Goal: Task Accomplishment & Management: Use online tool/utility

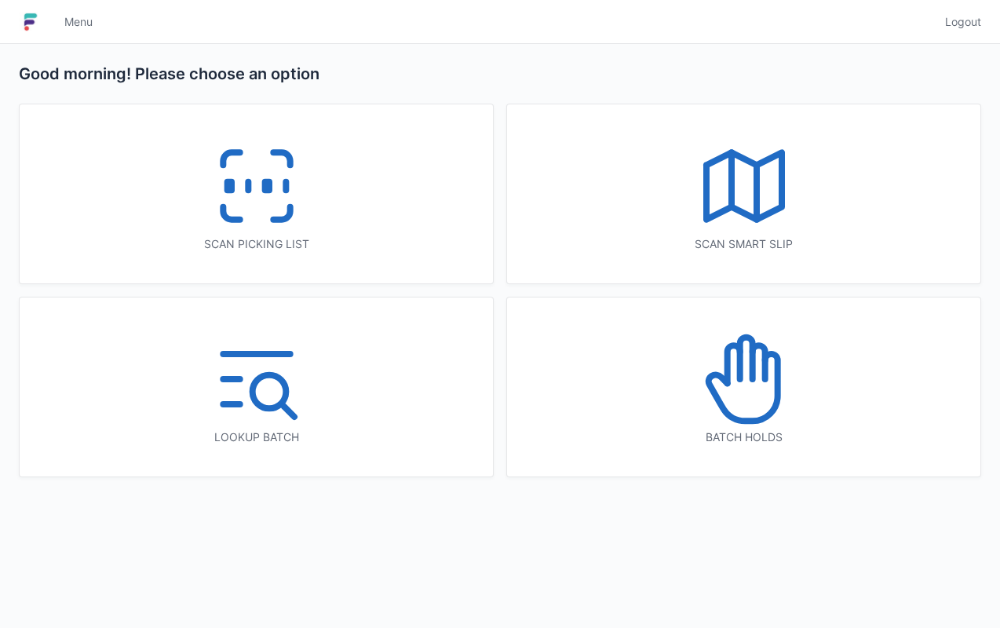
click at [237, 185] on icon at bounding box center [257, 186] width 101 height 101
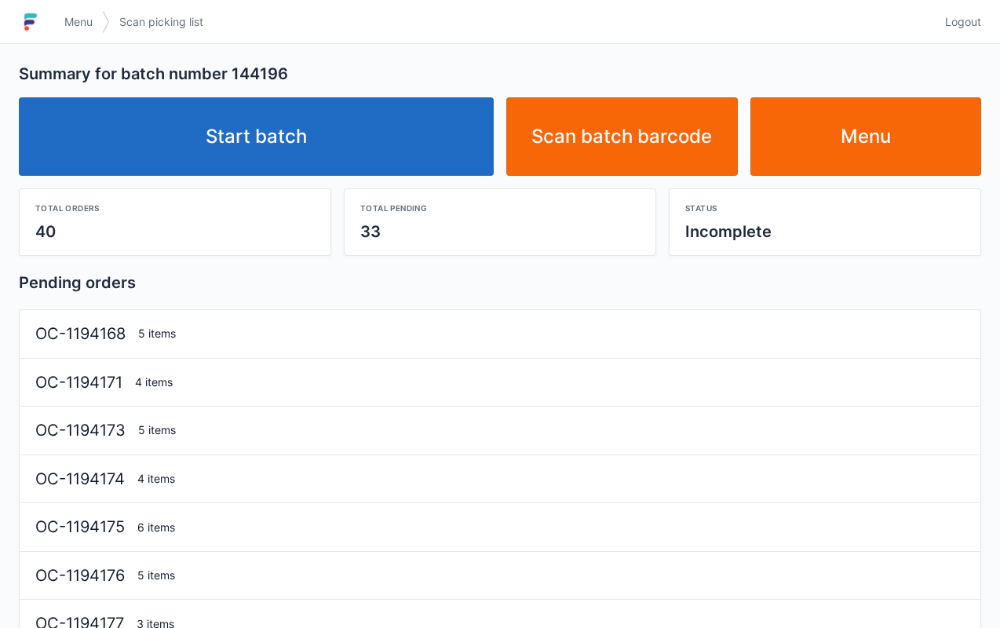
click at [331, 126] on link "Start batch" at bounding box center [256, 136] width 475 height 79
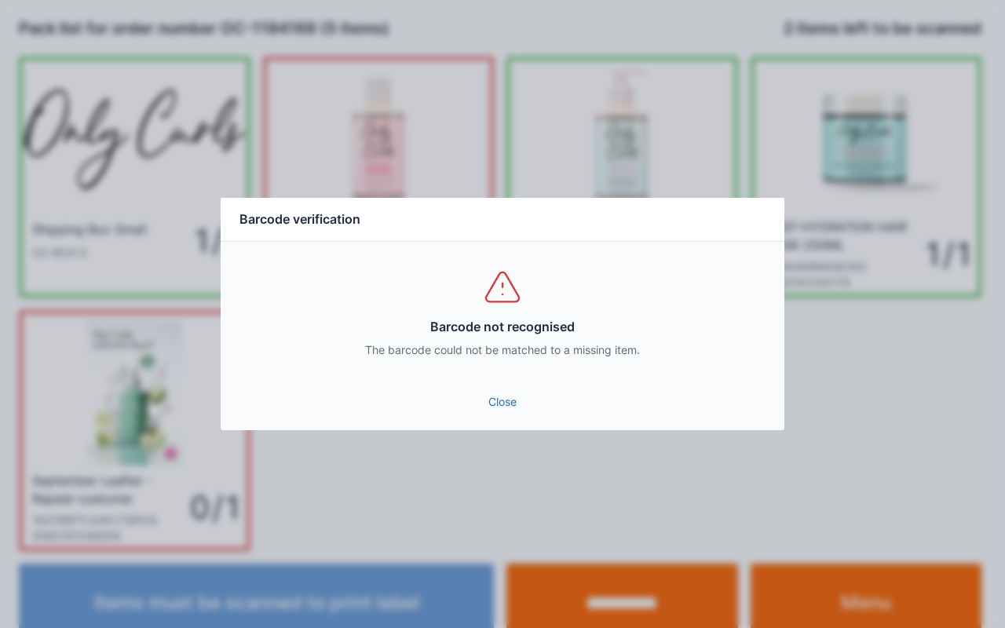
click at [495, 415] on link "Close" at bounding box center [502, 402] width 539 height 28
click at [503, 393] on link "Close" at bounding box center [502, 402] width 539 height 28
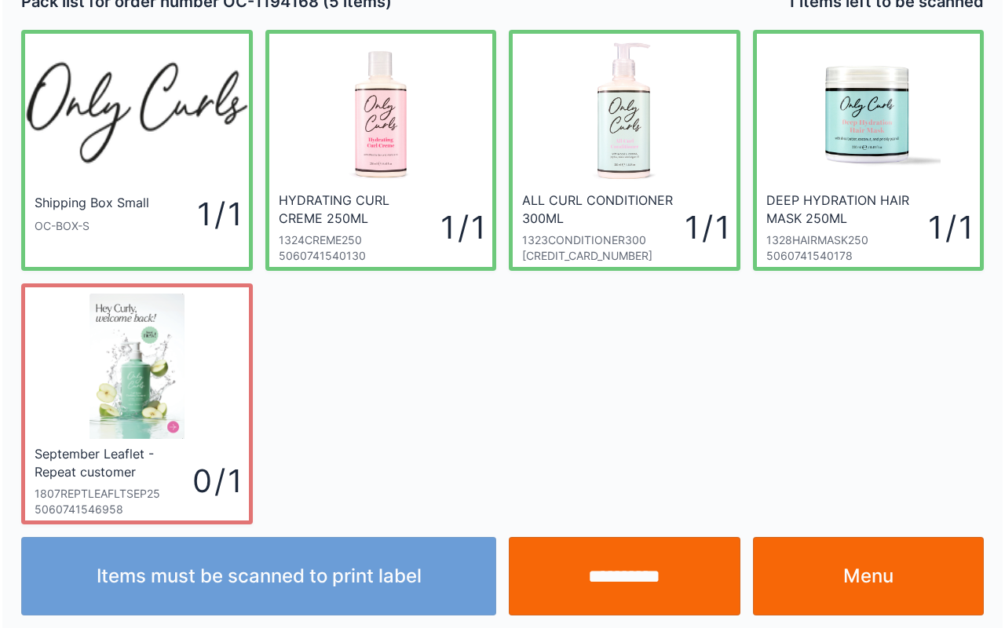
scroll to position [28, 0]
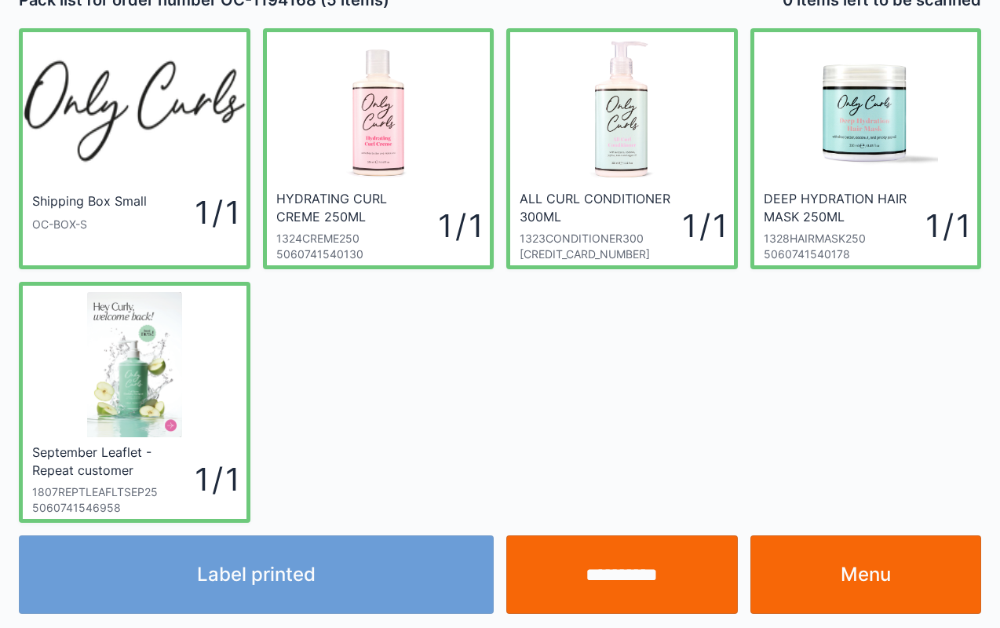
click at [590, 550] on input "**********" at bounding box center [622, 575] width 232 height 79
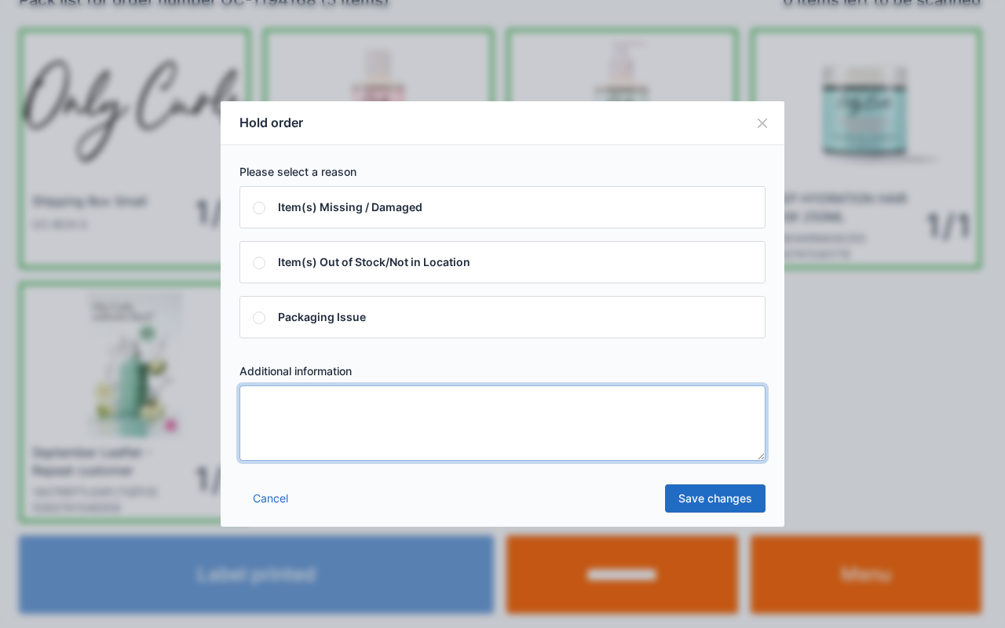
click at [689, 441] on textarea at bounding box center [502, 423] width 526 height 75
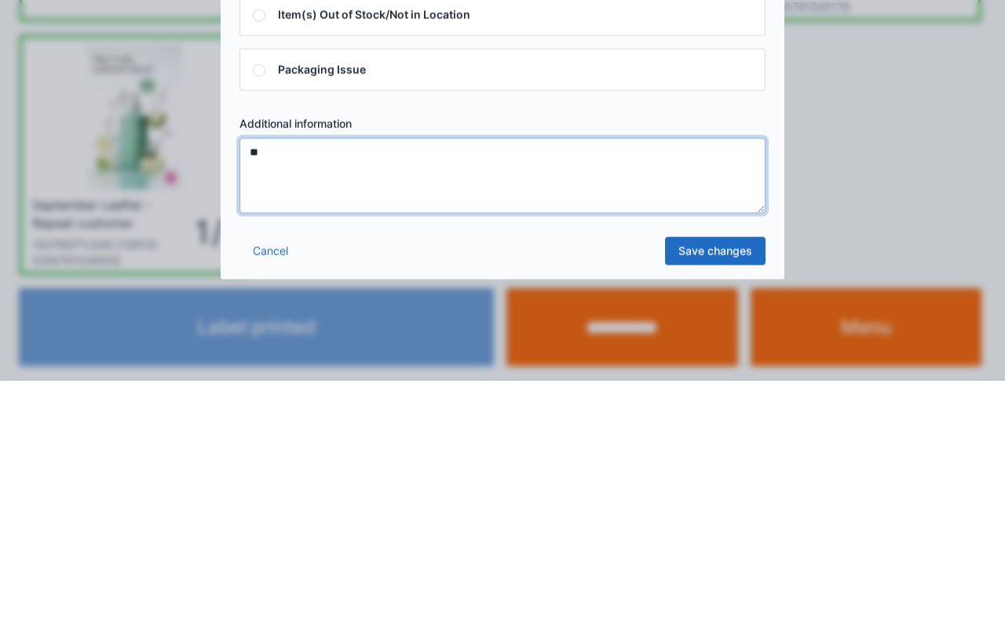
type textarea "**"
click at [745, 484] on link "Save changes" at bounding box center [715, 498] width 101 height 28
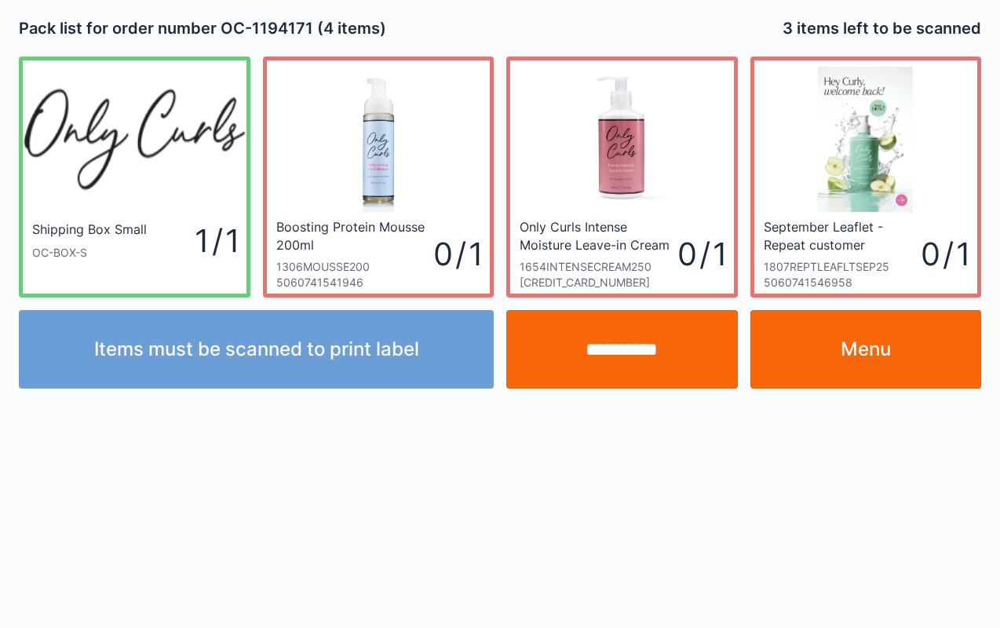
click at [881, 342] on link "Menu" at bounding box center [867, 349] width 232 height 79
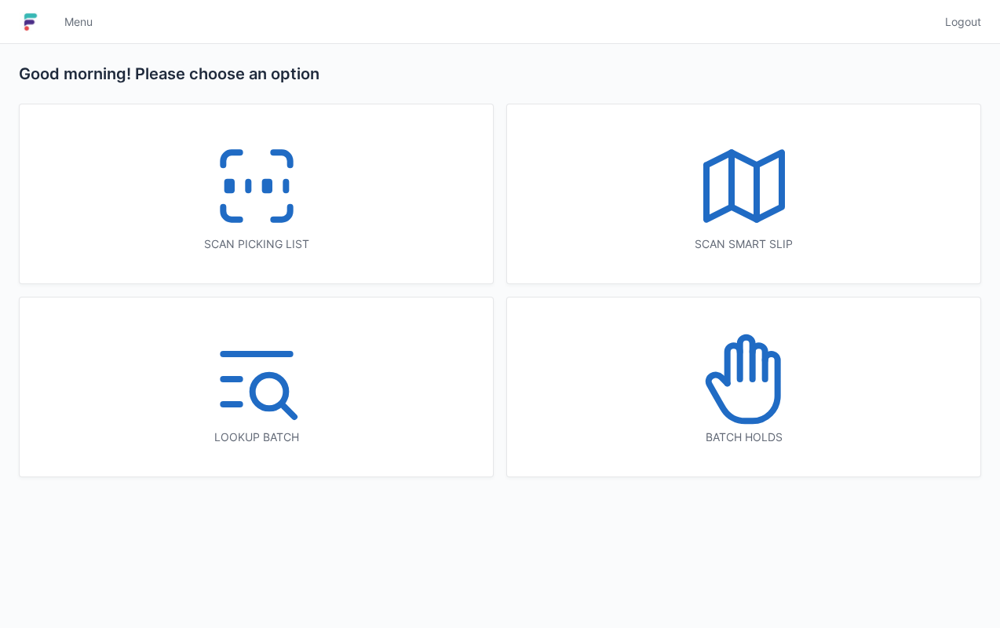
click at [749, 383] on icon at bounding box center [744, 379] width 101 height 101
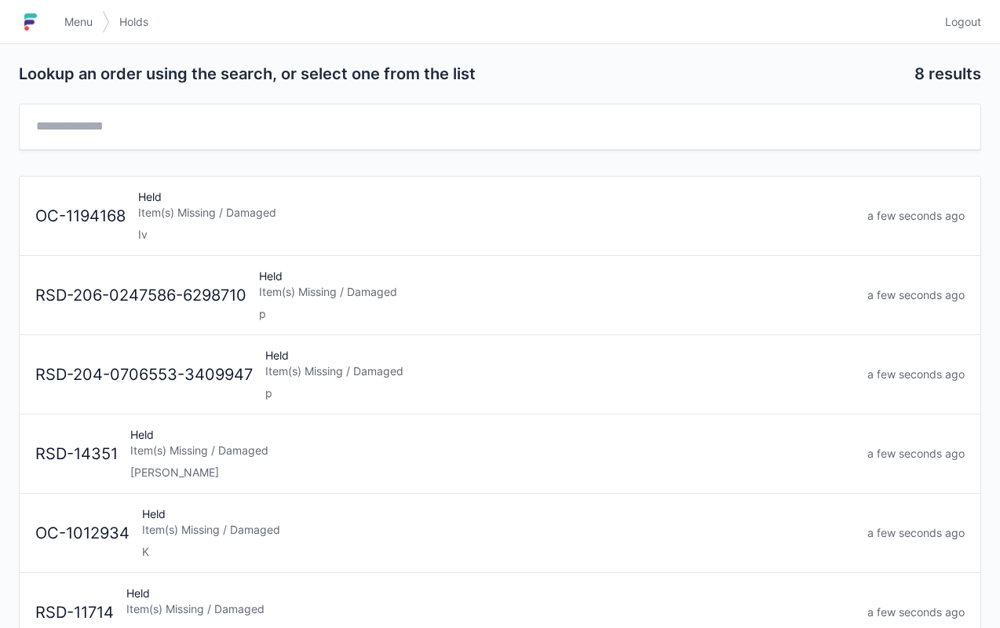
click at [256, 218] on div "Item(s) Missing / Damaged" at bounding box center [496, 213] width 717 height 16
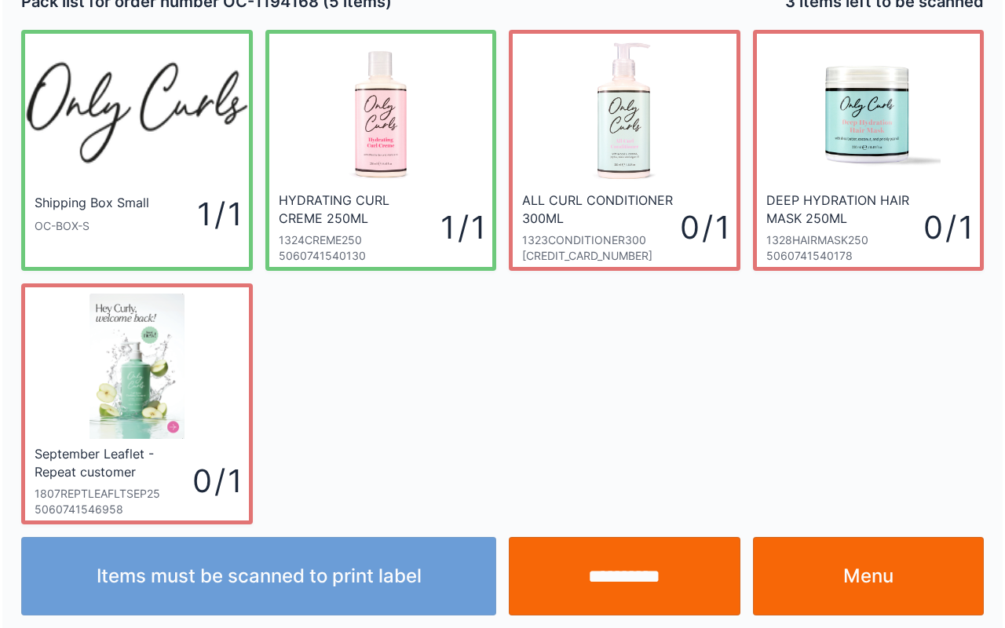
scroll to position [28, 0]
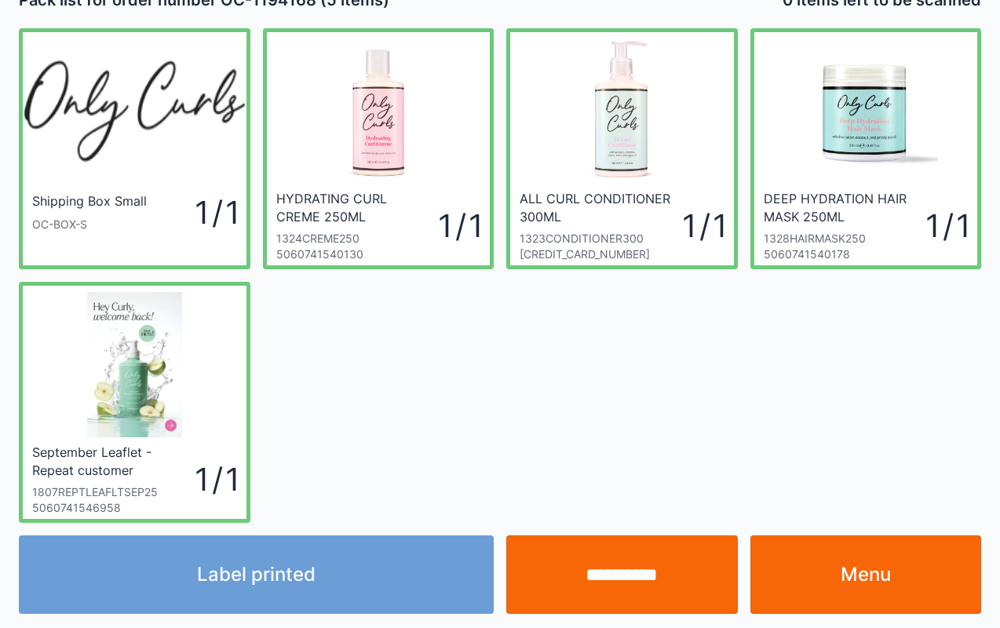
click at [598, 561] on input "**********" at bounding box center [622, 575] width 232 height 79
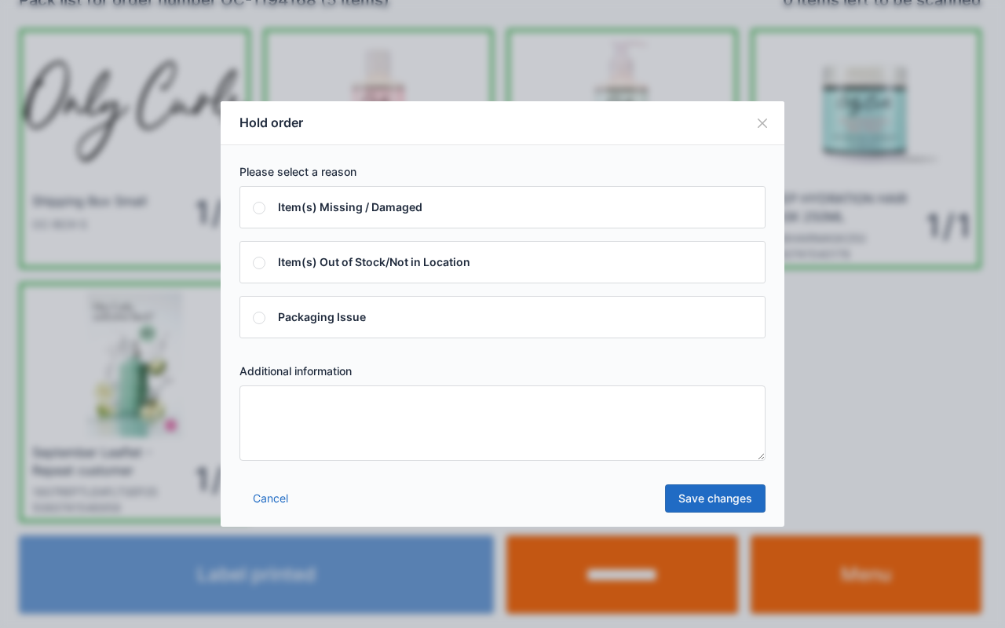
click at [585, 437] on textarea at bounding box center [502, 423] width 526 height 75
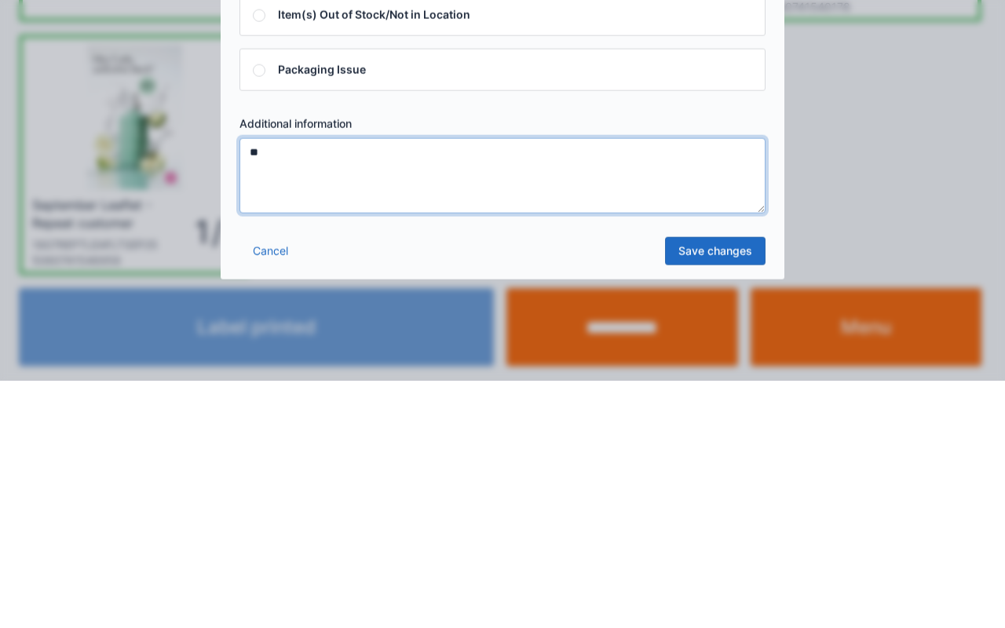
type textarea "**"
click at [716, 492] on link "Save changes" at bounding box center [715, 498] width 101 height 28
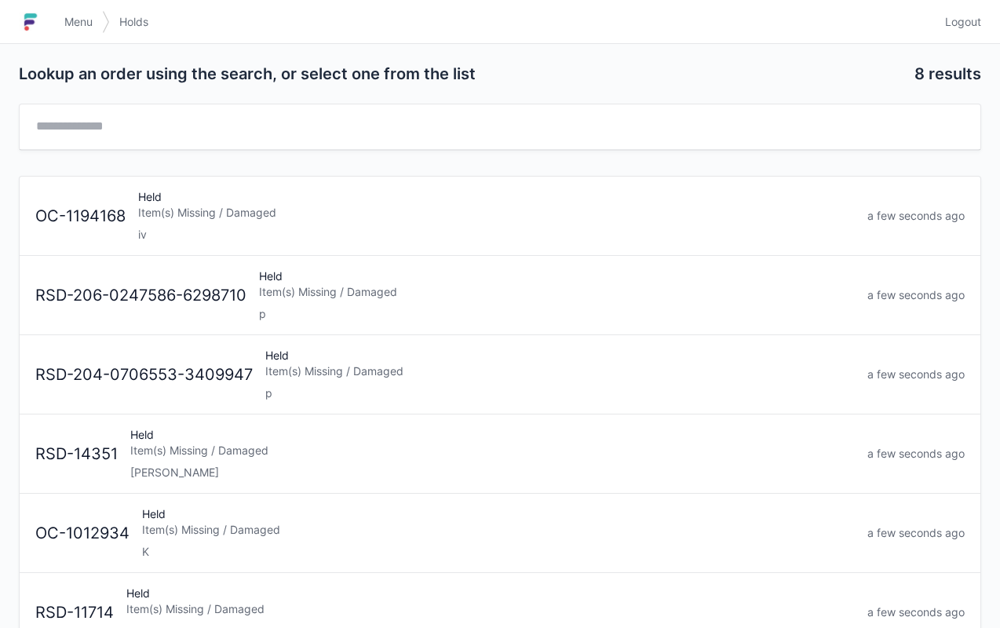
click at [223, 214] on div "Item(s) Missing / Damaged" at bounding box center [496, 213] width 717 height 16
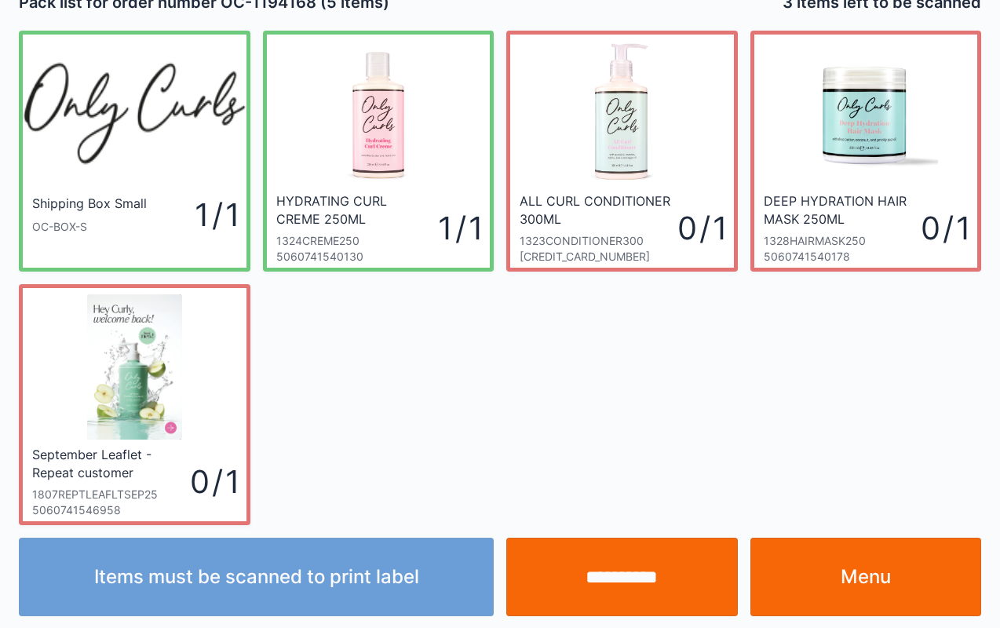
scroll to position [28, 0]
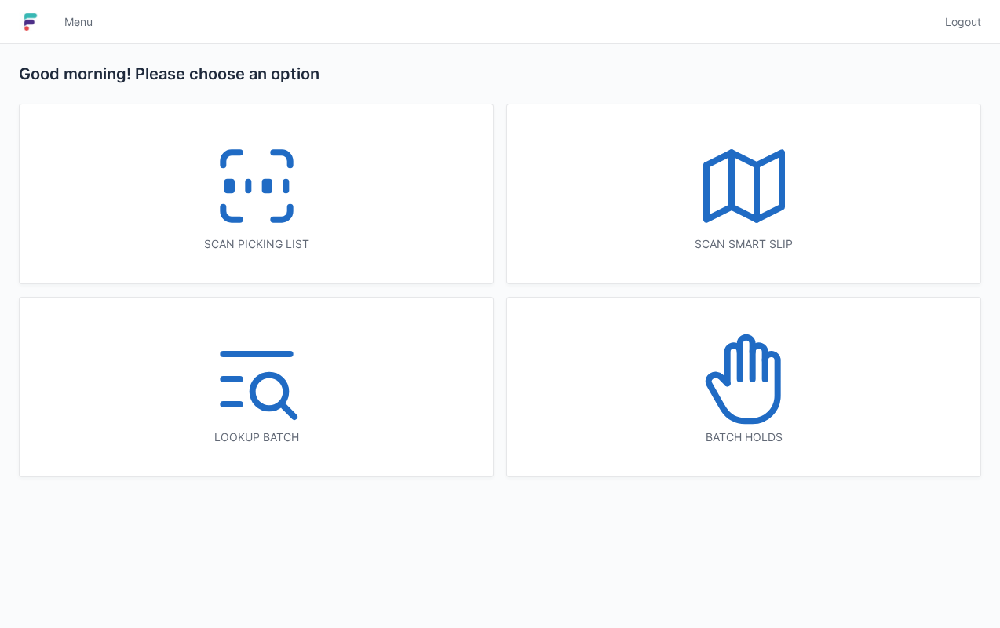
click at [765, 370] on icon at bounding box center [758, 362] width 13 height 34
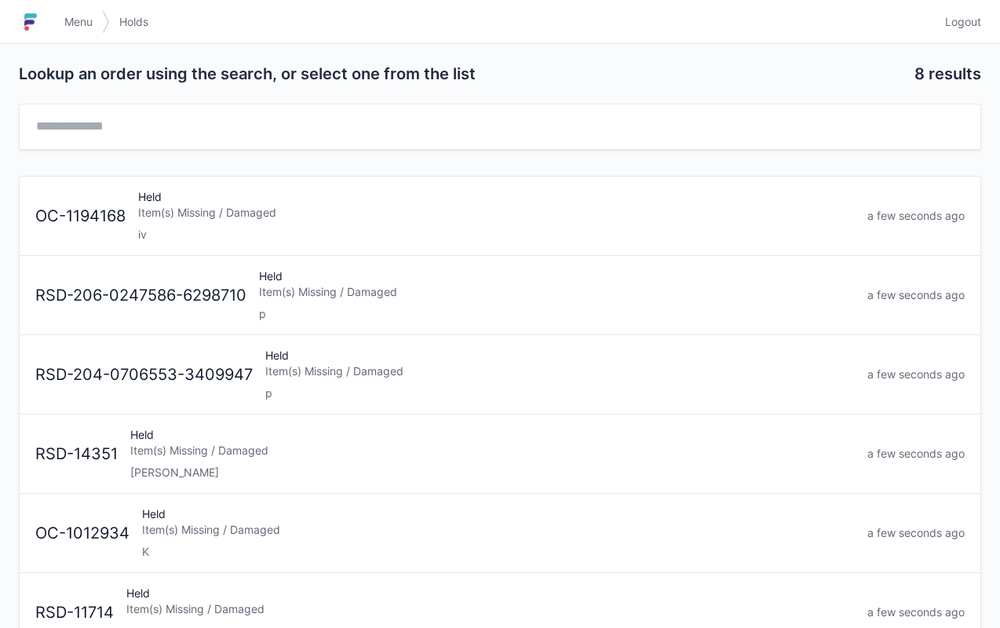
click at [365, 212] on div "Item(s) Missing / Damaged" at bounding box center [496, 213] width 717 height 16
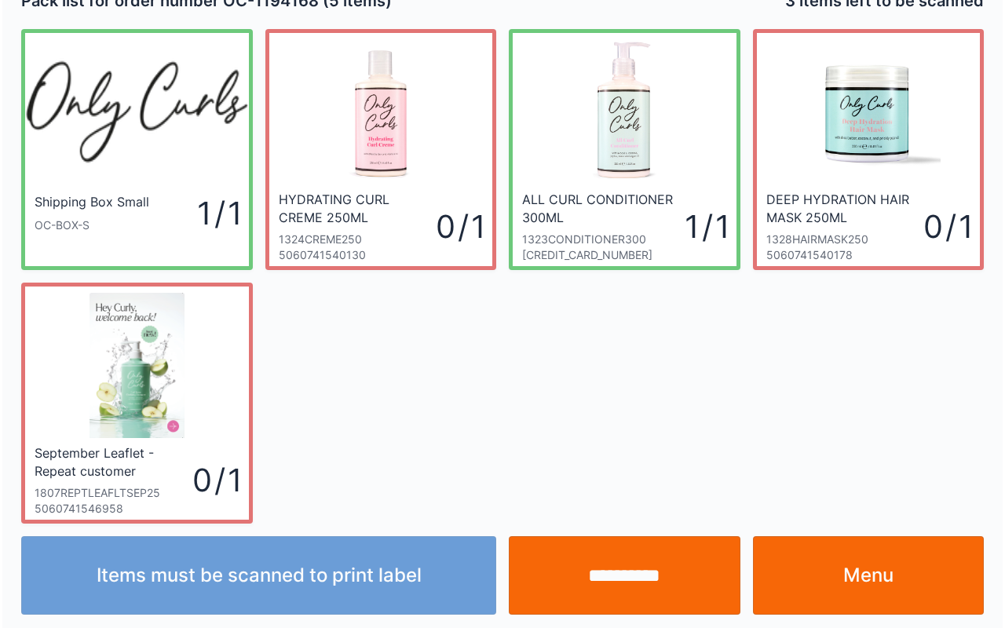
scroll to position [28, 0]
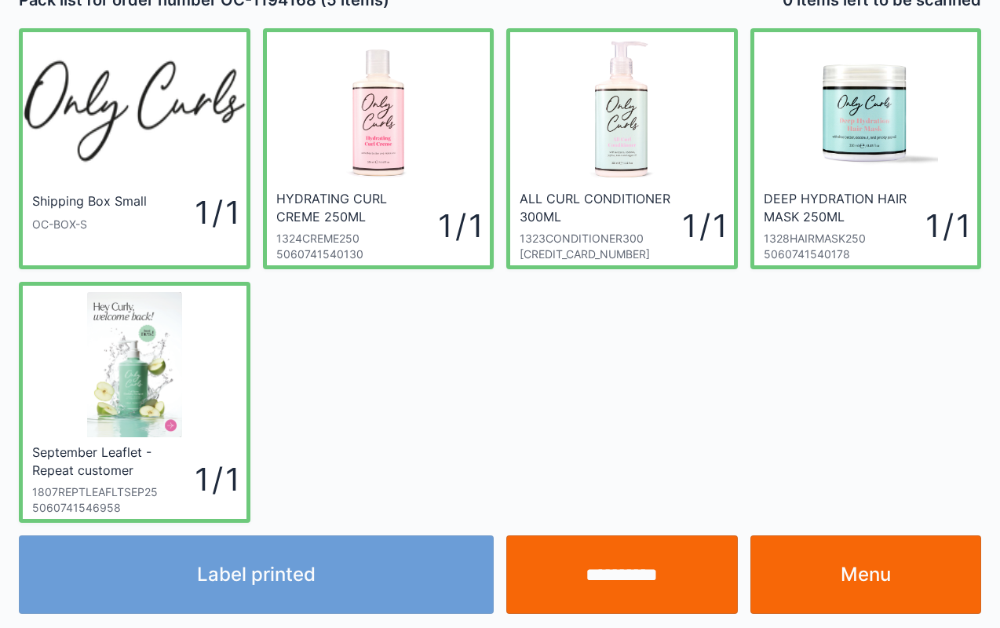
click at [557, 568] on input "**********" at bounding box center [622, 575] width 232 height 79
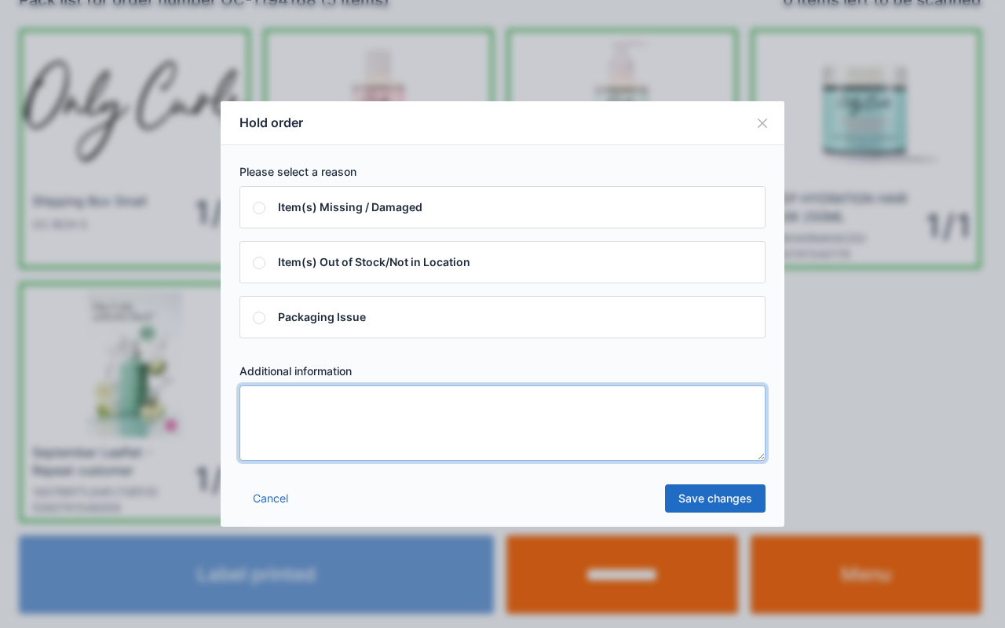
click at [595, 400] on textarea at bounding box center [502, 423] width 526 height 75
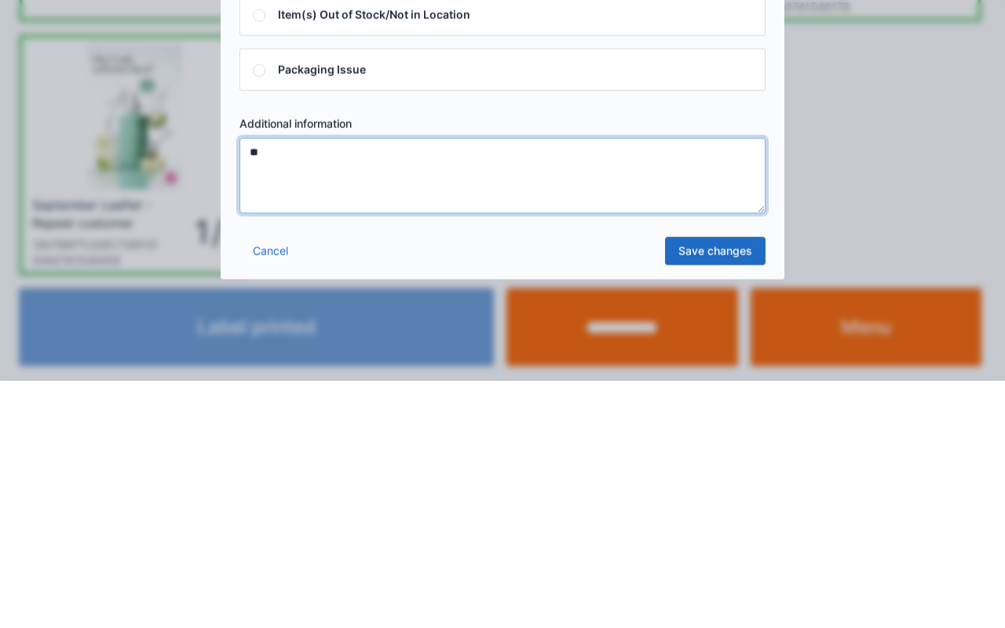
type textarea "**"
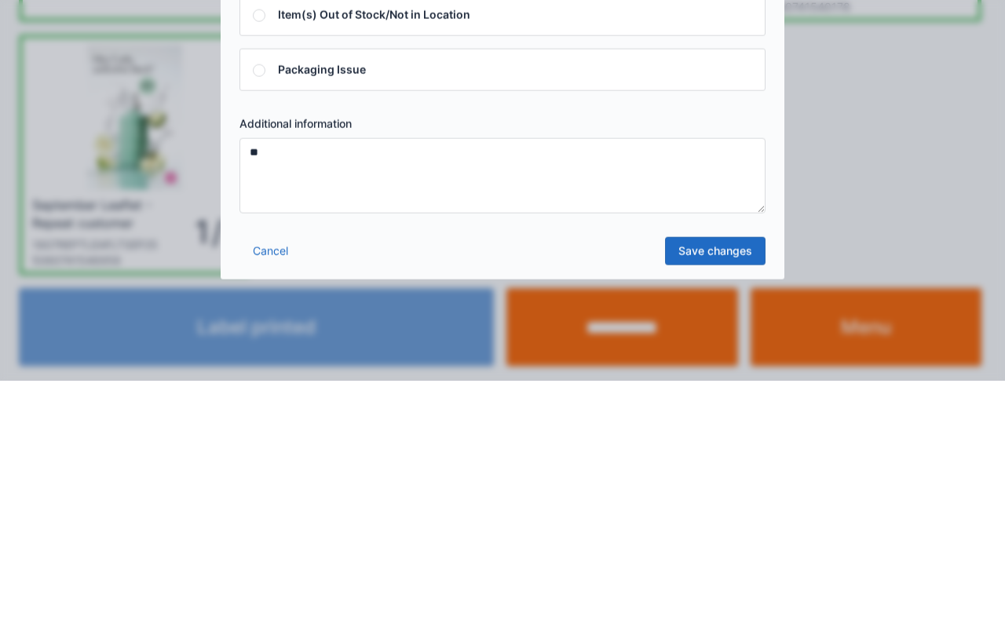
click at [714, 494] on link "Save changes" at bounding box center [715, 498] width 101 height 28
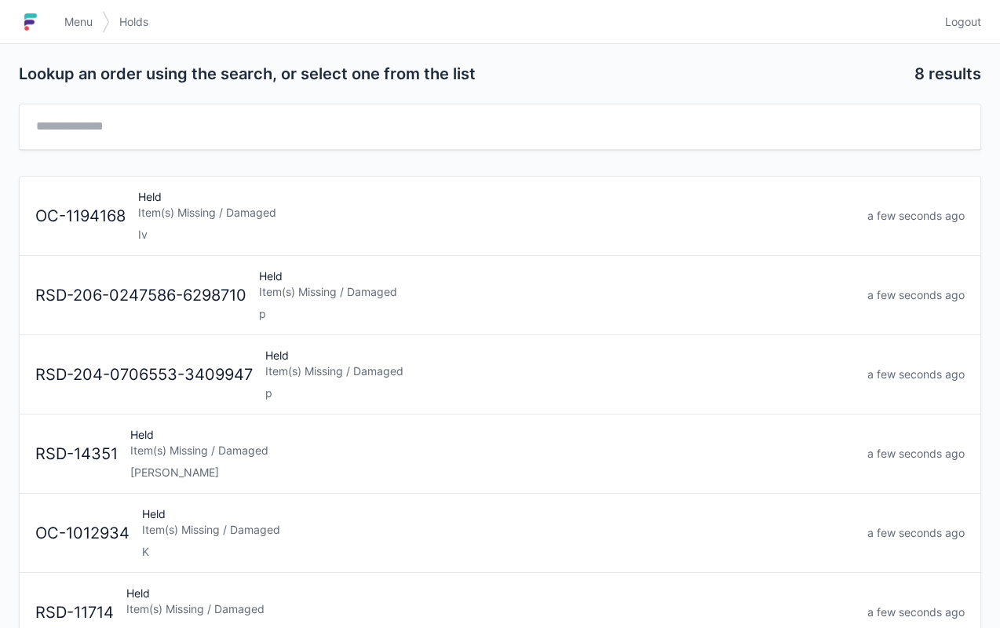
click at [964, 27] on span "Logout" at bounding box center [963, 22] width 36 height 16
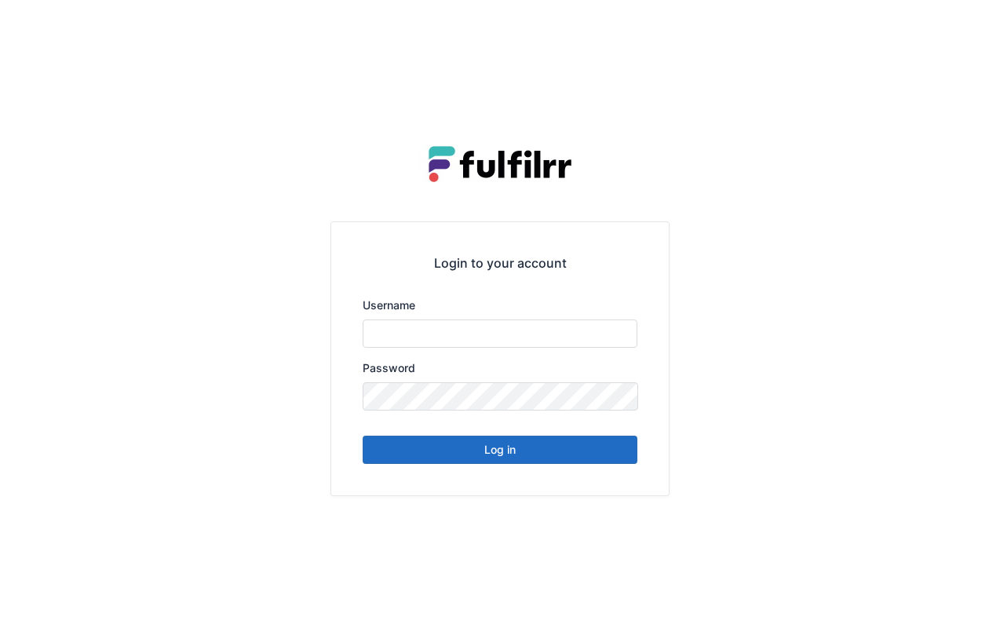
type input "*******"
click at [584, 529] on div "Login to your account Username ******* Password Log in" at bounding box center [500, 314] width 1000 height 628
click at [966, 467] on div "Login to your account Username ******* Password Log in" at bounding box center [500, 314] width 1000 height 628
type input "*******"
click at [514, 444] on button "Log in" at bounding box center [500, 450] width 275 height 28
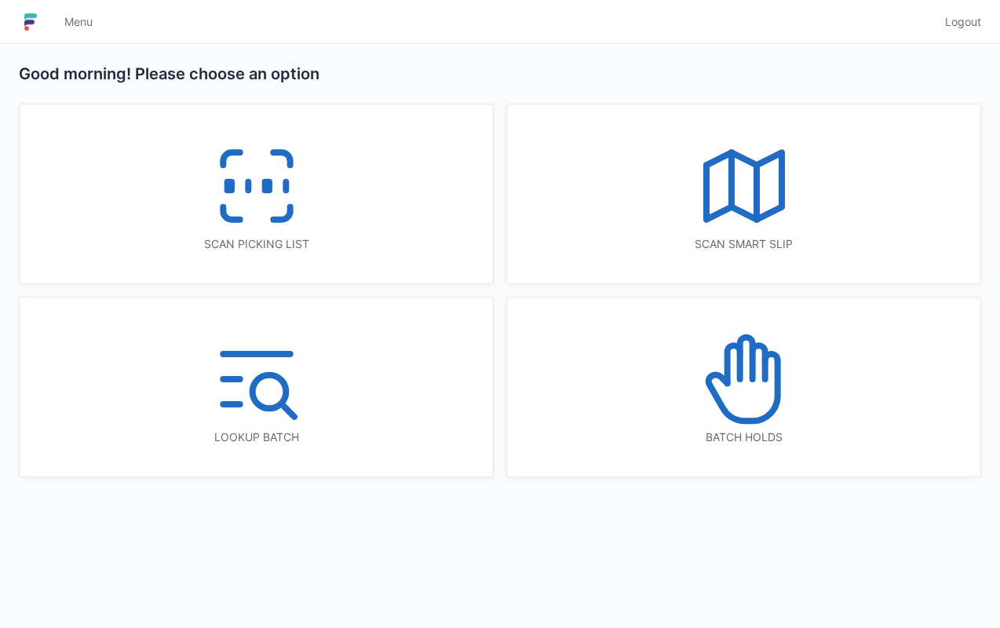
click at [246, 195] on icon at bounding box center [257, 186] width 101 height 101
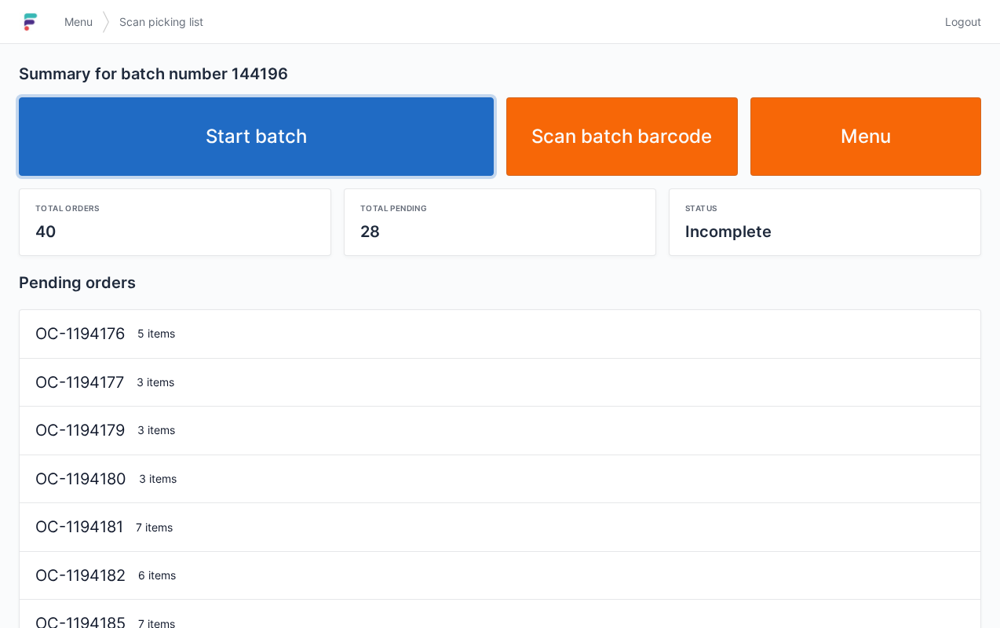
click at [317, 111] on link "Start batch" at bounding box center [256, 136] width 475 height 79
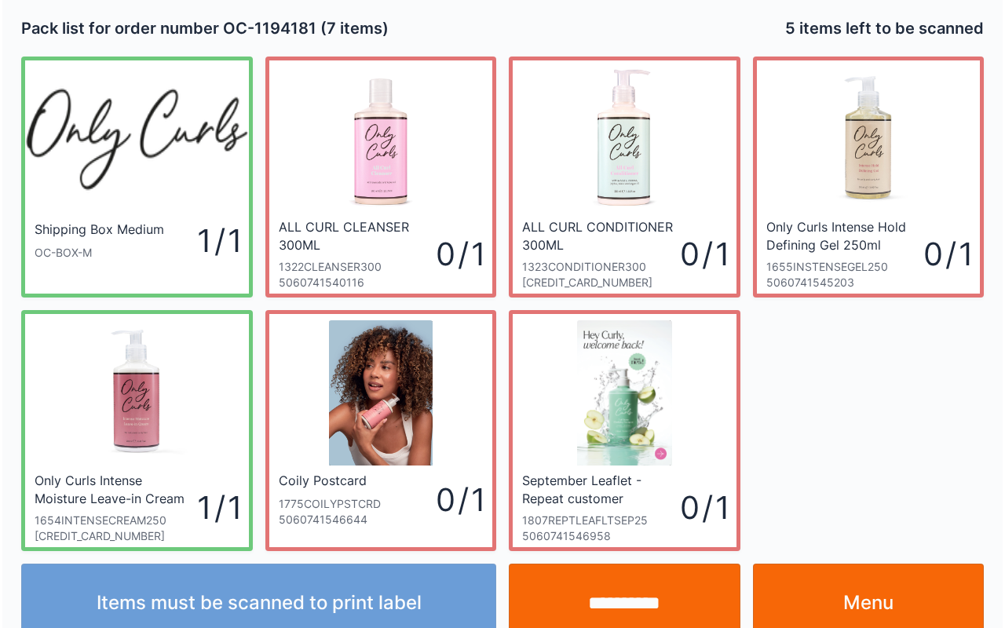
scroll to position [28, 0]
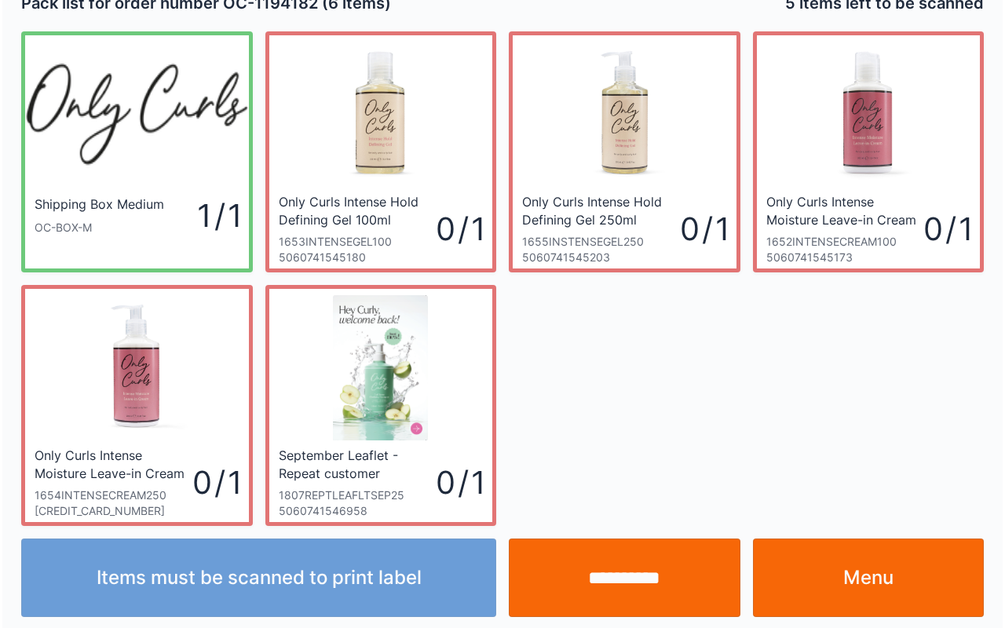
scroll to position [28, 0]
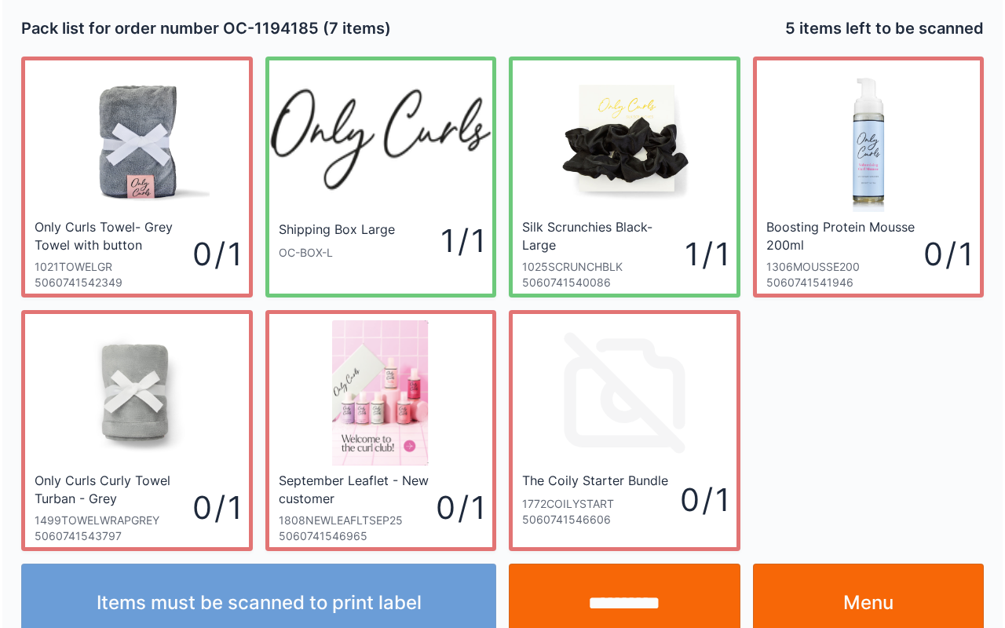
scroll to position [28, 0]
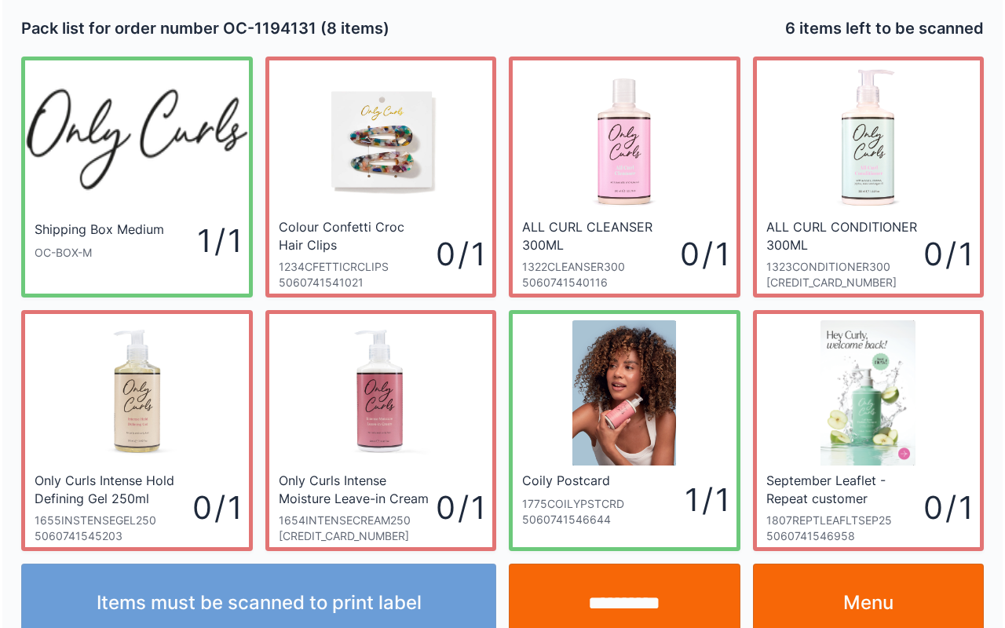
scroll to position [28, 0]
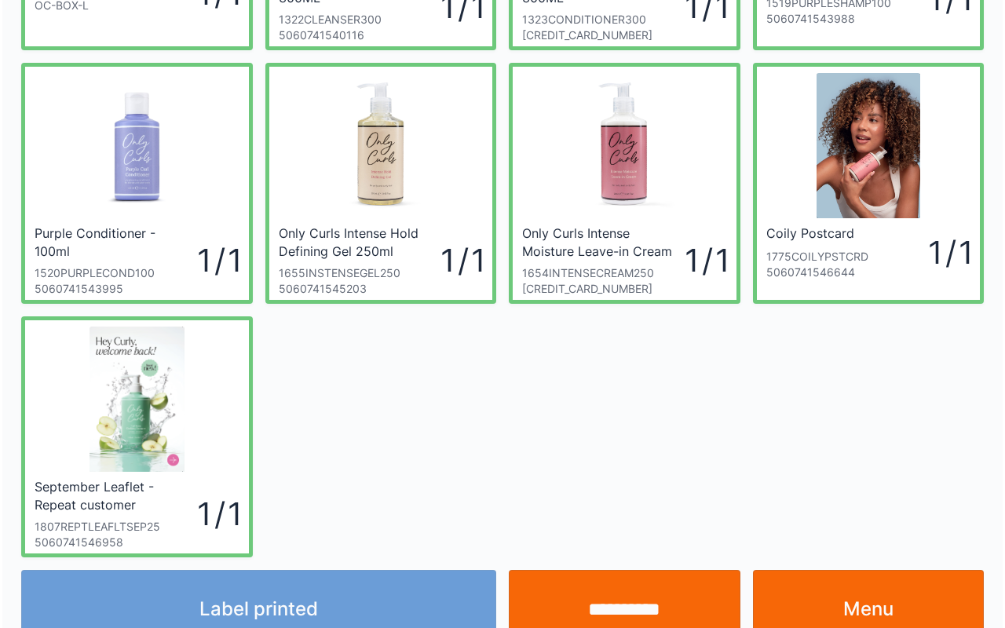
scroll to position [251, 0]
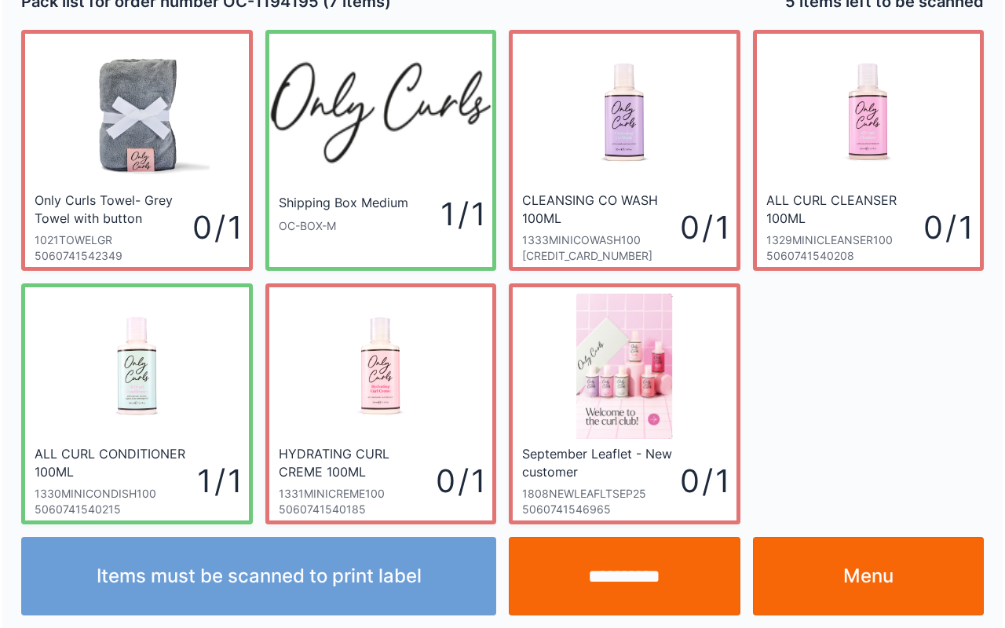
scroll to position [28, 0]
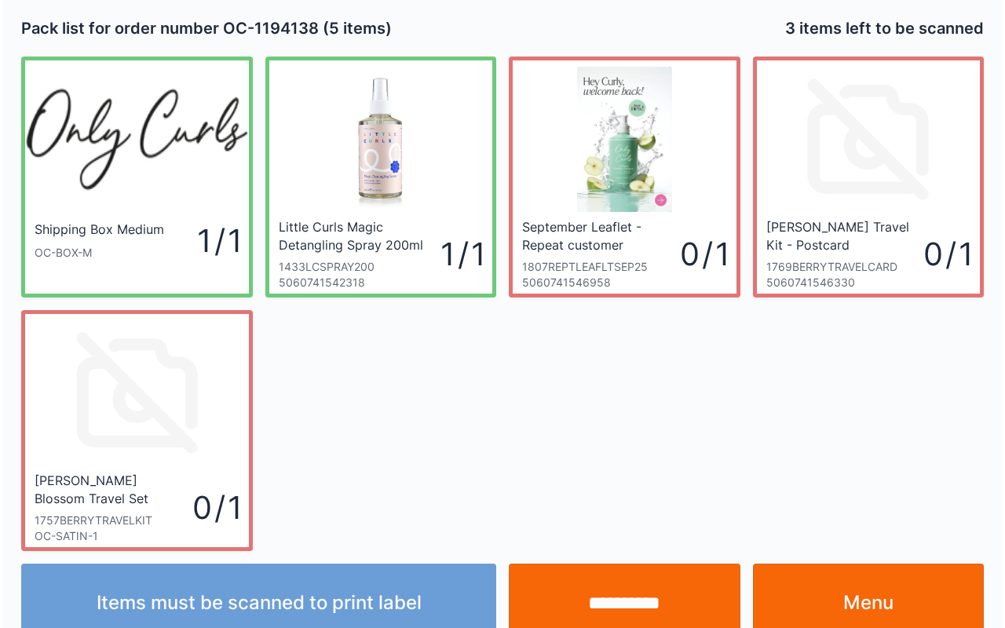
scroll to position [28, 0]
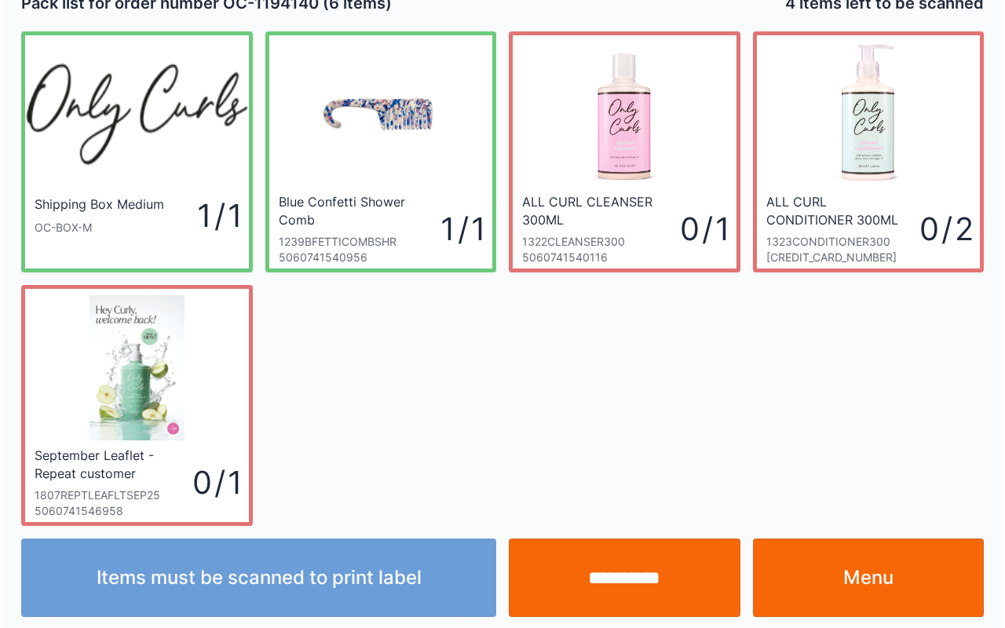
scroll to position [28, 0]
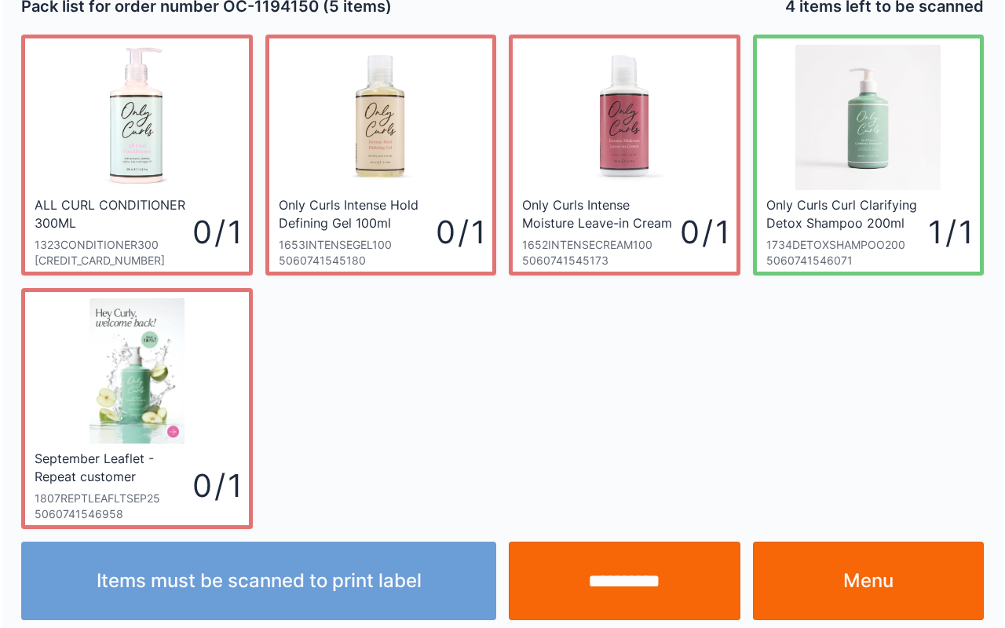
scroll to position [28, 0]
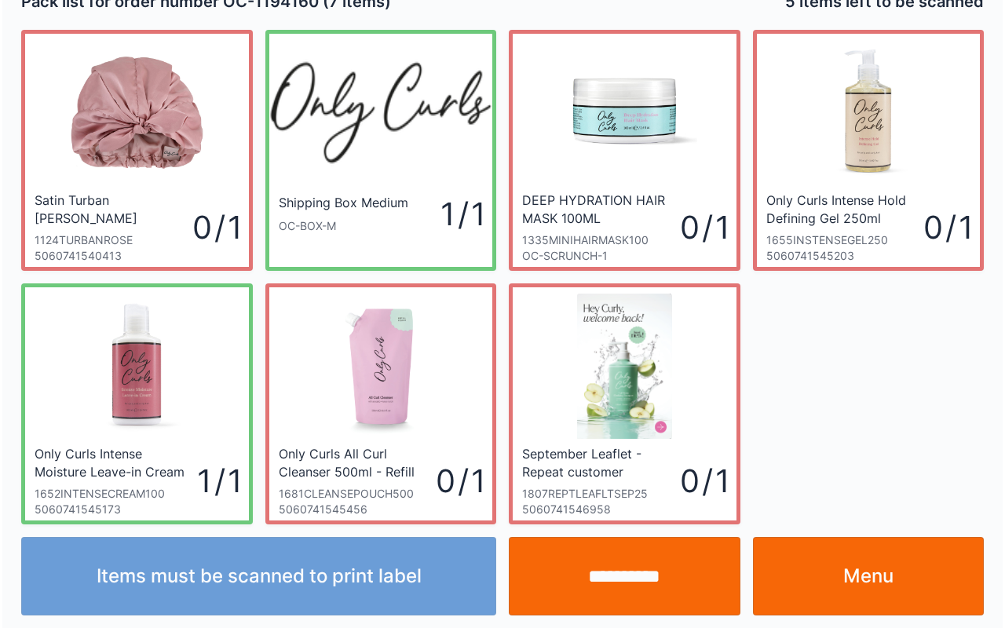
scroll to position [28, 0]
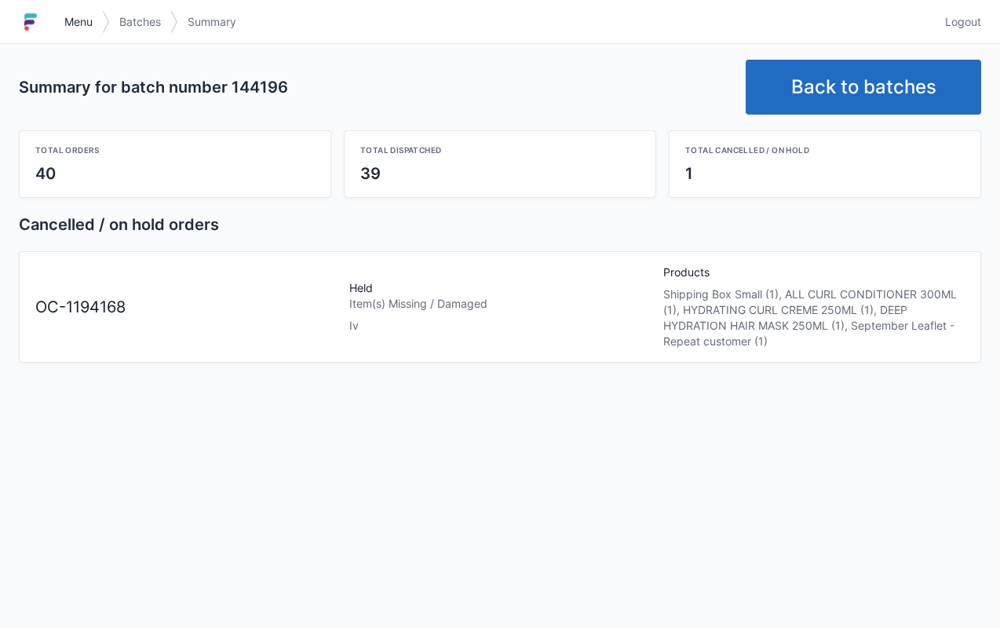
click at [85, 32] on link "Menu" at bounding box center [78, 22] width 47 height 28
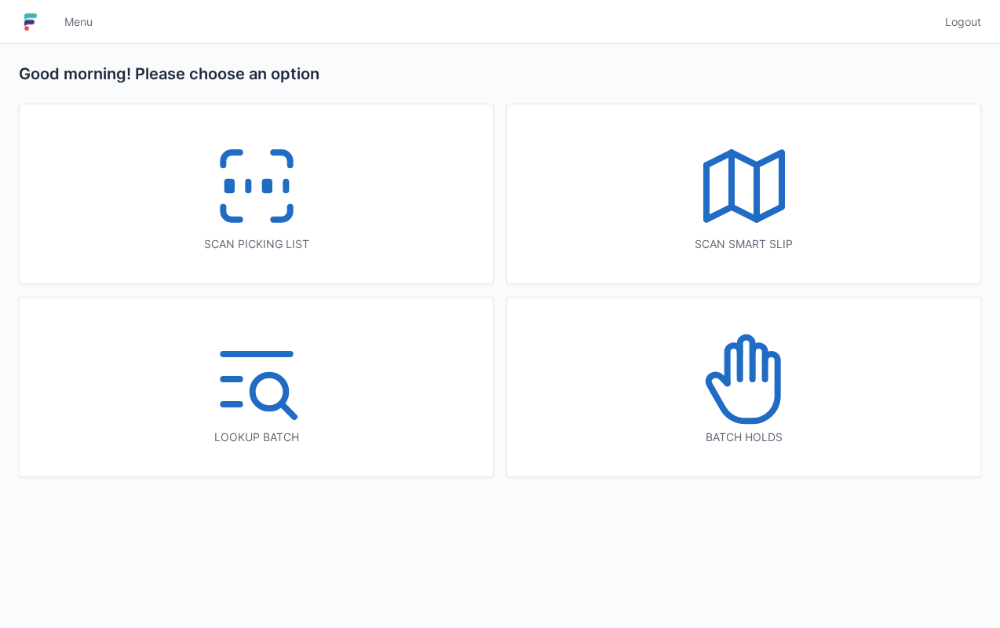
click at [743, 351] on icon at bounding box center [744, 379] width 101 height 101
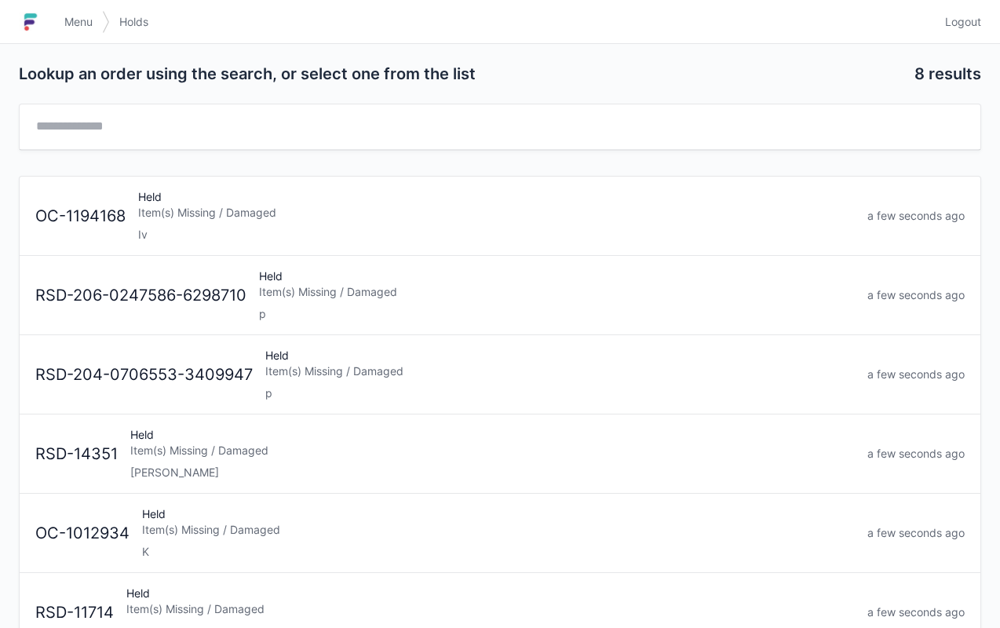
click at [298, 216] on div "Item(s) Missing / Damaged" at bounding box center [496, 213] width 717 height 16
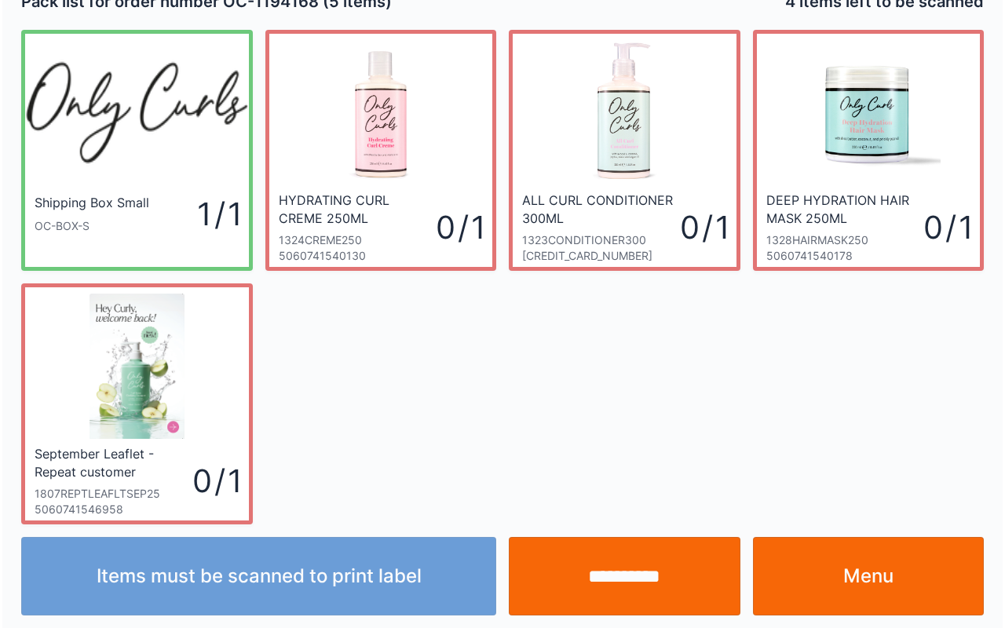
scroll to position [28, 0]
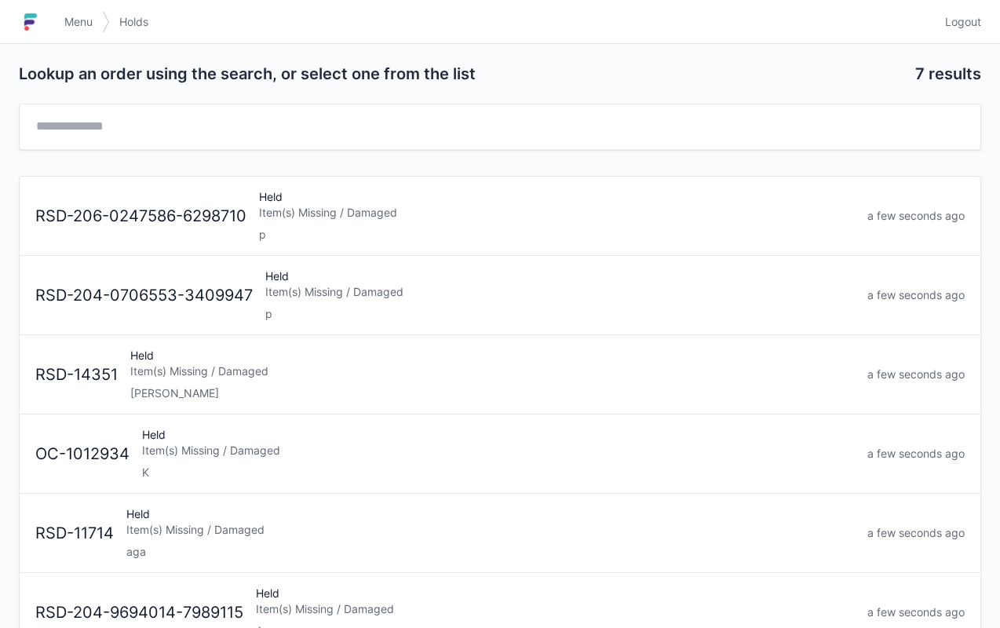
click at [64, 25] on span "Menu" at bounding box center [78, 22] width 28 height 16
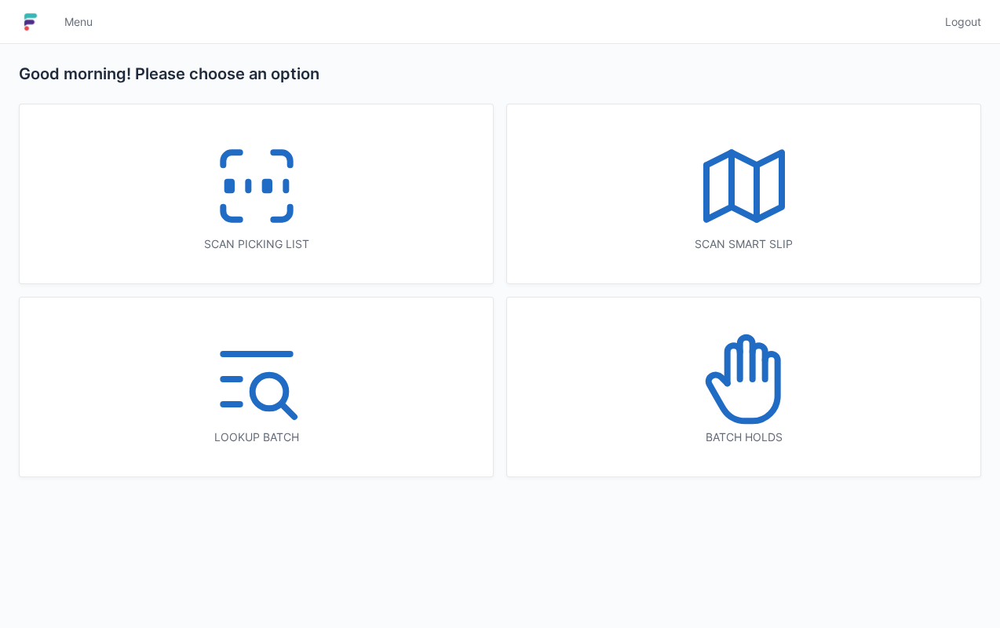
click at [277, 160] on icon at bounding box center [257, 186] width 101 height 101
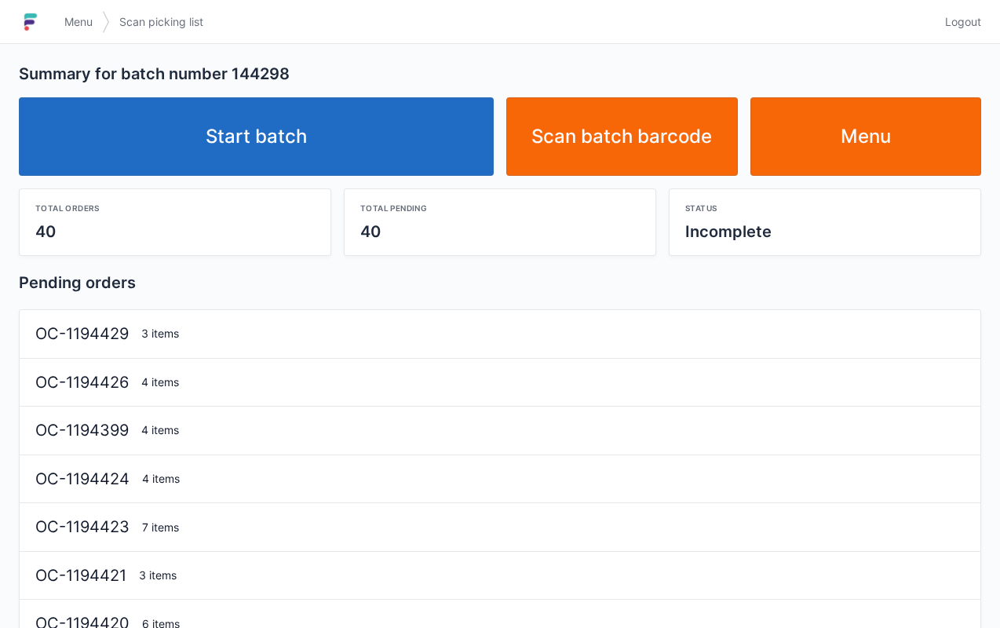
click at [292, 127] on link "Start batch" at bounding box center [256, 136] width 475 height 79
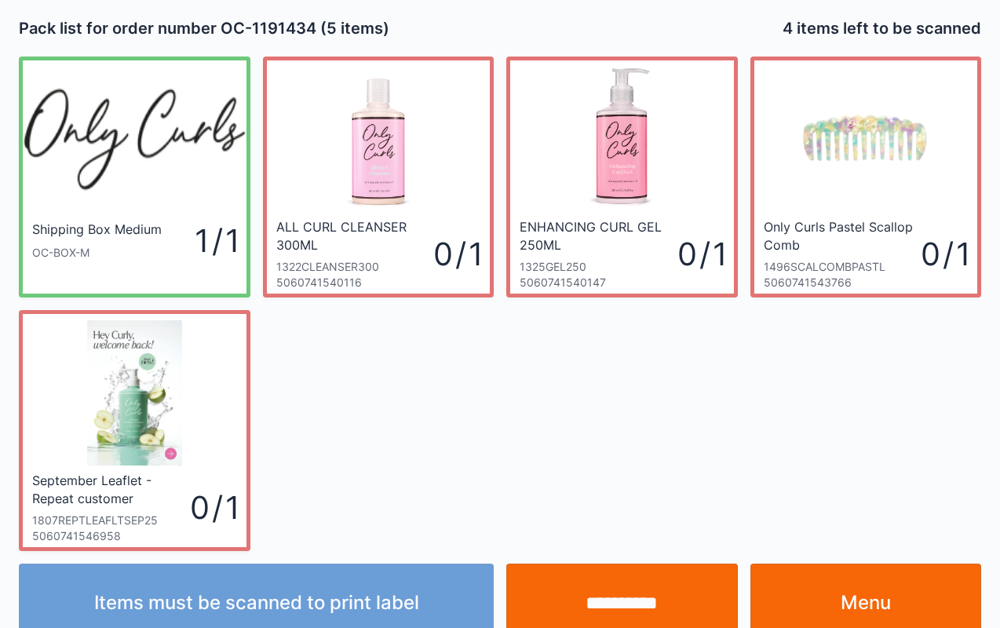
click at [630, 579] on input "**********" at bounding box center [622, 603] width 232 height 79
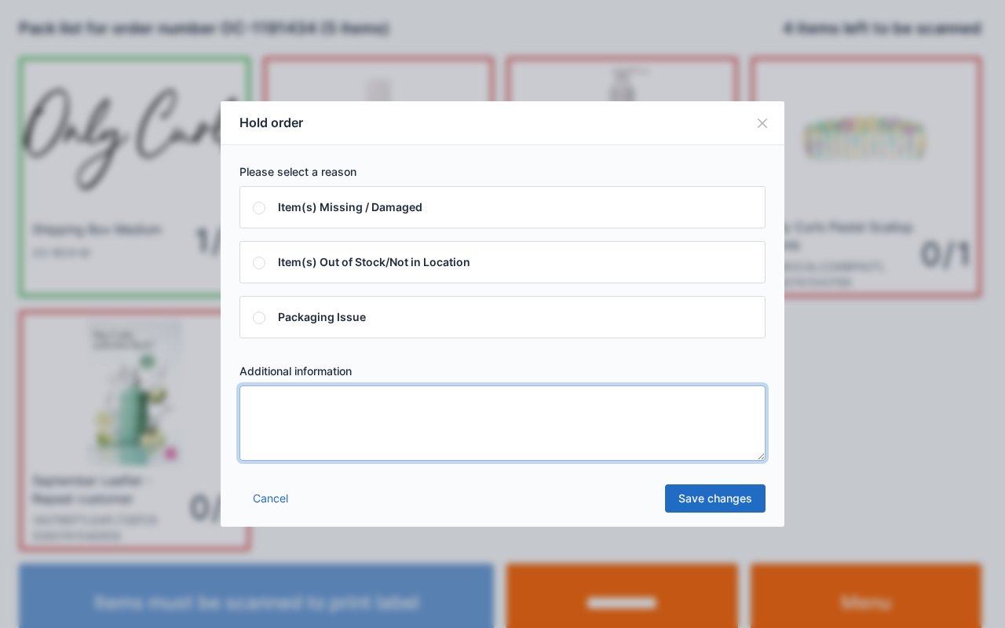
click at [494, 415] on textarea at bounding box center [502, 423] width 526 height 75
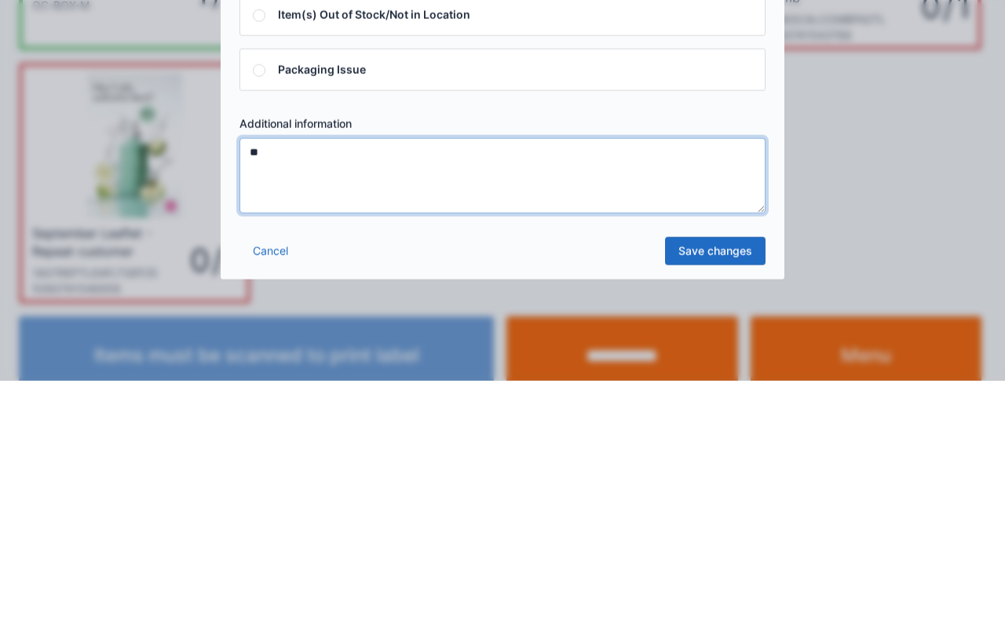
type textarea "**"
click at [719, 495] on link "Save changes" at bounding box center [715, 498] width 101 height 28
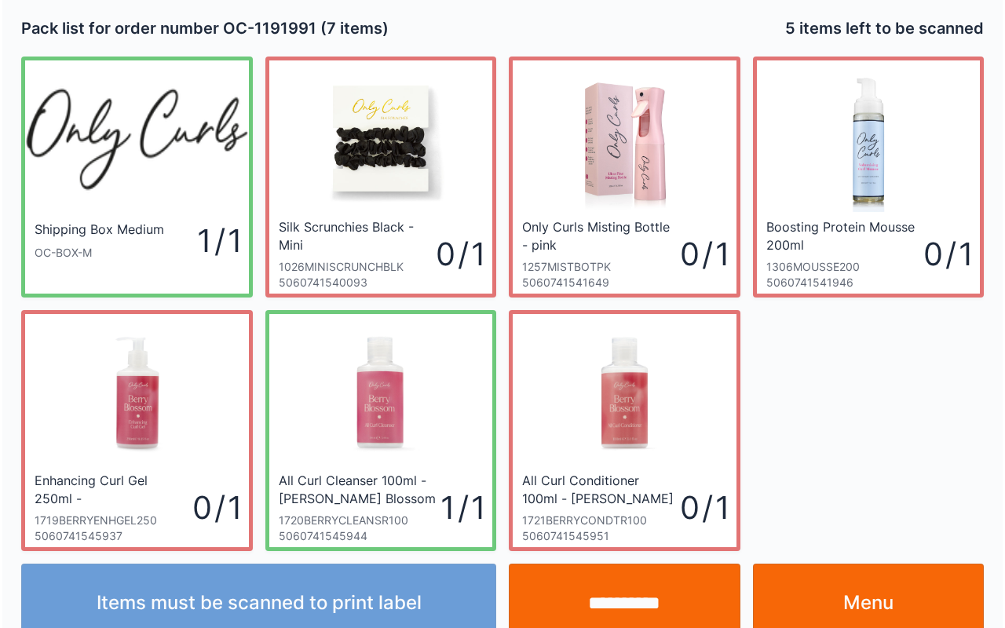
scroll to position [28, 0]
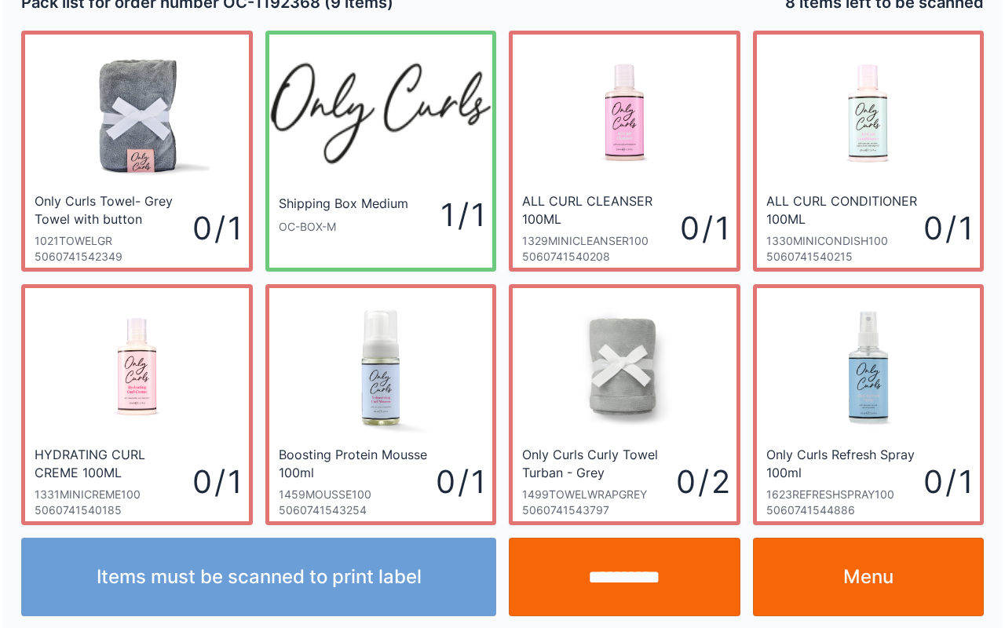
scroll to position [28, 0]
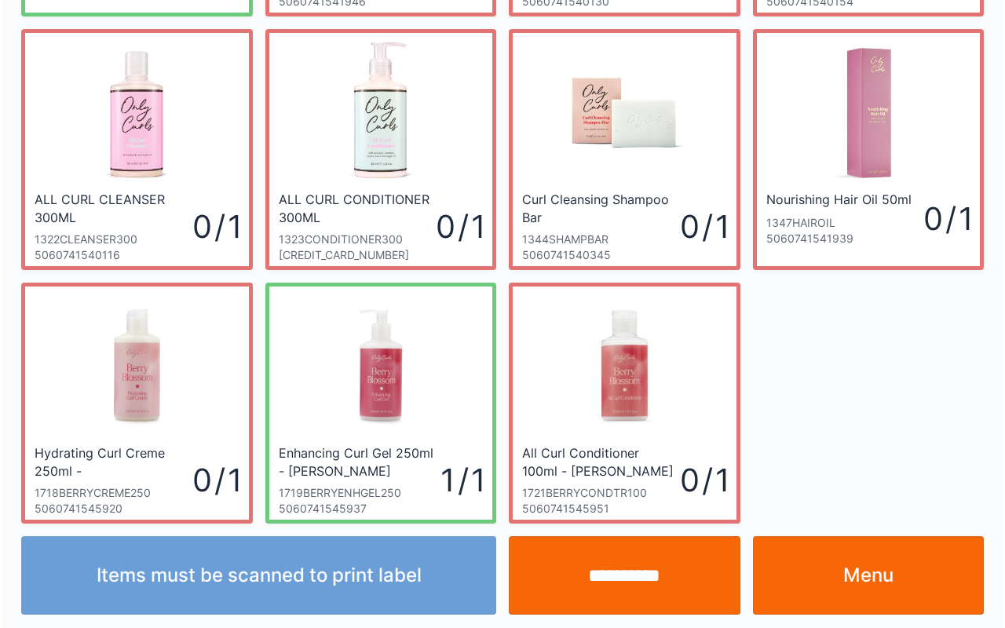
scroll to position [282, 0]
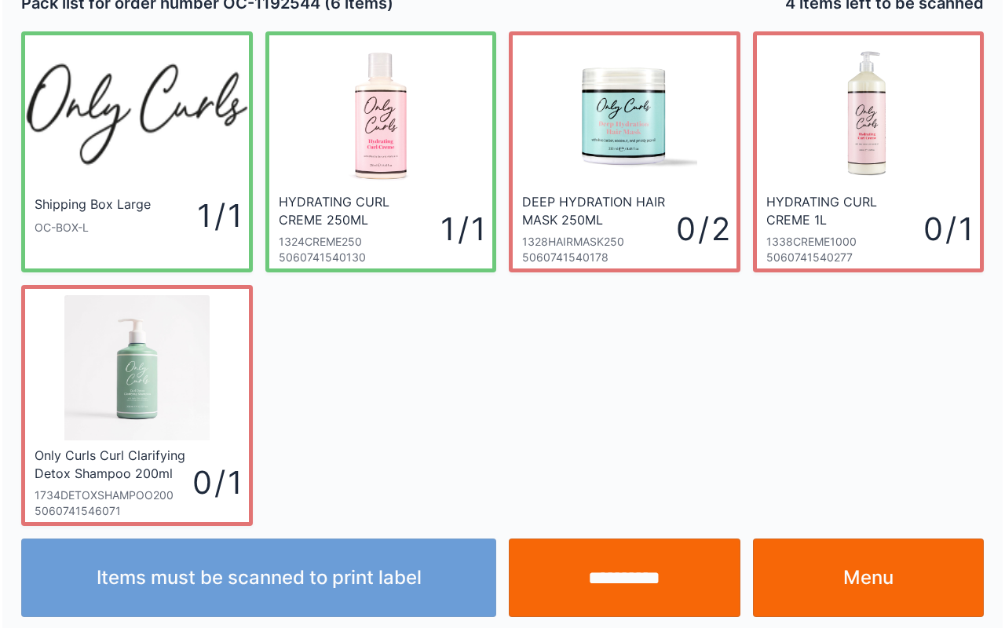
scroll to position [28, 0]
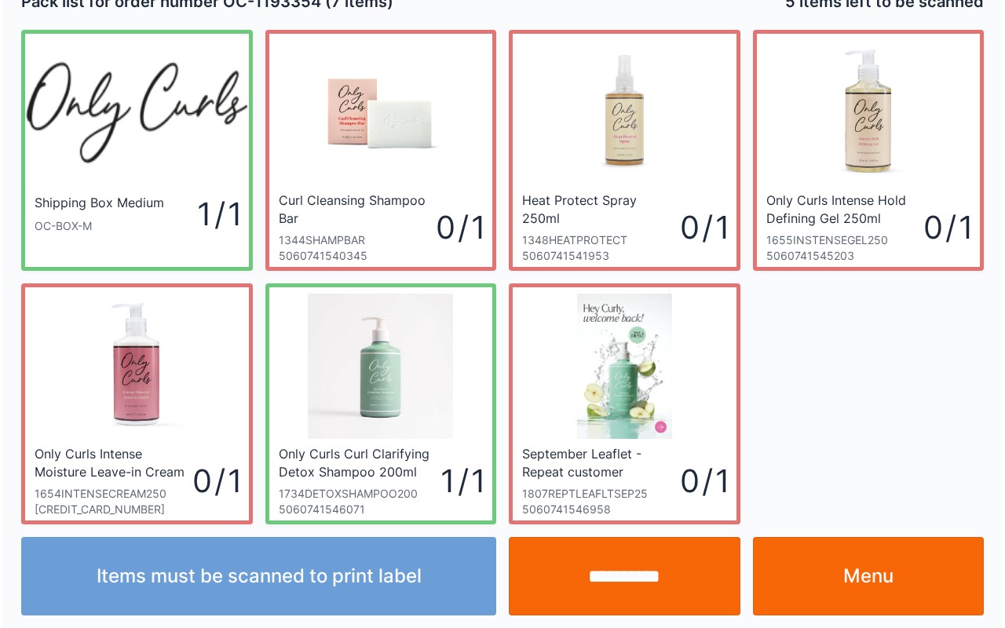
scroll to position [28, 0]
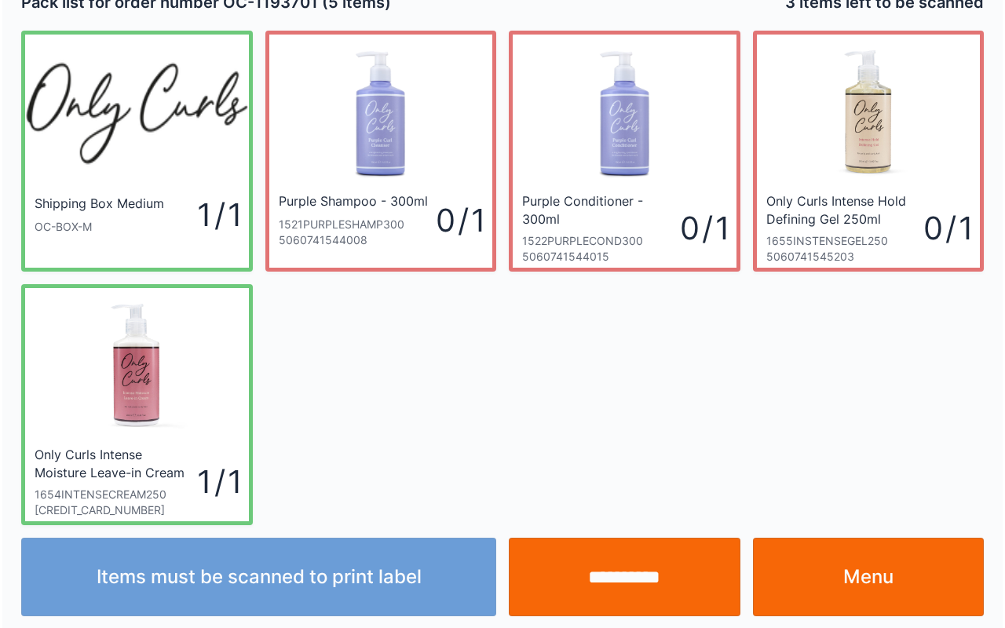
scroll to position [28, 0]
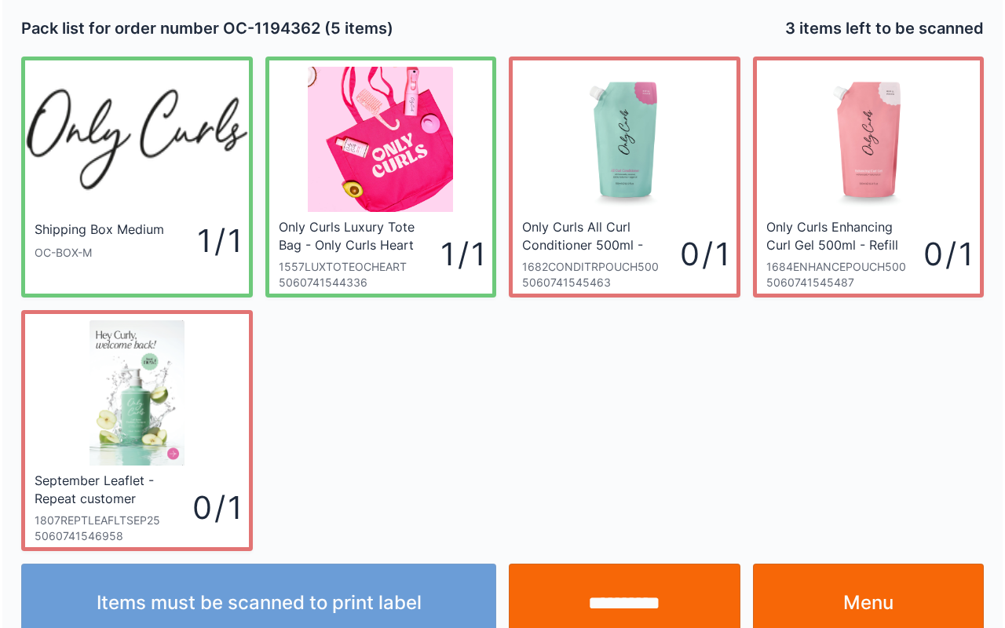
scroll to position [28, 0]
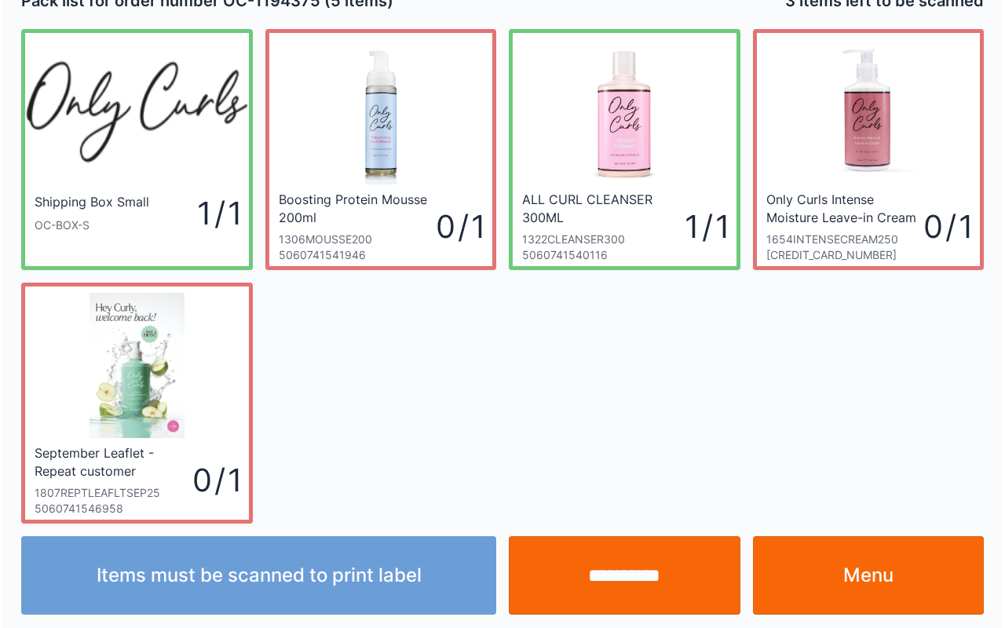
scroll to position [28, 0]
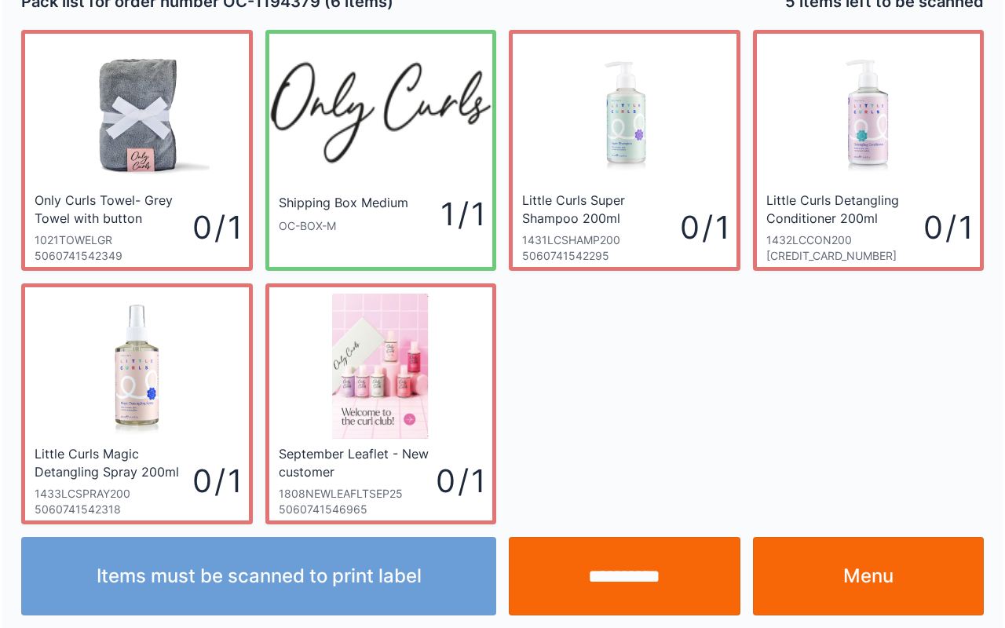
scroll to position [28, 0]
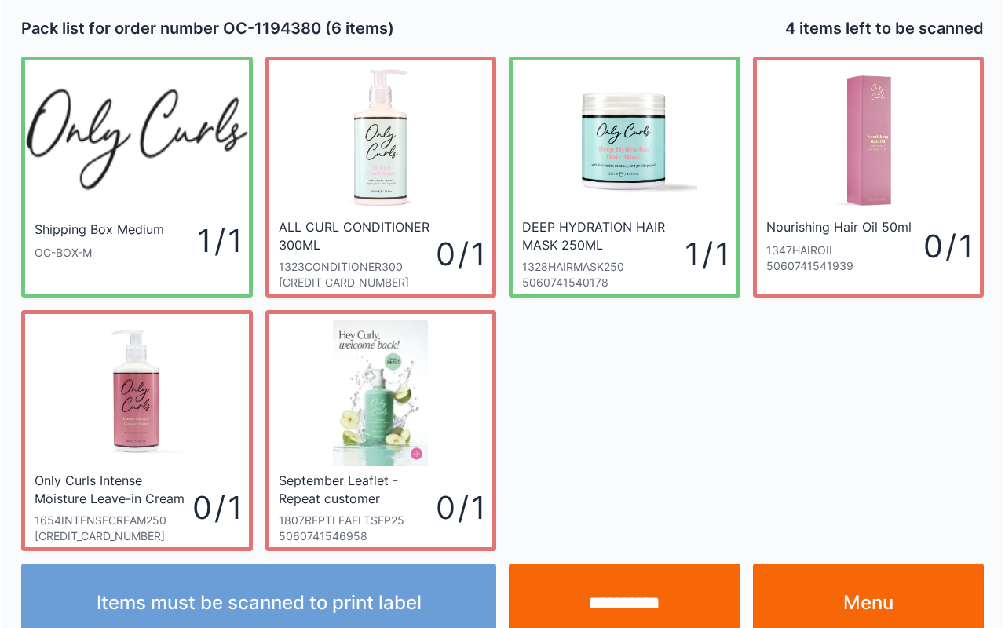
scroll to position [28, 0]
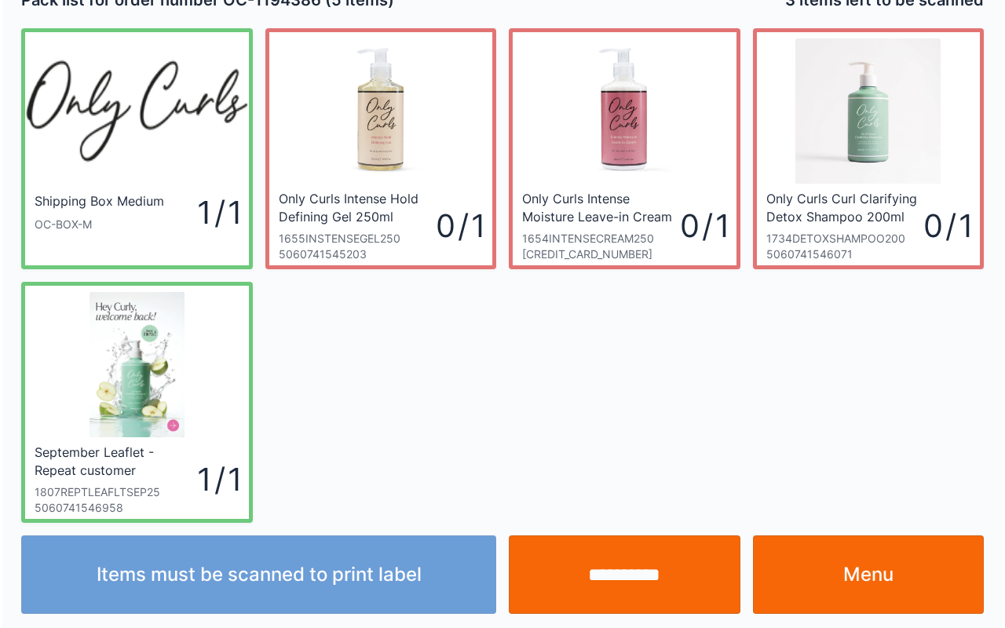
scroll to position [28, 0]
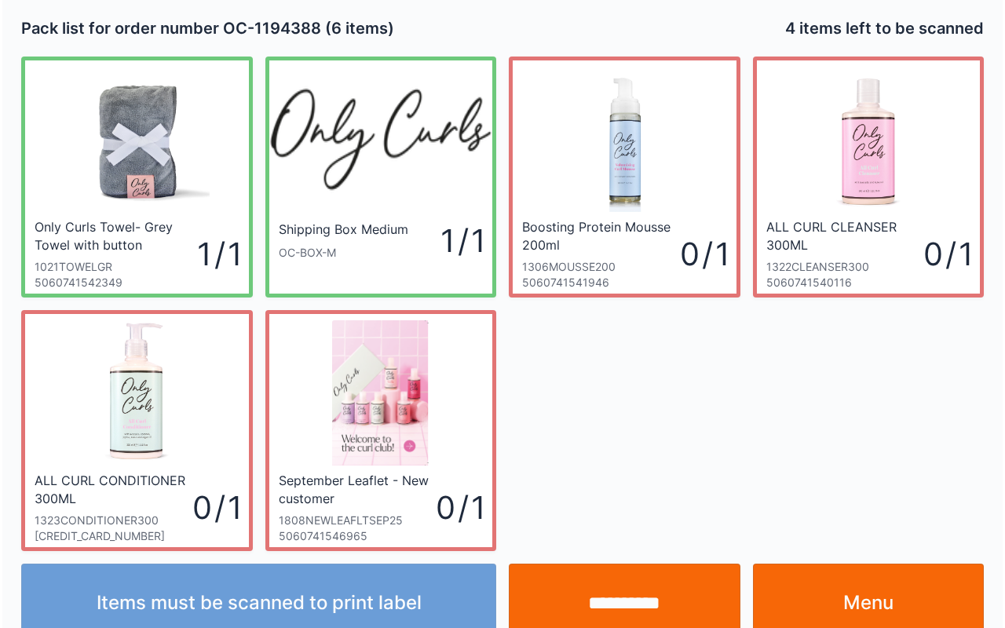
scroll to position [28, 0]
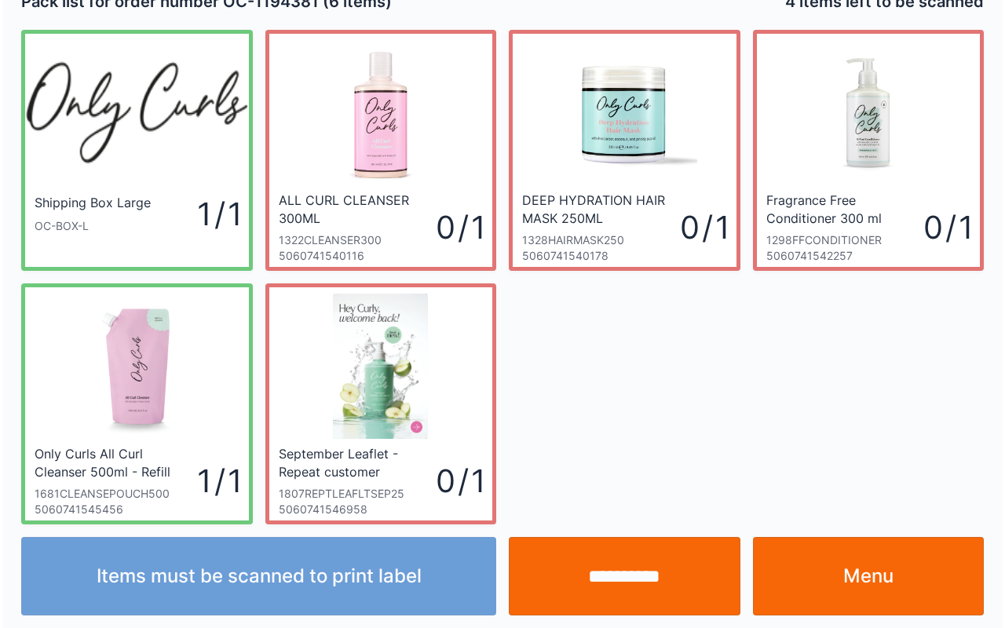
scroll to position [28, 0]
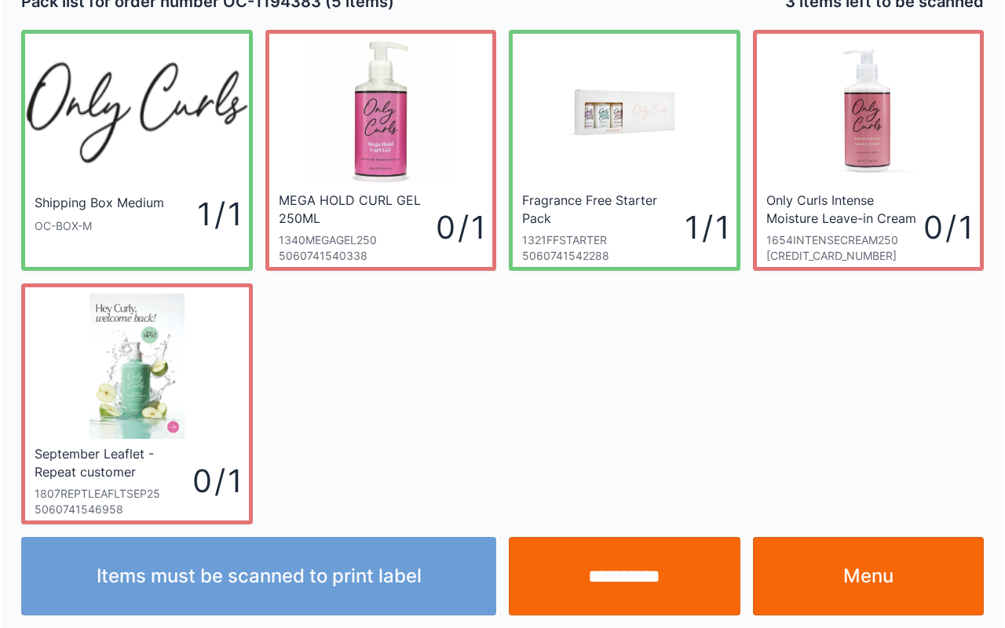
scroll to position [28, 0]
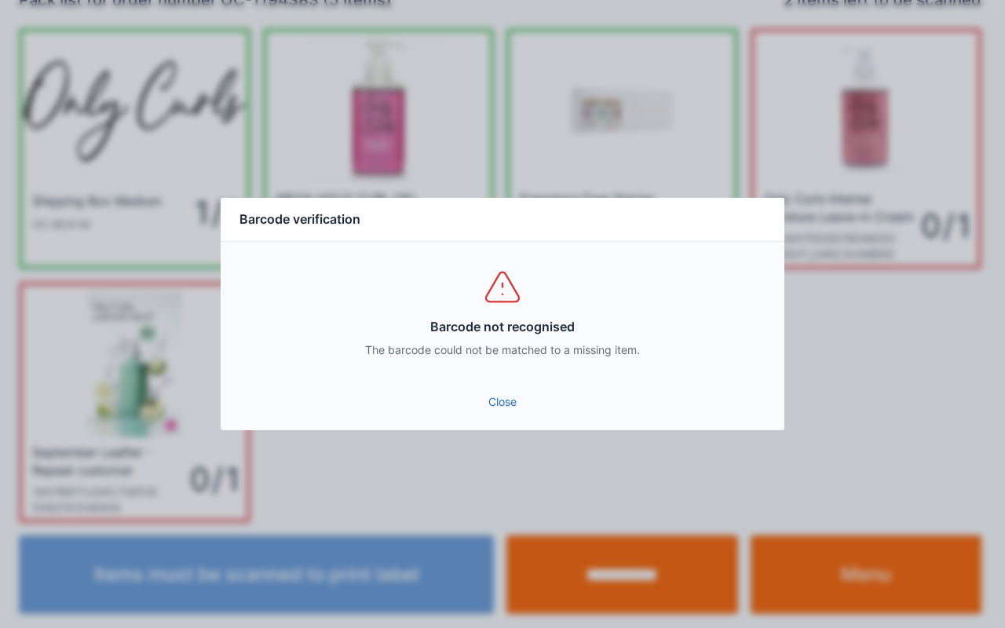
click at [492, 378] on div "Barcode not recognised The barcode could not be matched to a missing item." at bounding box center [503, 312] width 564 height 141
click at [534, 390] on link "Close" at bounding box center [502, 402] width 539 height 28
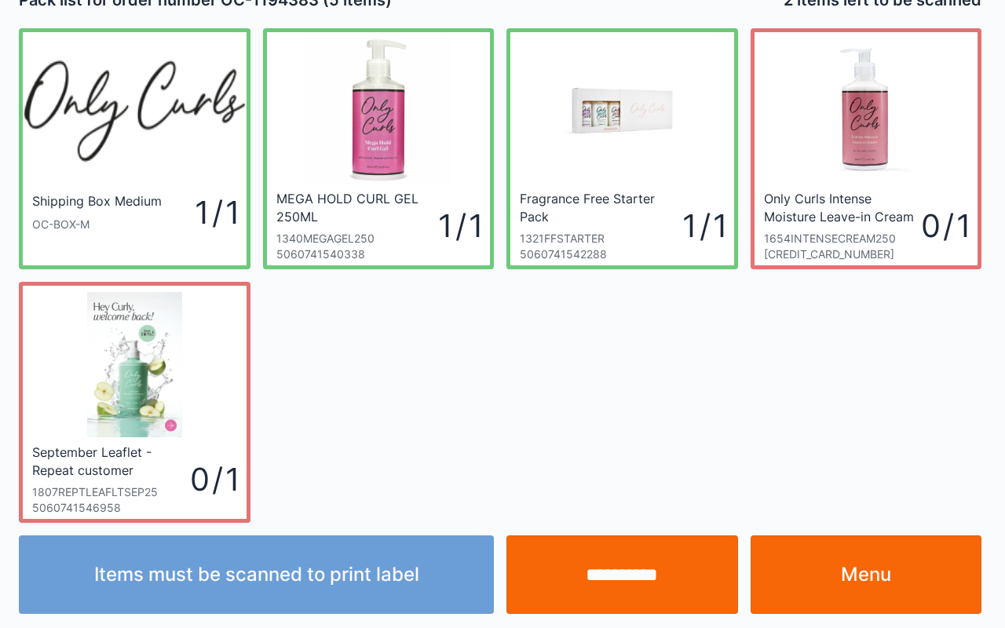
click at [495, 400] on div "Shipping Box Medium OC-BOX-M 1 / 1 MEGA HOLD CURL GEL 250ML 1340MEGAGEL250 5060…" at bounding box center [500, 269] width 975 height 507
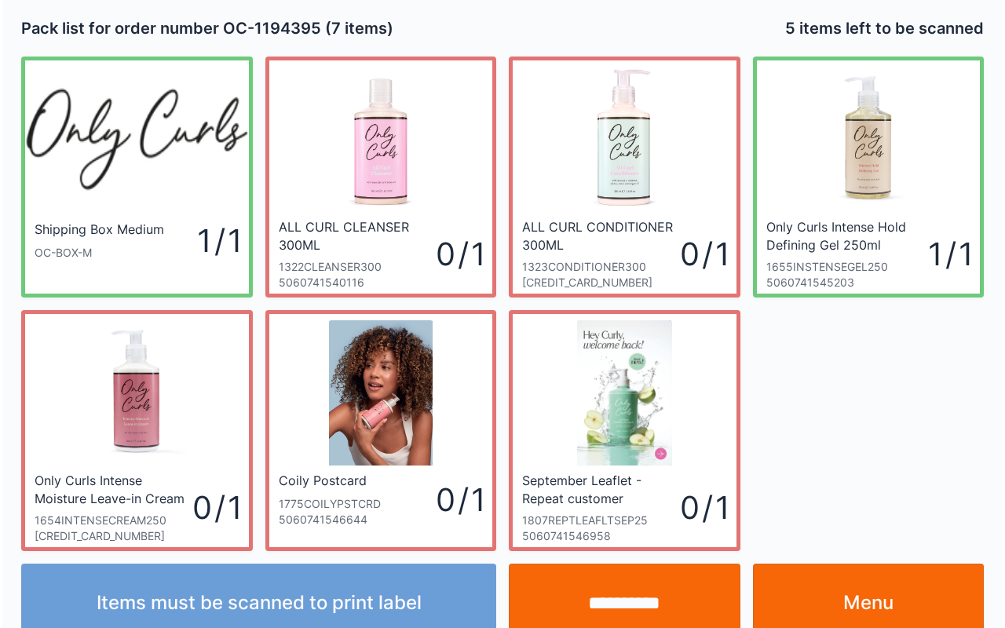
scroll to position [28, 0]
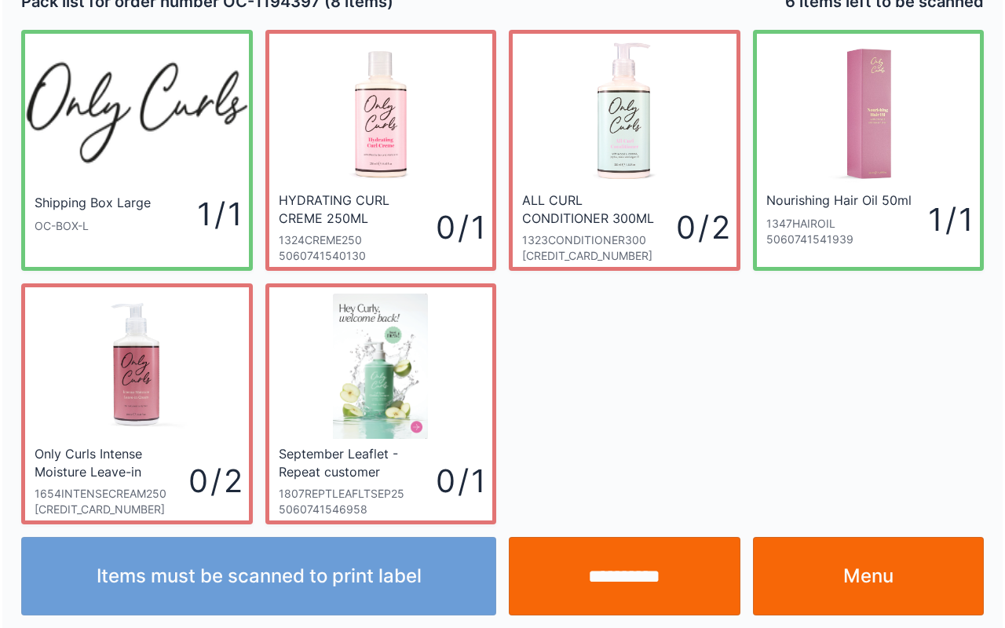
scroll to position [28, 0]
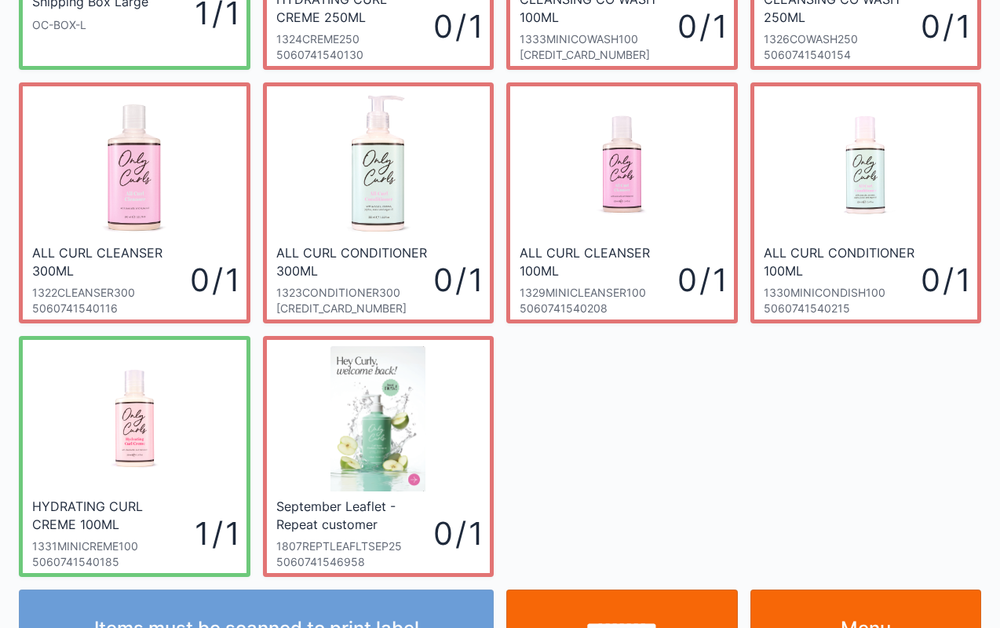
scroll to position [228, 0]
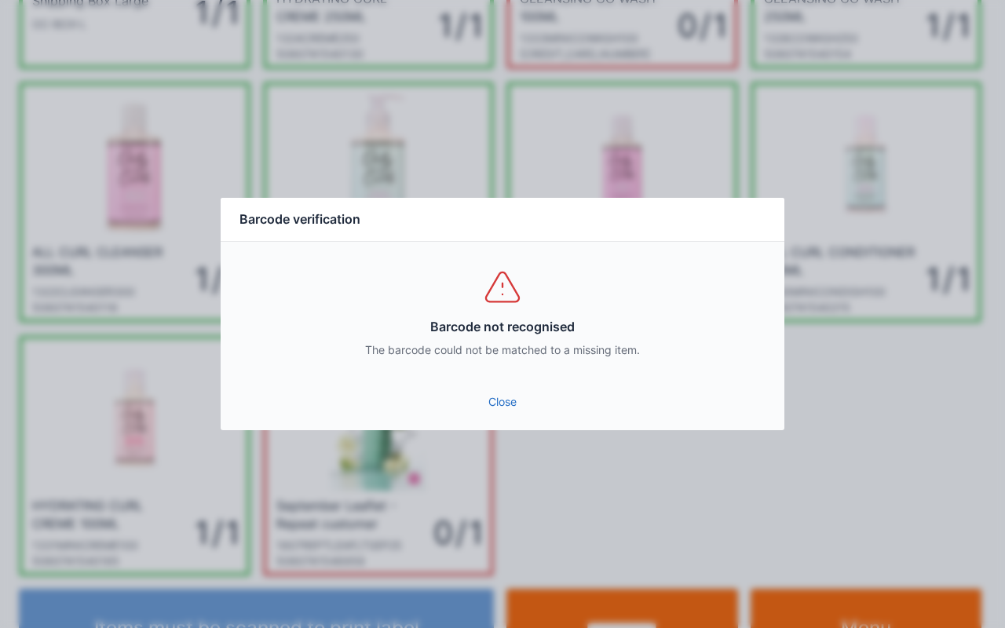
click at [515, 398] on link "Close" at bounding box center [502, 402] width 539 height 28
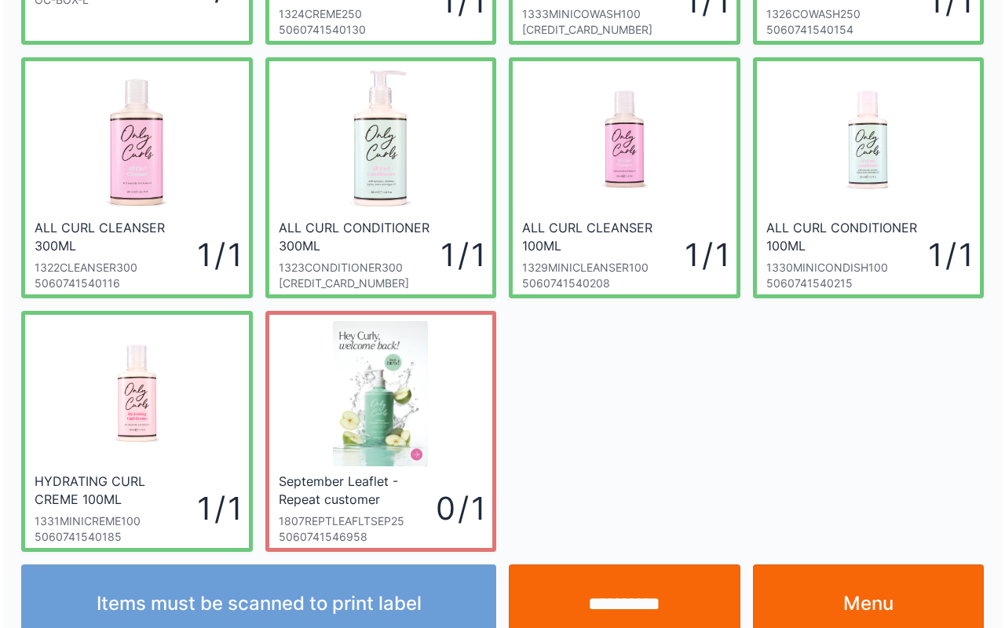
scroll to position [282, 0]
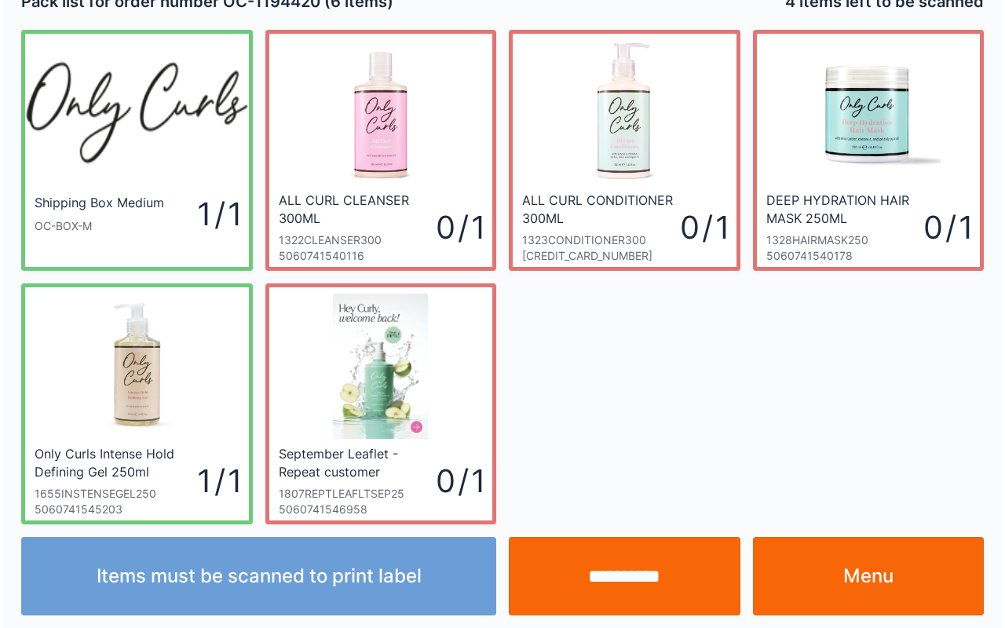
scroll to position [28, 0]
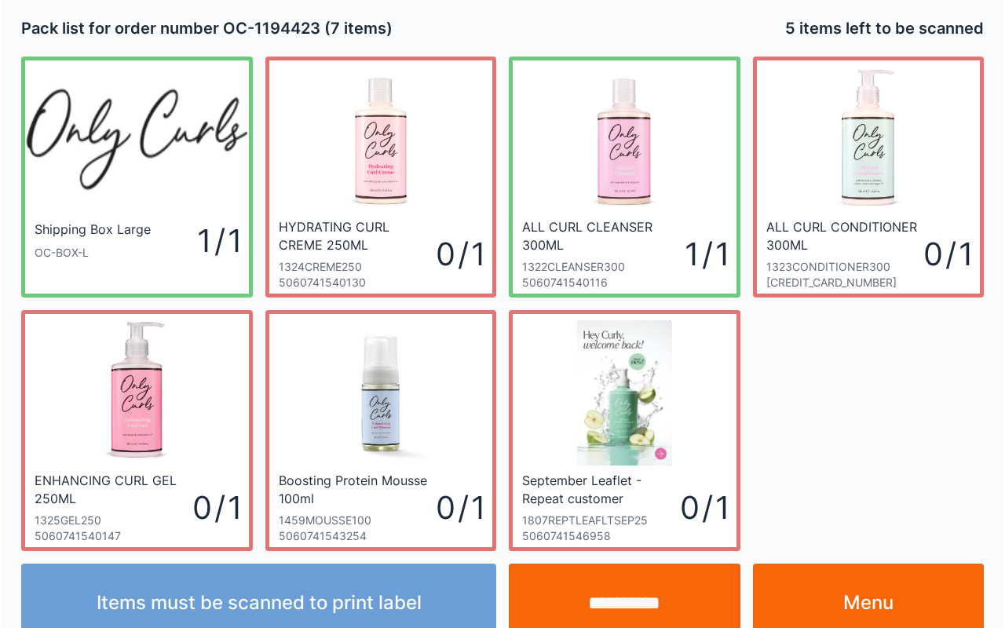
scroll to position [28, 0]
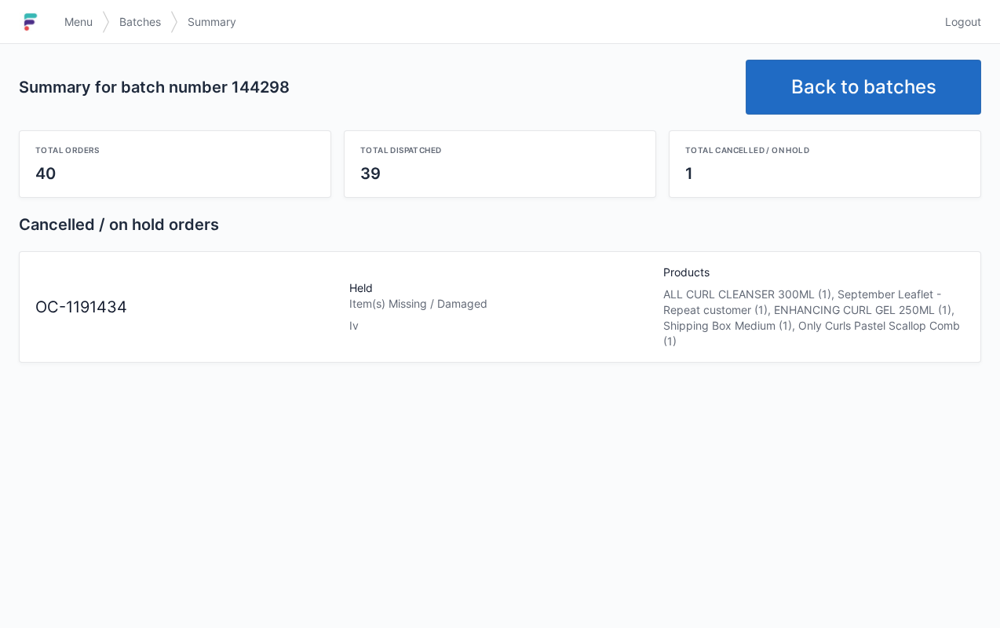
click at [866, 86] on link "Back to batches" at bounding box center [864, 87] width 236 height 55
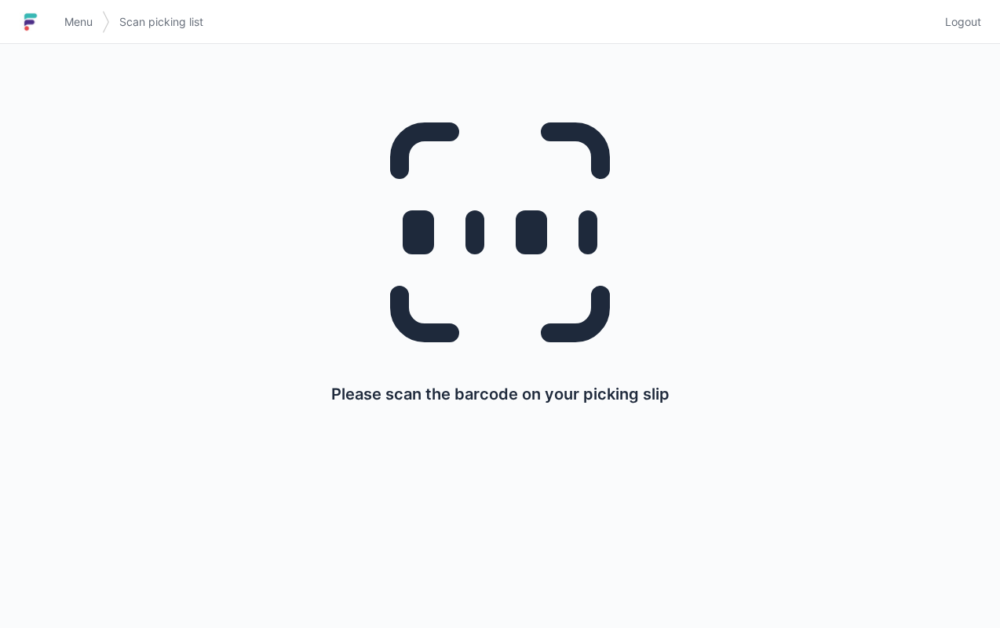
click at [78, 33] on link "Menu" at bounding box center [78, 22] width 47 height 28
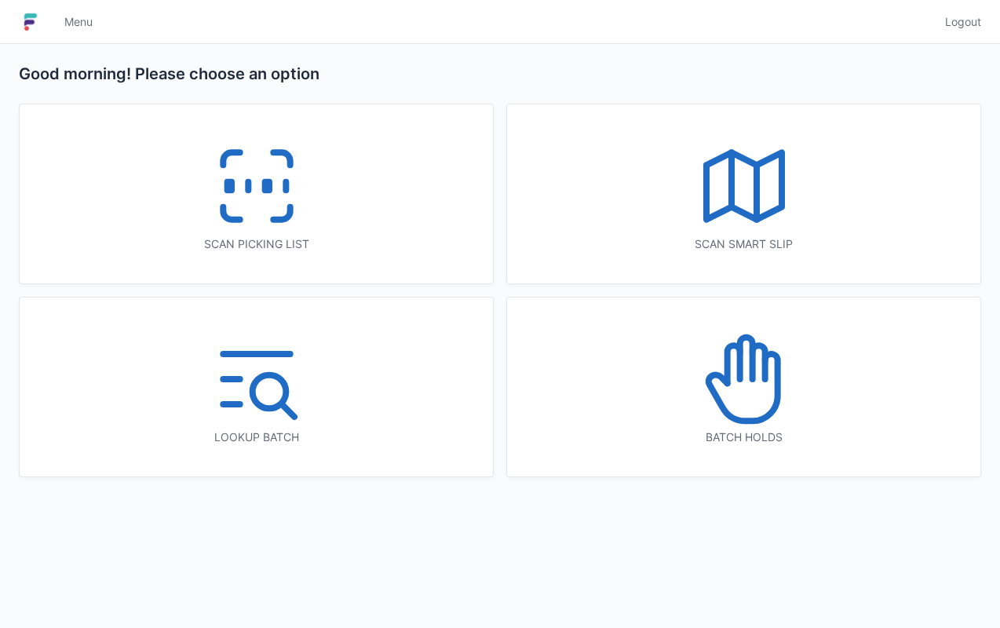
click at [727, 369] on icon at bounding box center [733, 364] width 13 height 38
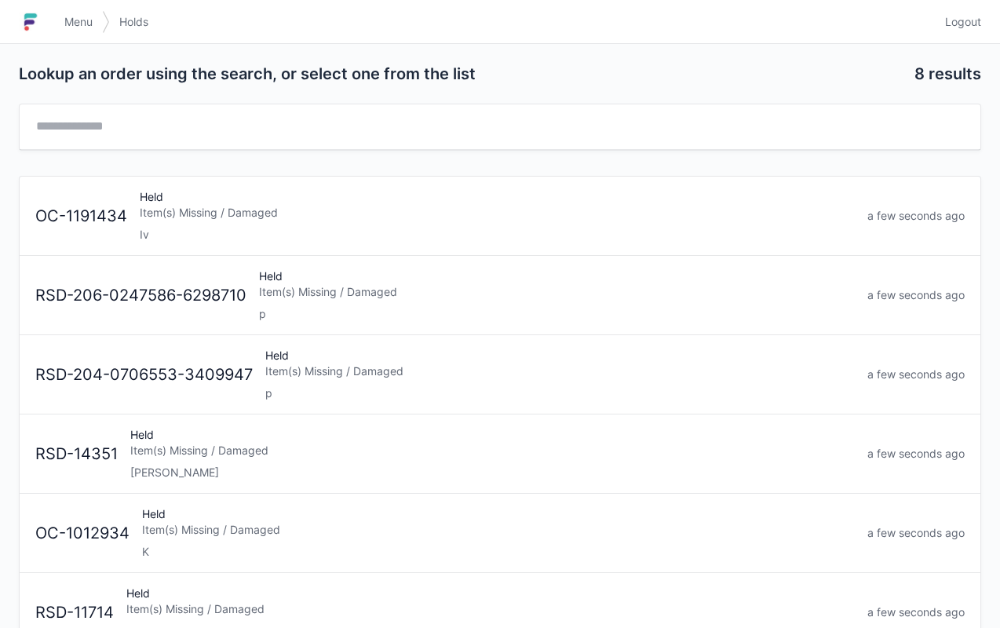
click at [320, 193] on div "Held Item(s) Missing / Damaged Iv" at bounding box center [497, 215] width 728 height 53
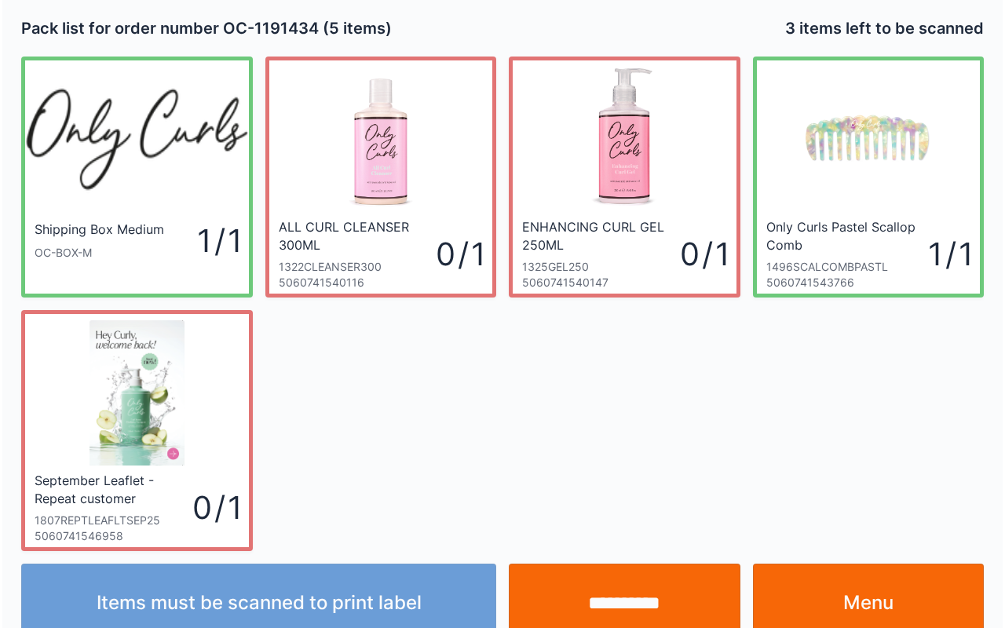
scroll to position [28, 0]
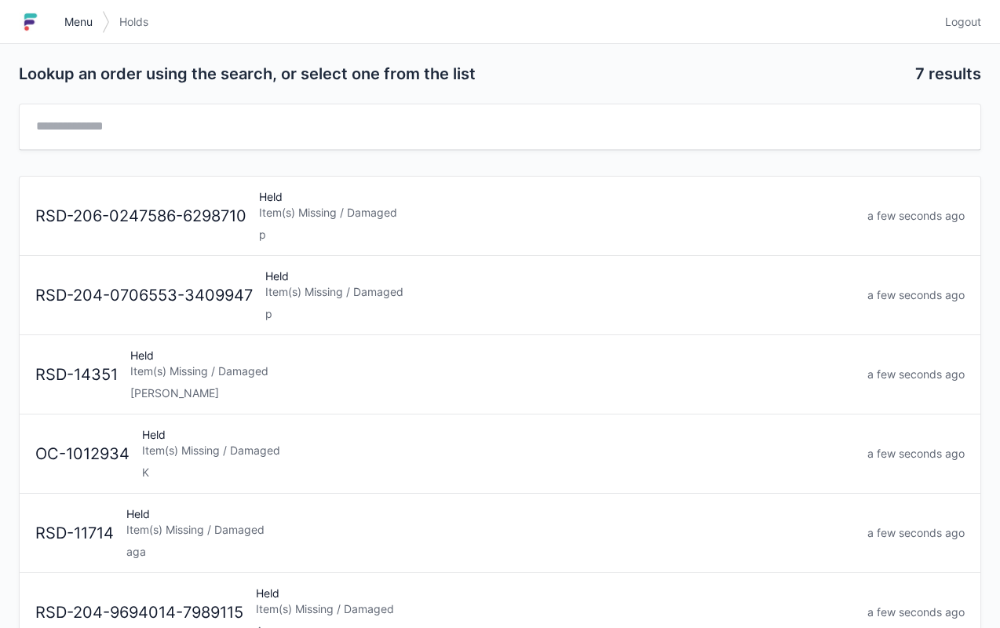
click at [87, 13] on link "Menu" at bounding box center [78, 22] width 47 height 28
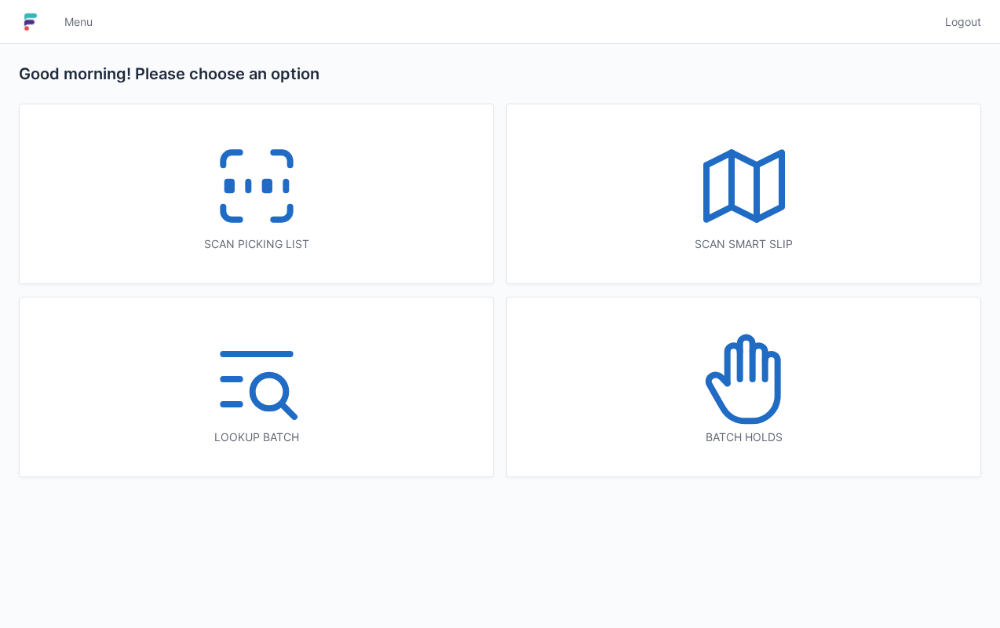
click at [765, 170] on icon at bounding box center [744, 186] width 101 height 101
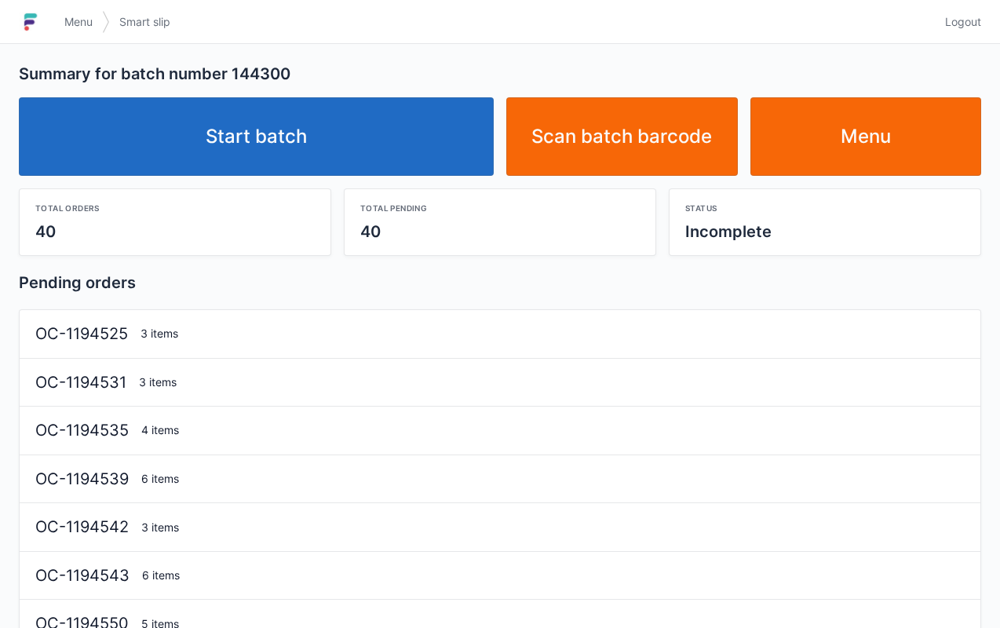
click at [341, 122] on link "Start batch" at bounding box center [256, 136] width 475 height 79
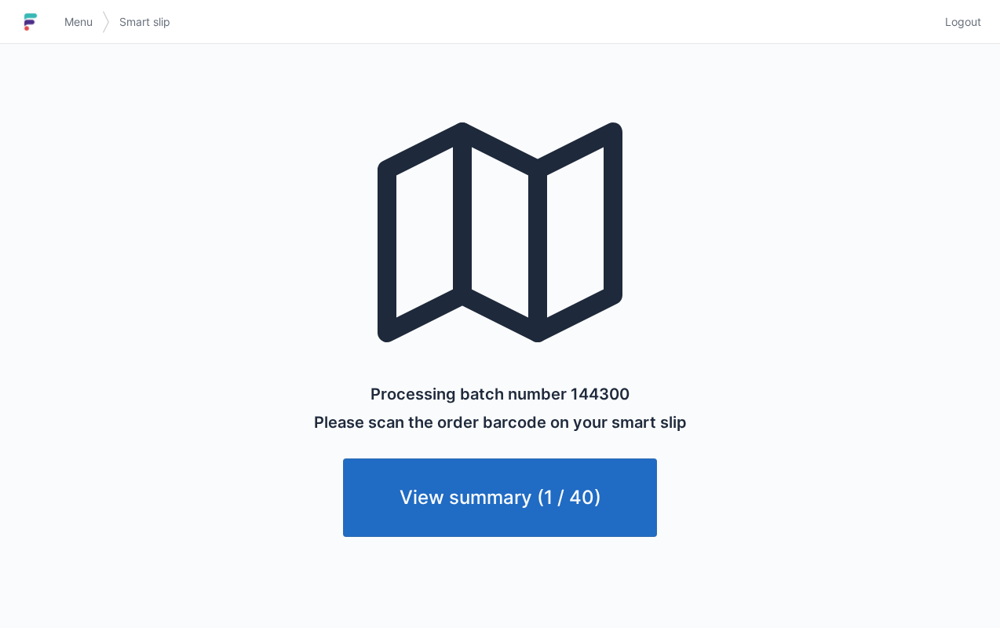
click at [86, 33] on link "Menu" at bounding box center [78, 22] width 47 height 28
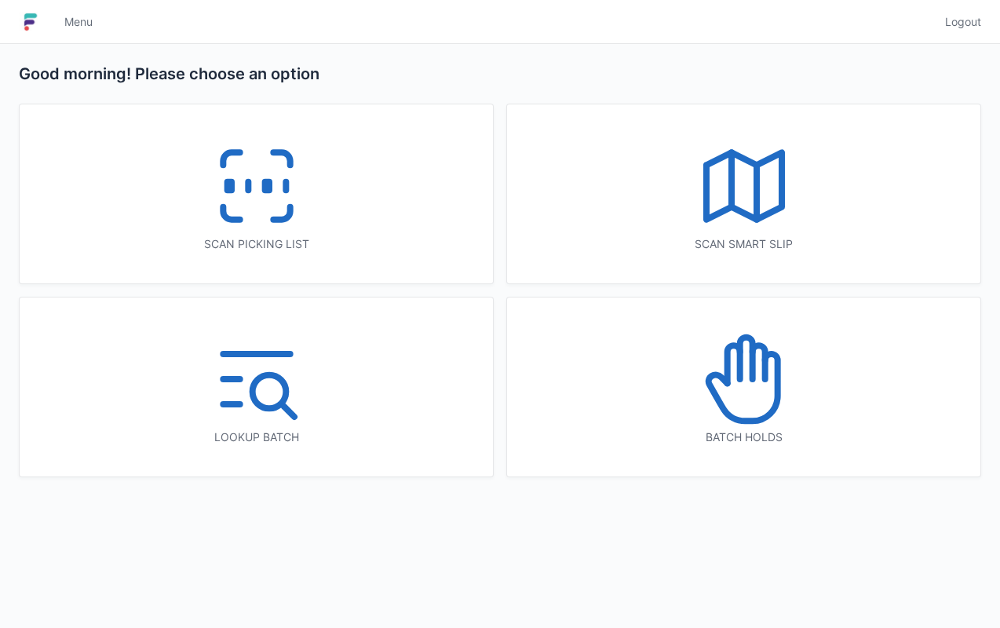
click at [268, 171] on icon at bounding box center [257, 186] width 101 height 101
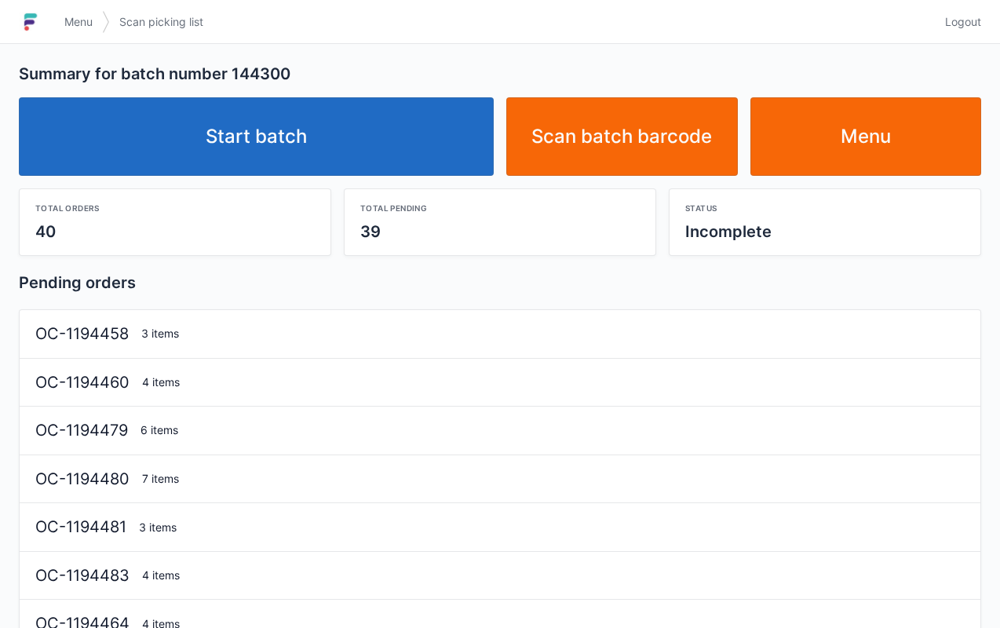
click at [342, 113] on link "Start batch" at bounding box center [256, 136] width 475 height 79
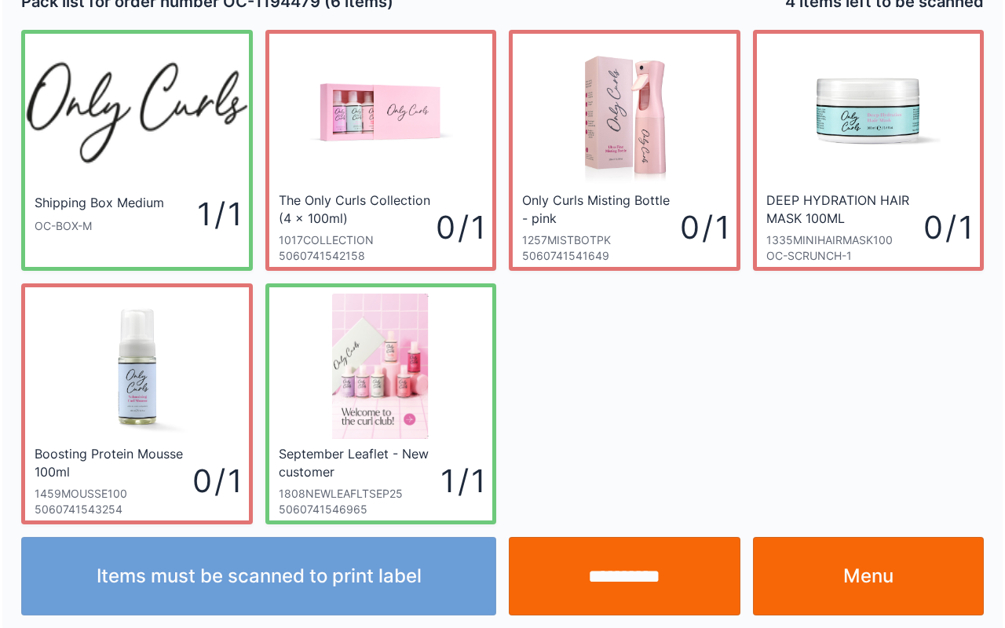
scroll to position [28, 0]
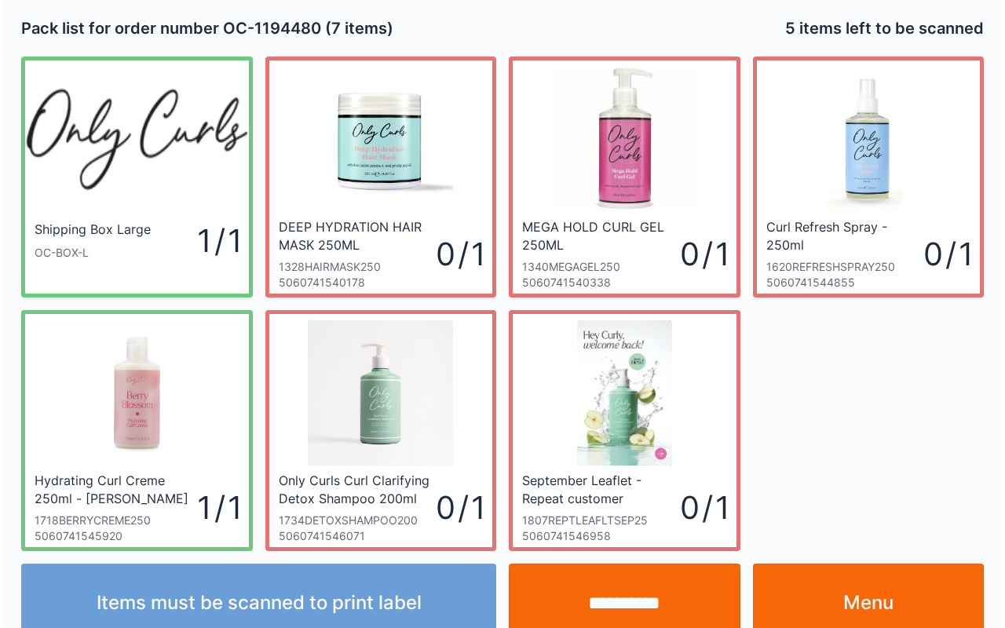
scroll to position [28, 0]
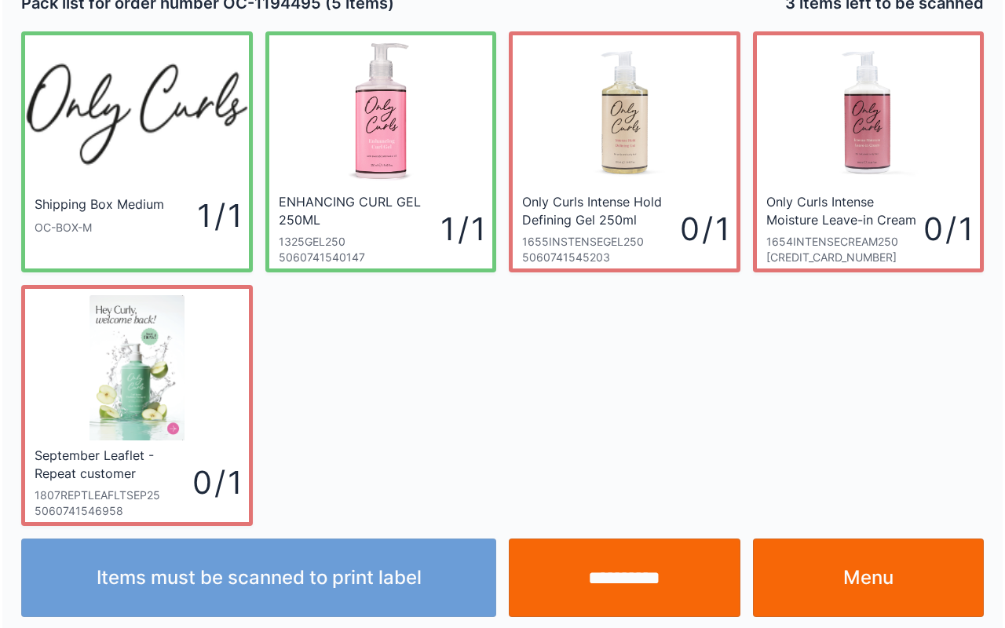
scroll to position [28, 0]
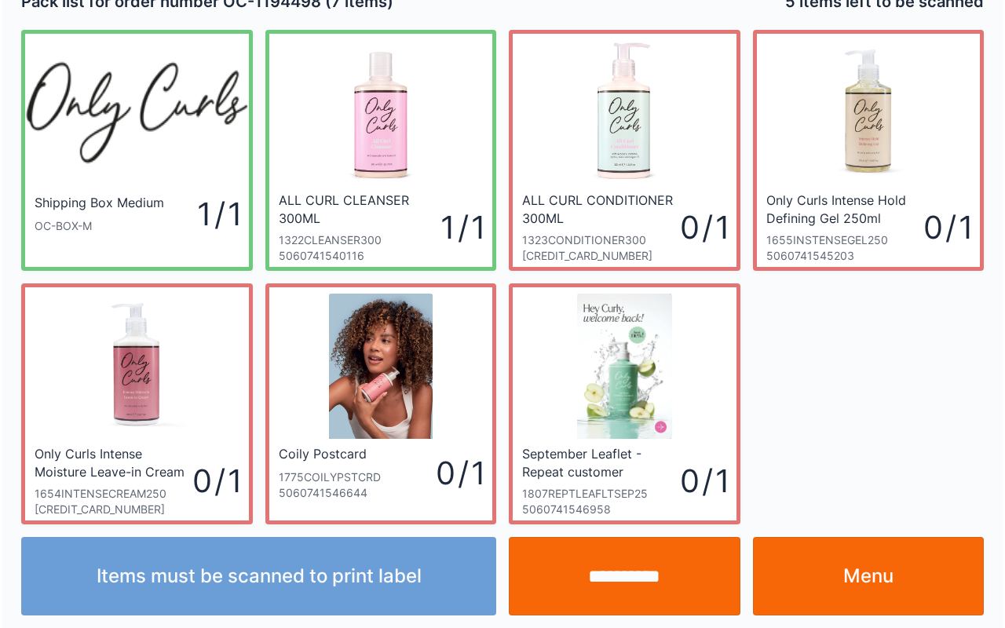
scroll to position [28, 0]
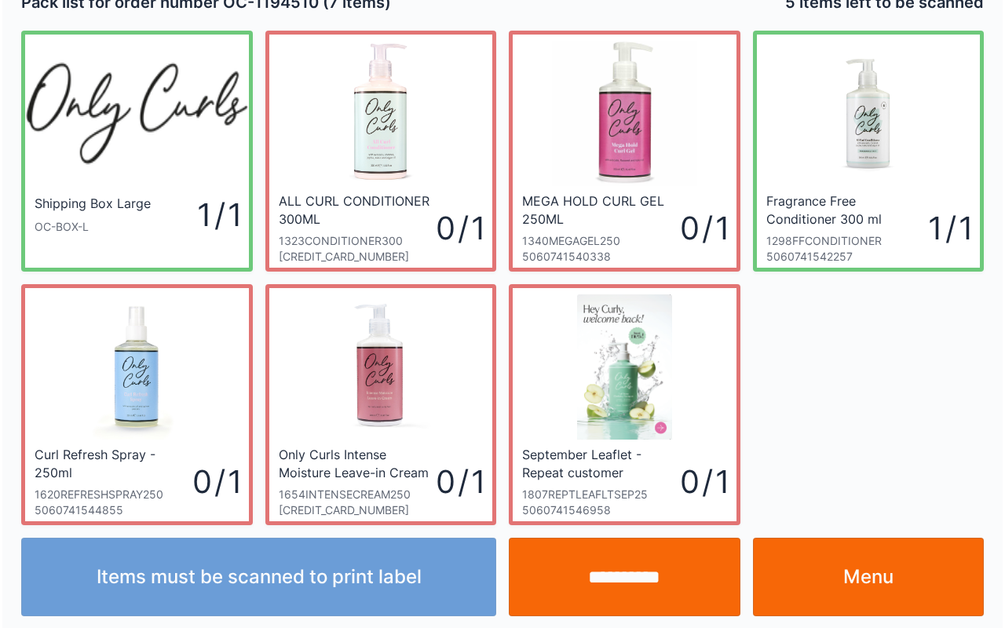
scroll to position [28, 0]
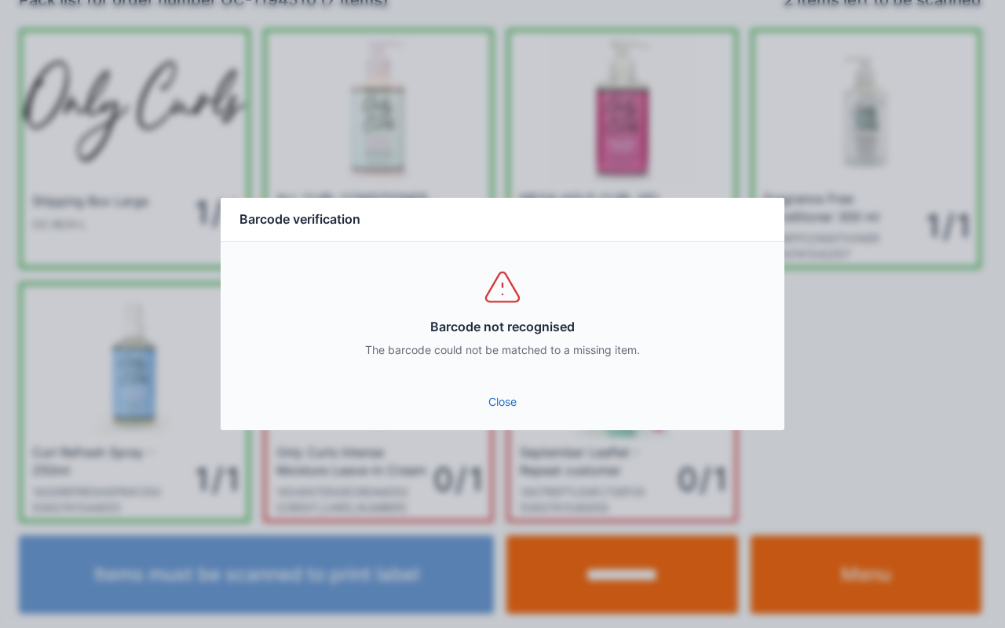
click at [506, 402] on link "Close" at bounding box center [502, 402] width 539 height 28
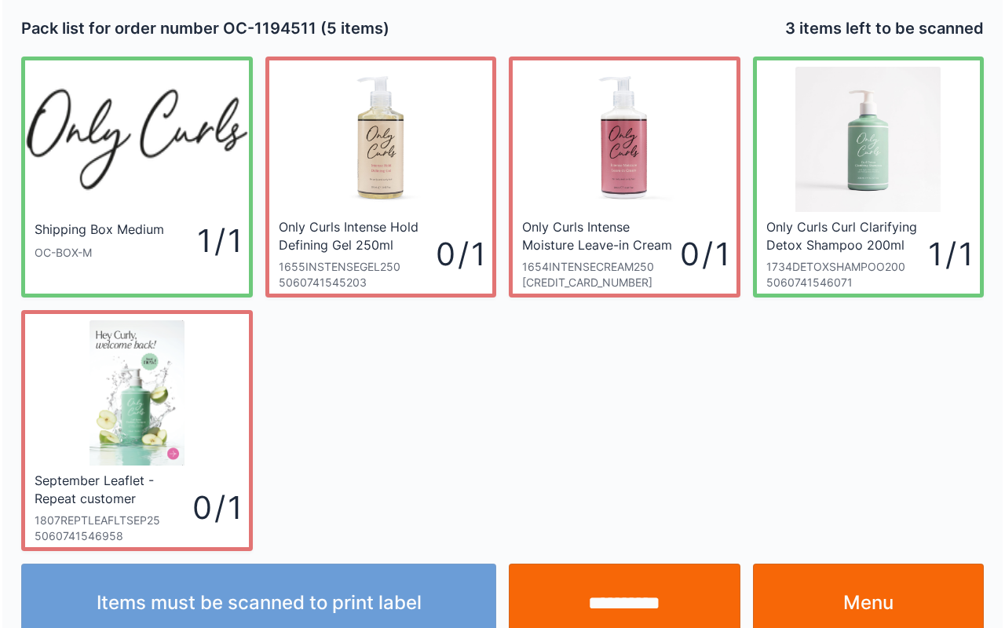
scroll to position [28, 0]
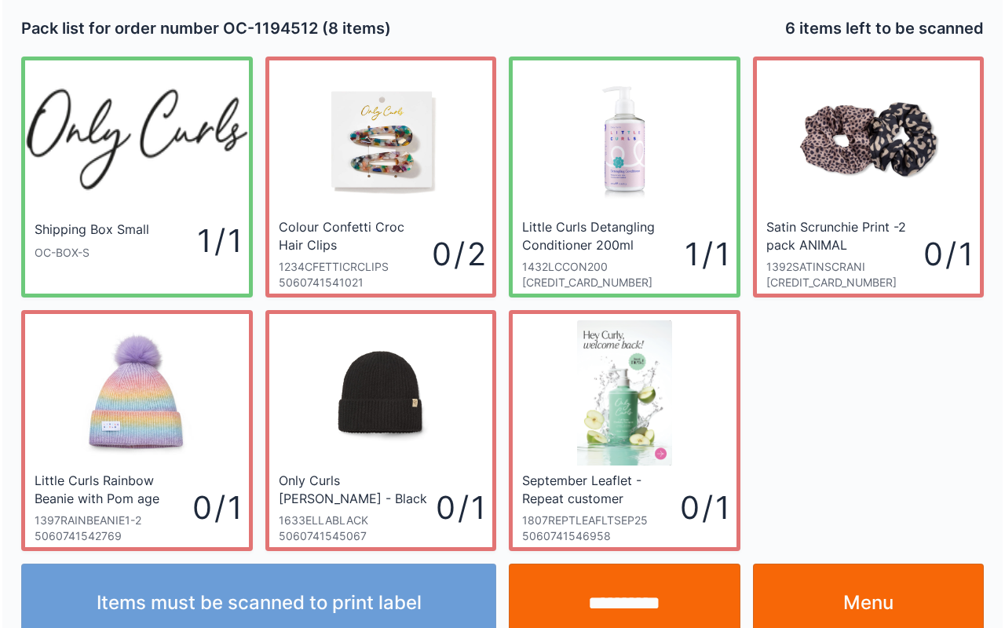
scroll to position [28, 0]
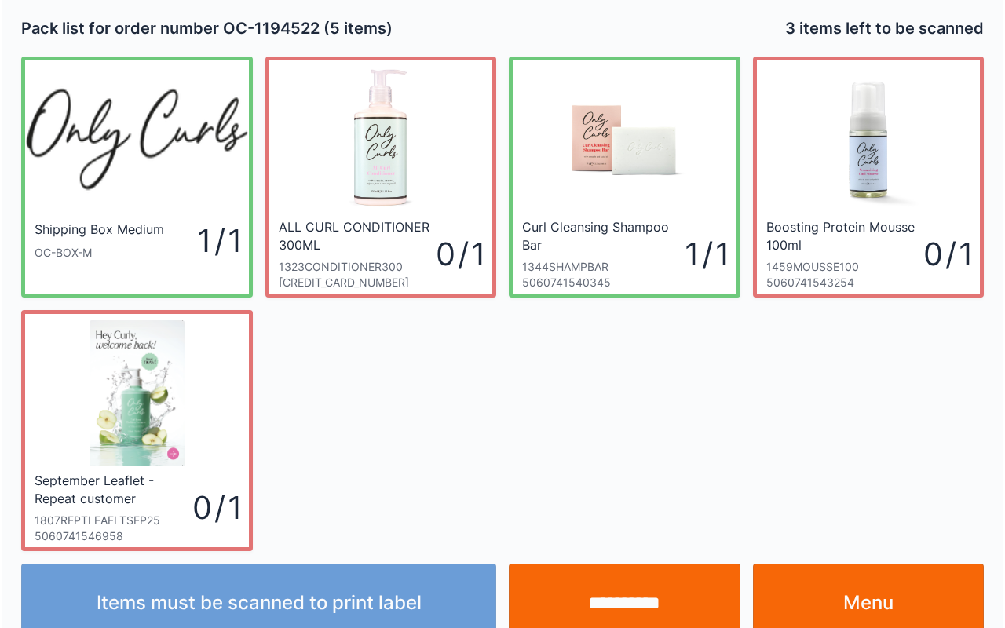
scroll to position [28, 0]
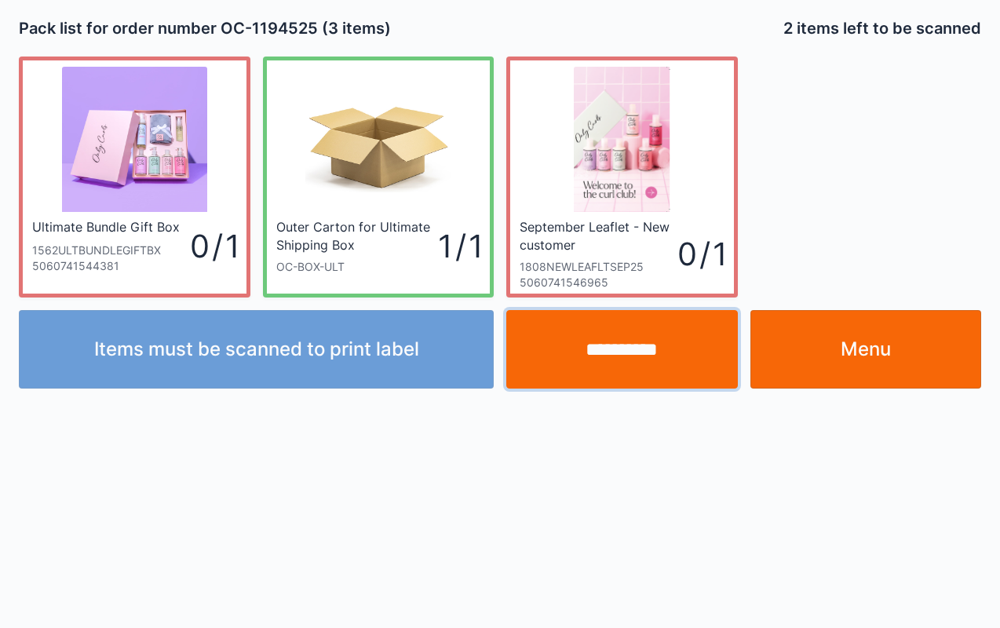
click at [634, 352] on input "**********" at bounding box center [622, 349] width 232 height 79
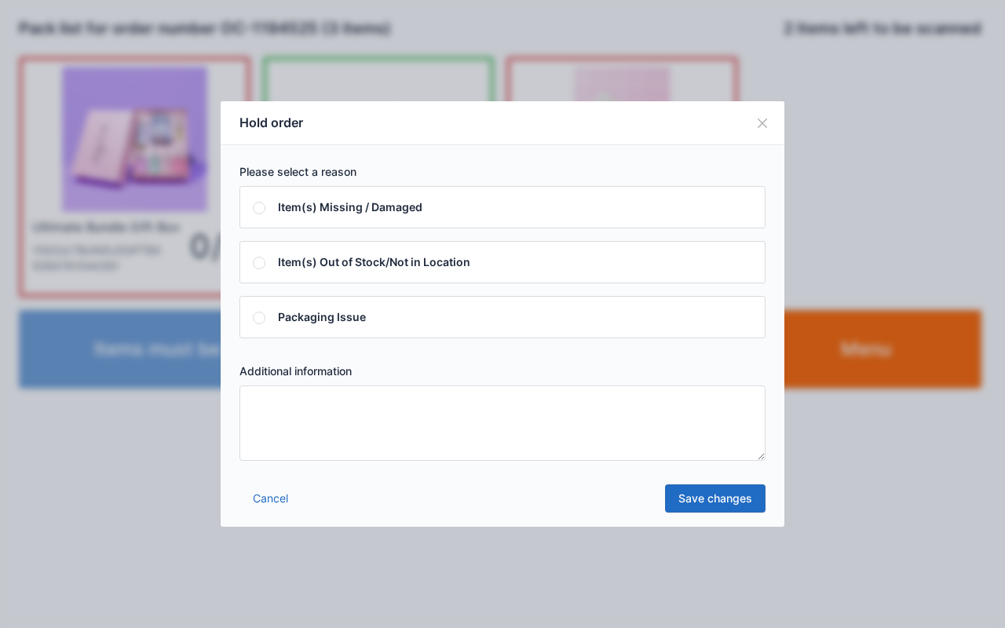
click at [528, 416] on textarea at bounding box center [502, 423] width 526 height 75
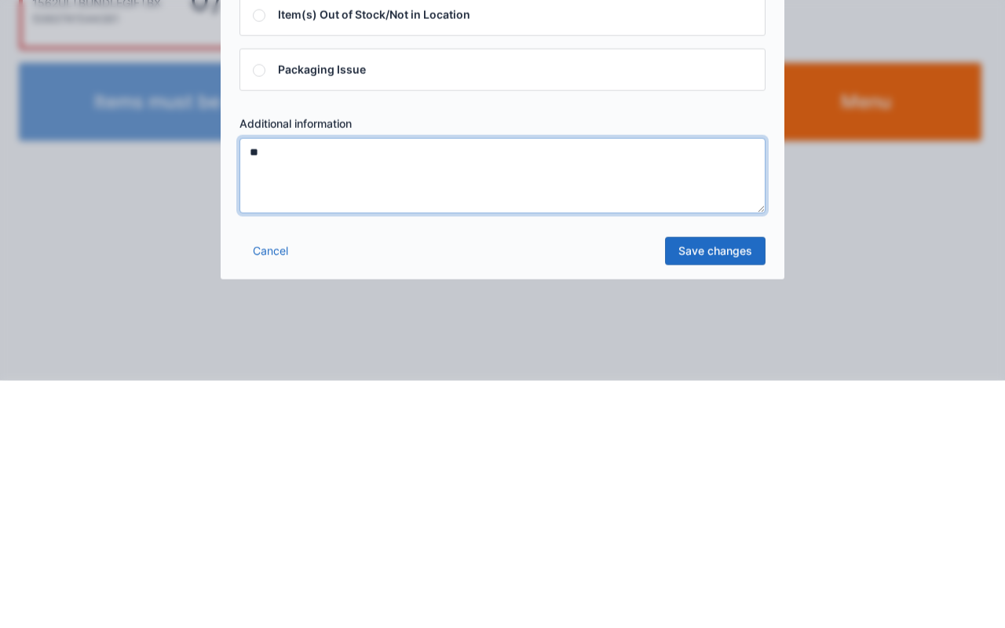
type textarea "**"
click at [724, 499] on link "Save changes" at bounding box center [715, 498] width 101 height 28
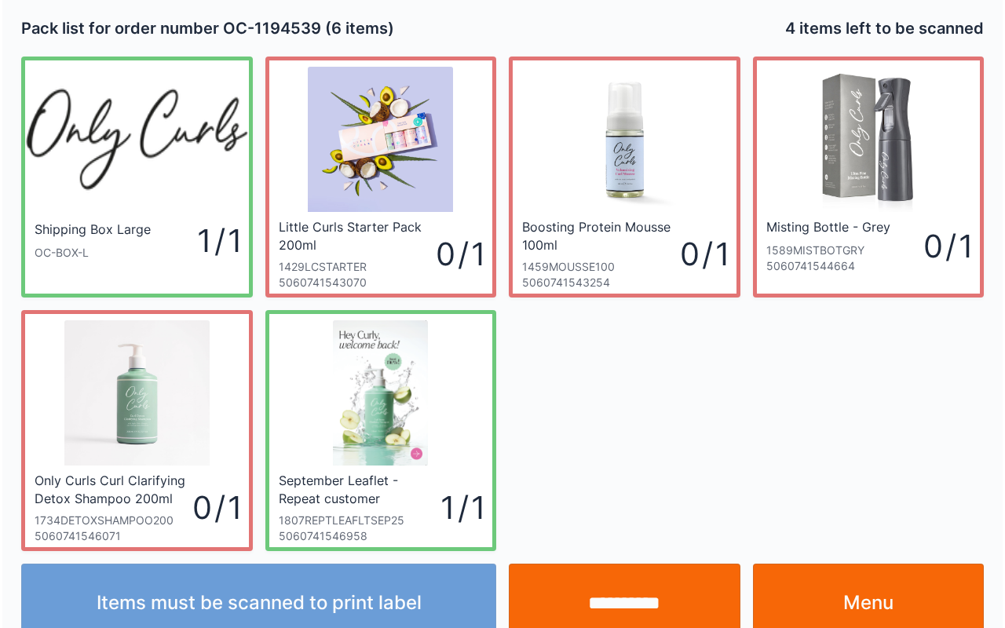
scroll to position [28, 0]
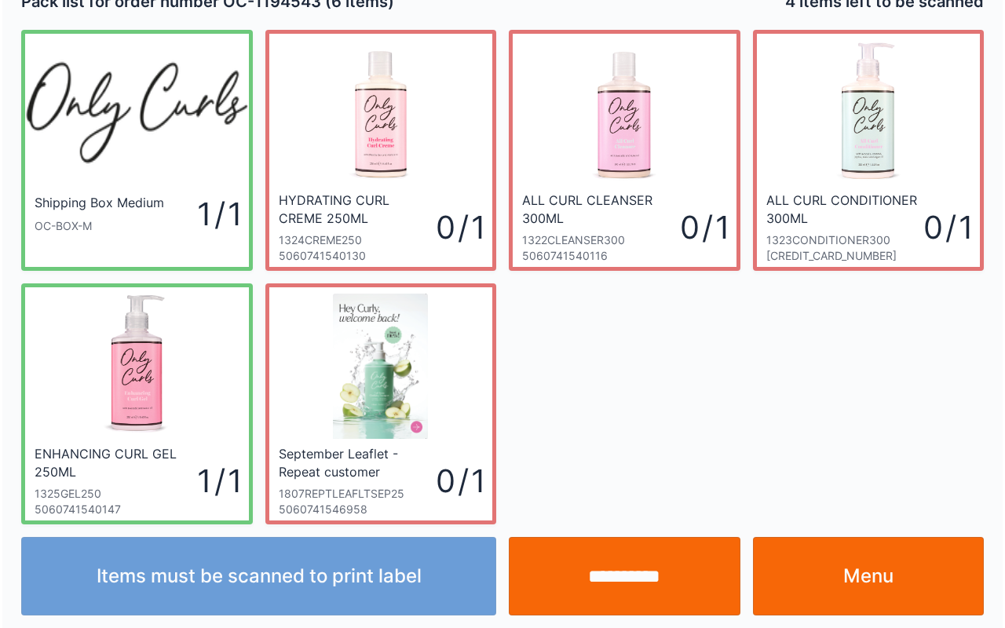
scroll to position [28, 0]
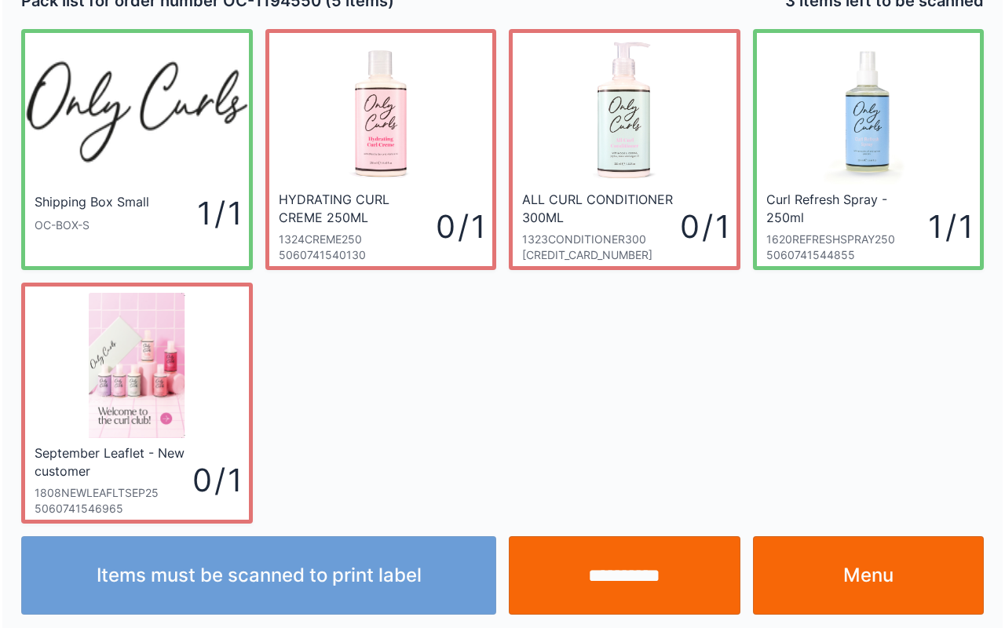
scroll to position [28, 0]
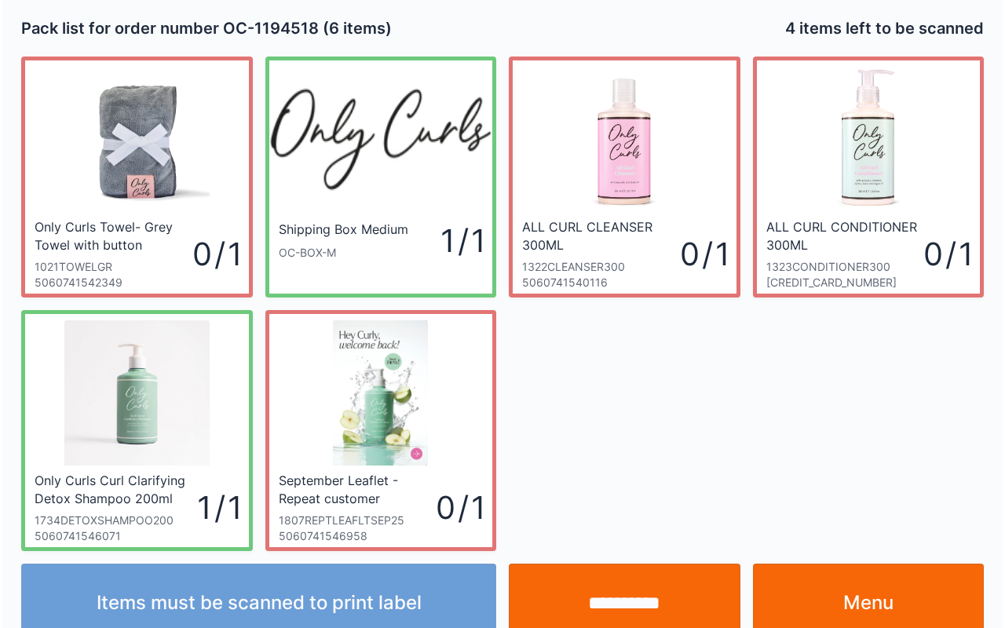
scroll to position [28, 0]
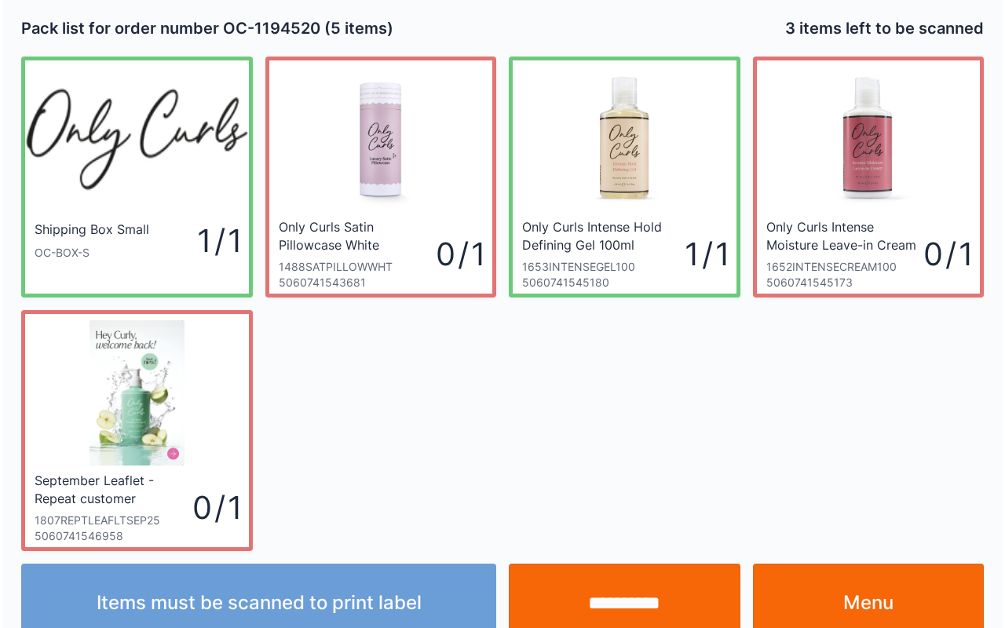
scroll to position [28, 0]
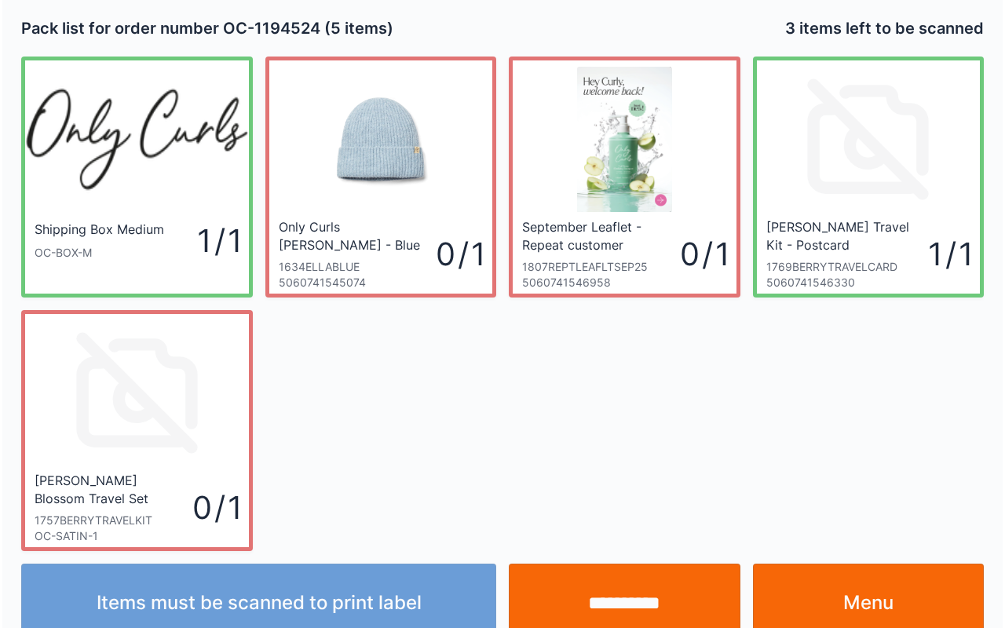
scroll to position [28, 0]
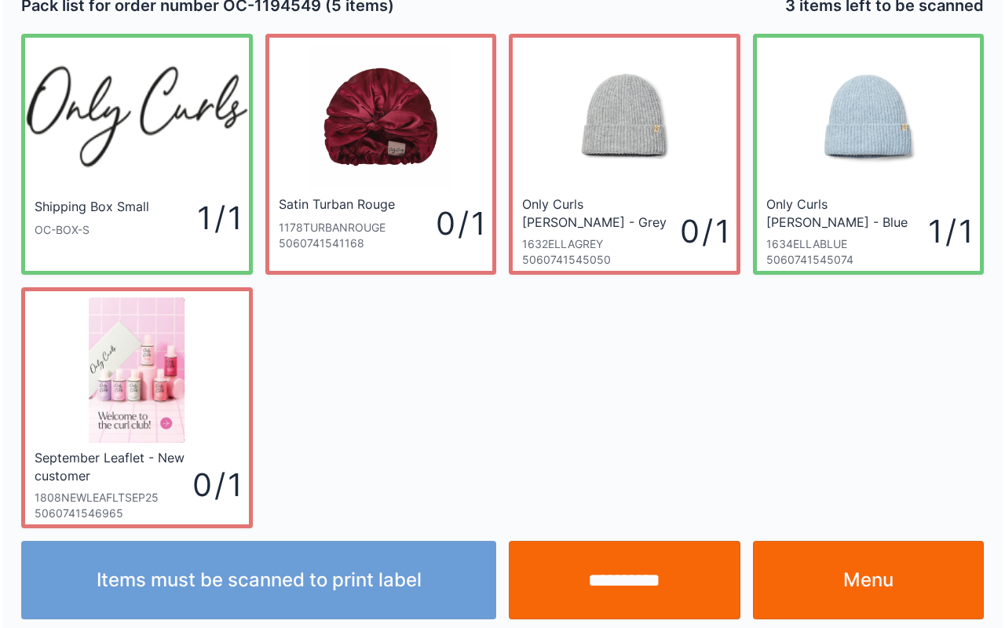
scroll to position [28, 0]
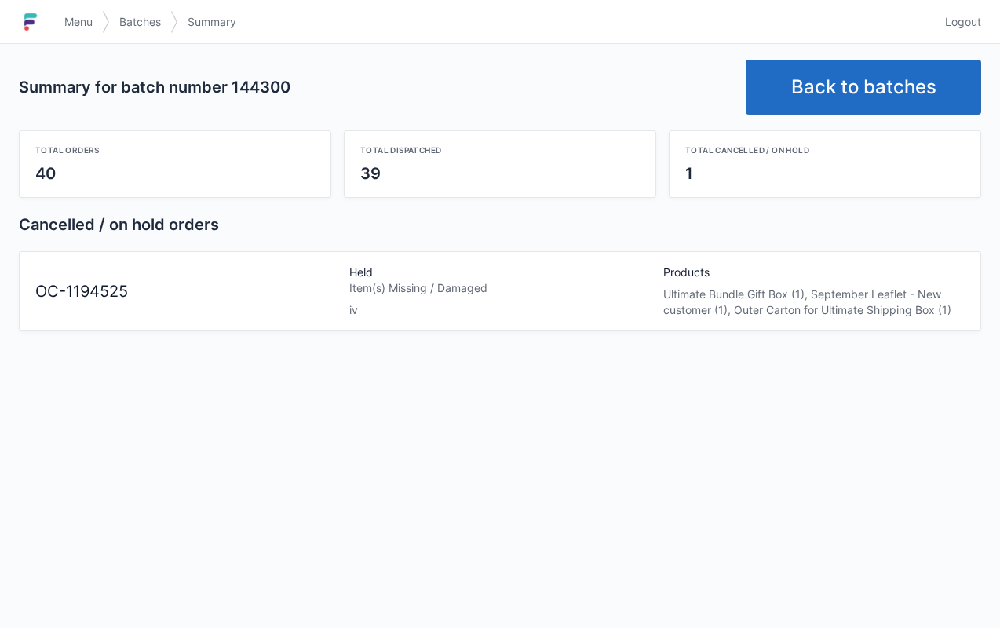
click at [80, 21] on span "Menu" at bounding box center [78, 22] width 28 height 16
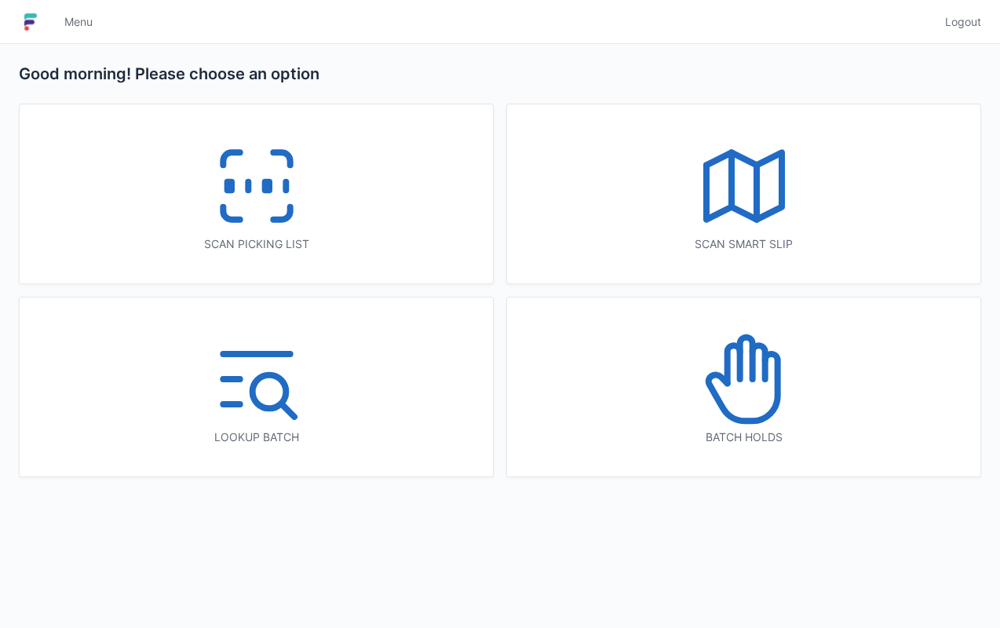
click at [753, 394] on icon at bounding box center [744, 379] width 101 height 101
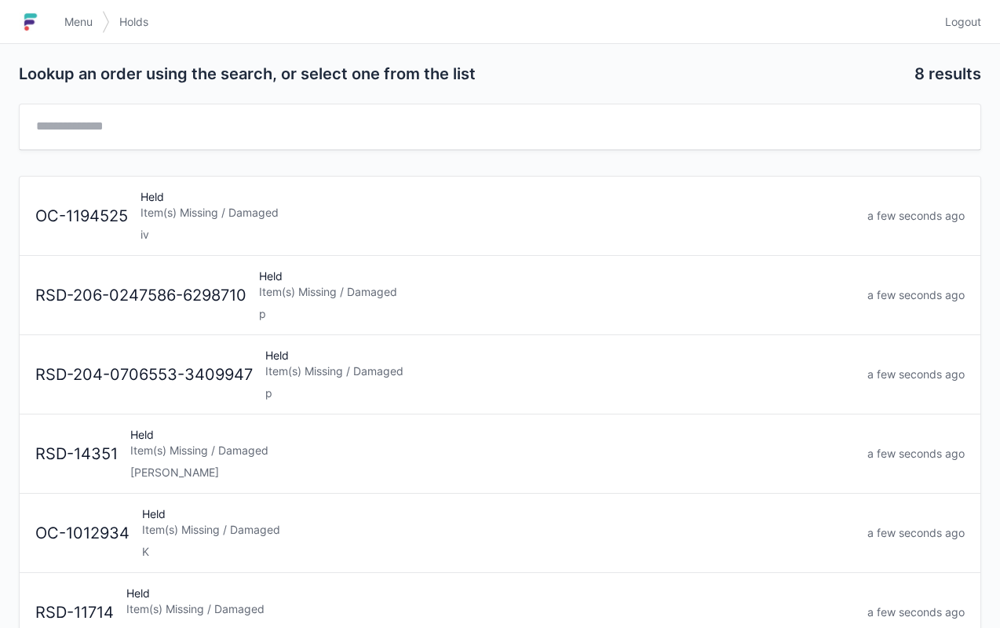
click at [247, 217] on div "Item(s) Missing / Damaged" at bounding box center [498, 213] width 715 height 16
click at [93, 20] on span "Menu" at bounding box center [78, 22] width 28 height 16
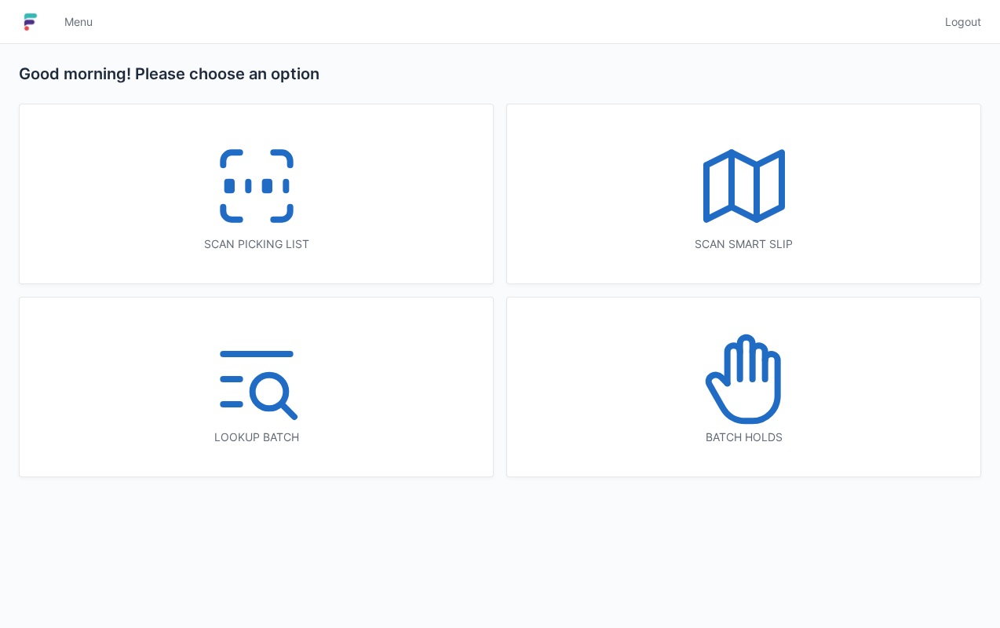
click at [276, 166] on icon at bounding box center [257, 186] width 101 height 101
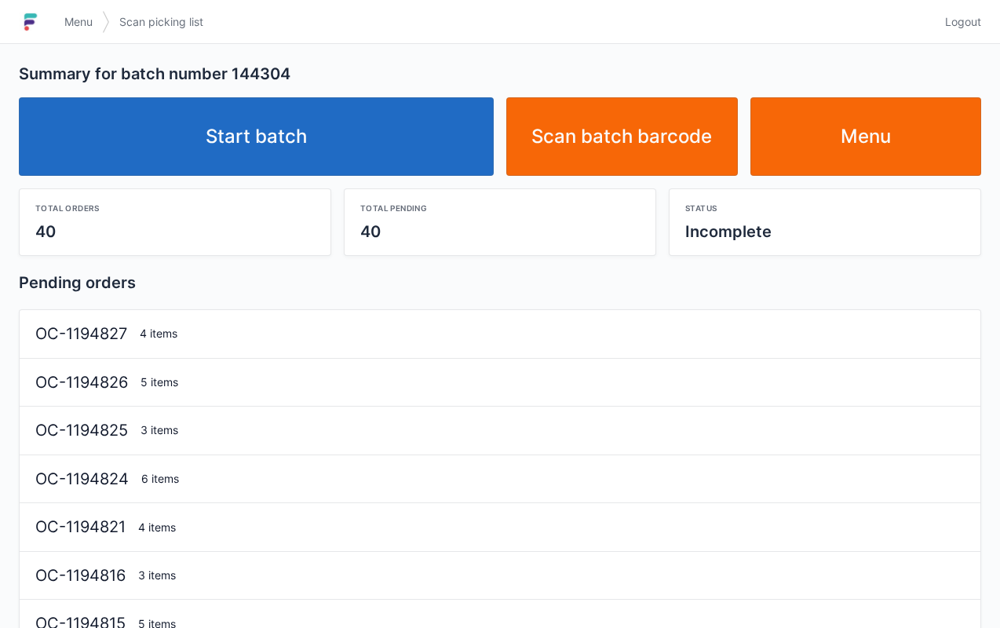
click at [266, 113] on link "Start batch" at bounding box center [256, 136] width 475 height 79
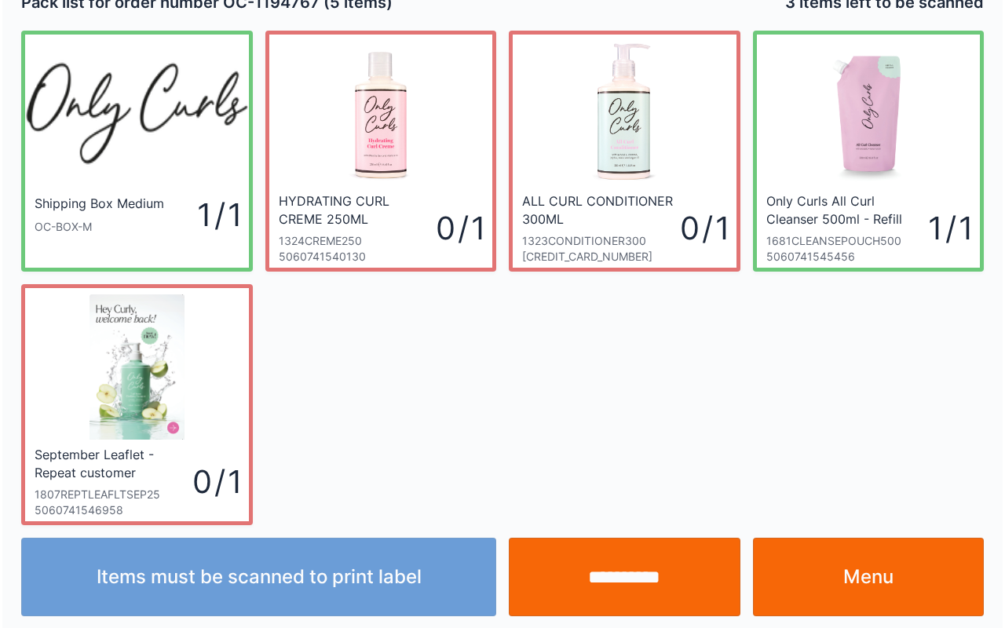
scroll to position [28, 0]
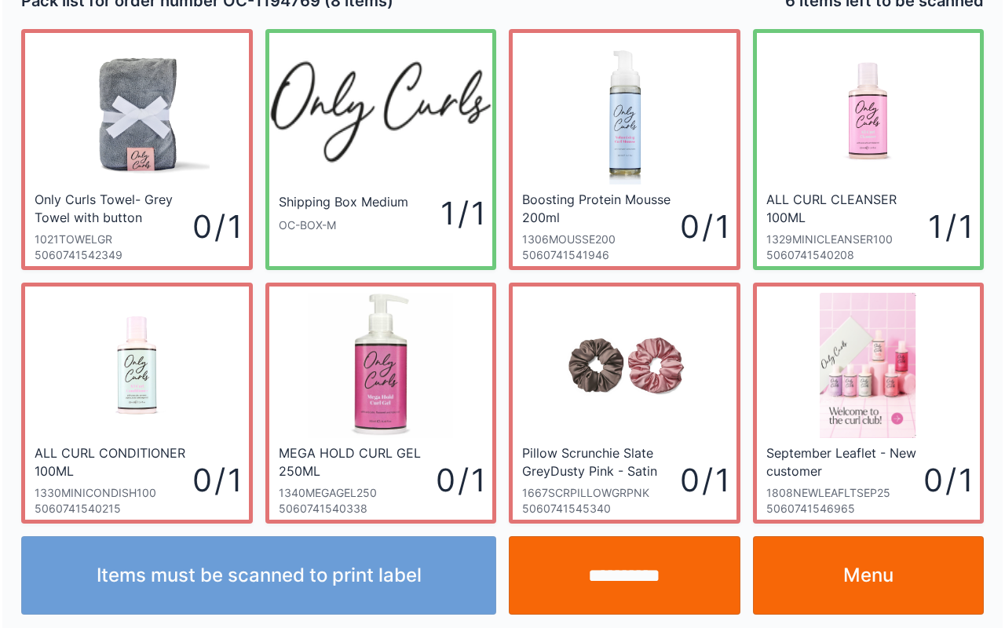
scroll to position [28, 0]
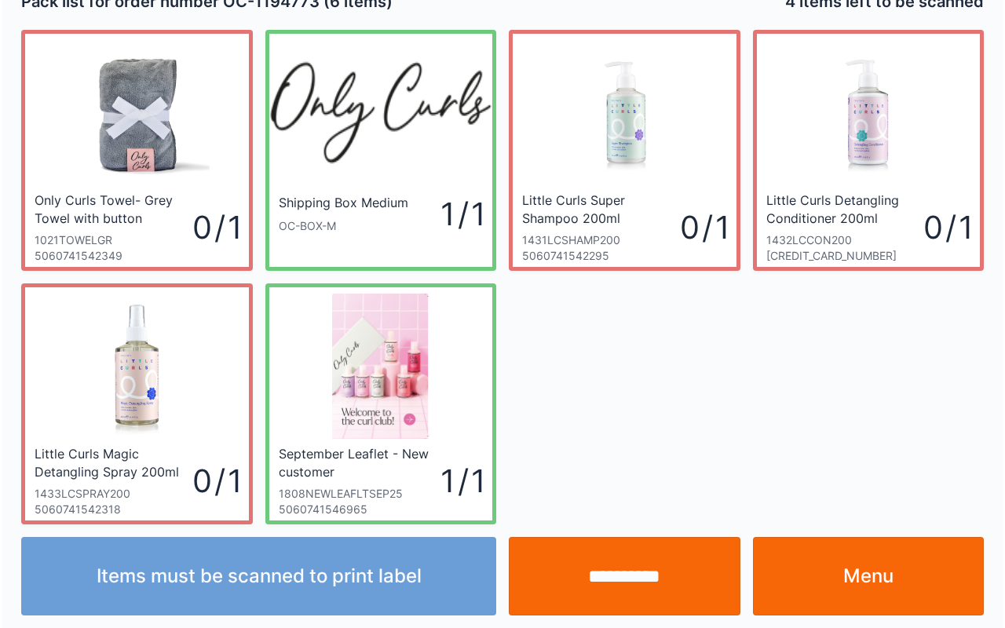
scroll to position [28, 0]
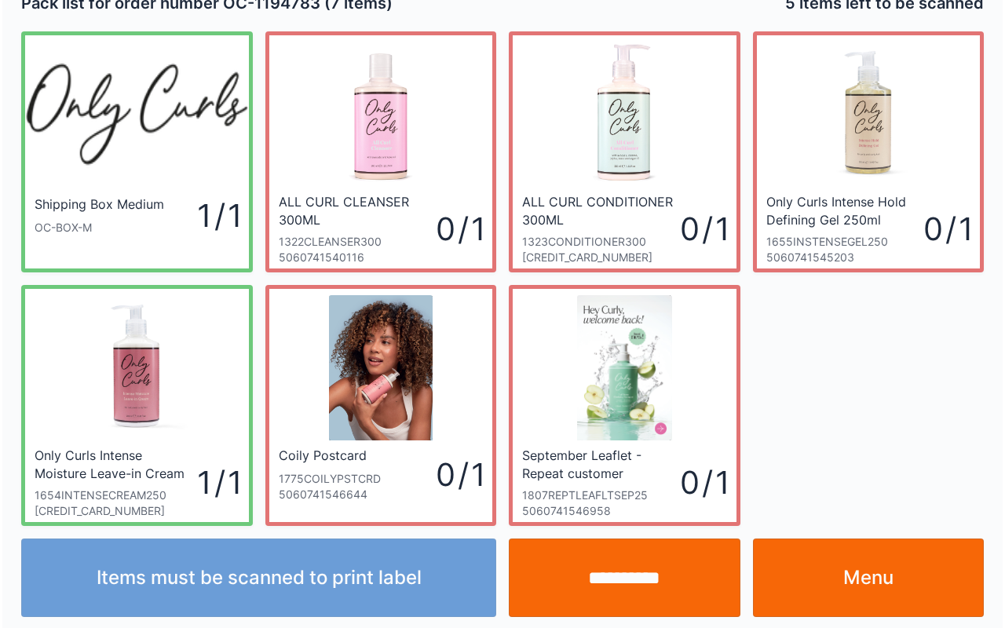
scroll to position [28, 0]
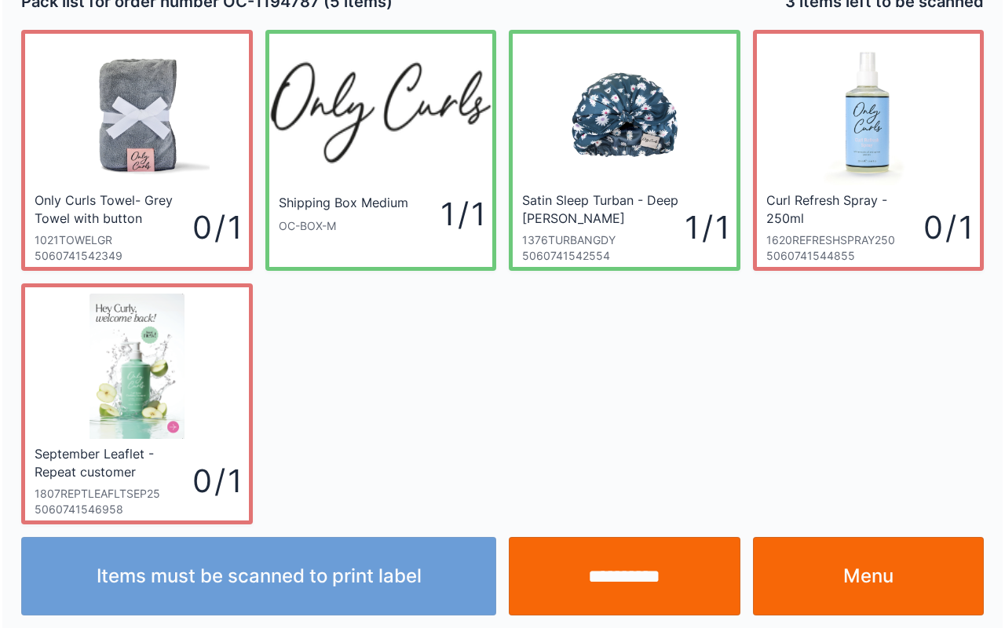
scroll to position [28, 0]
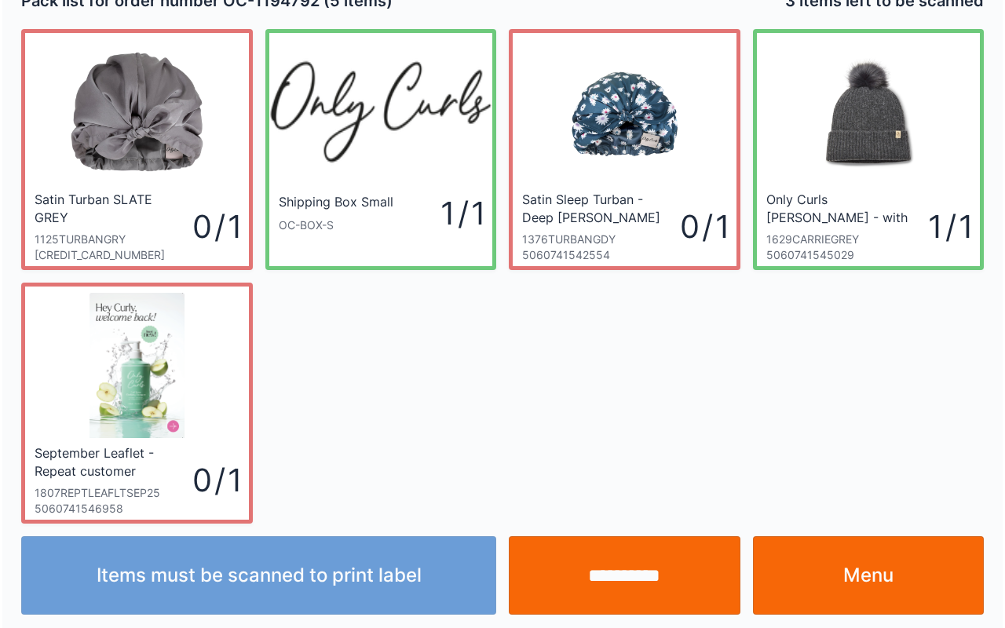
scroll to position [28, 0]
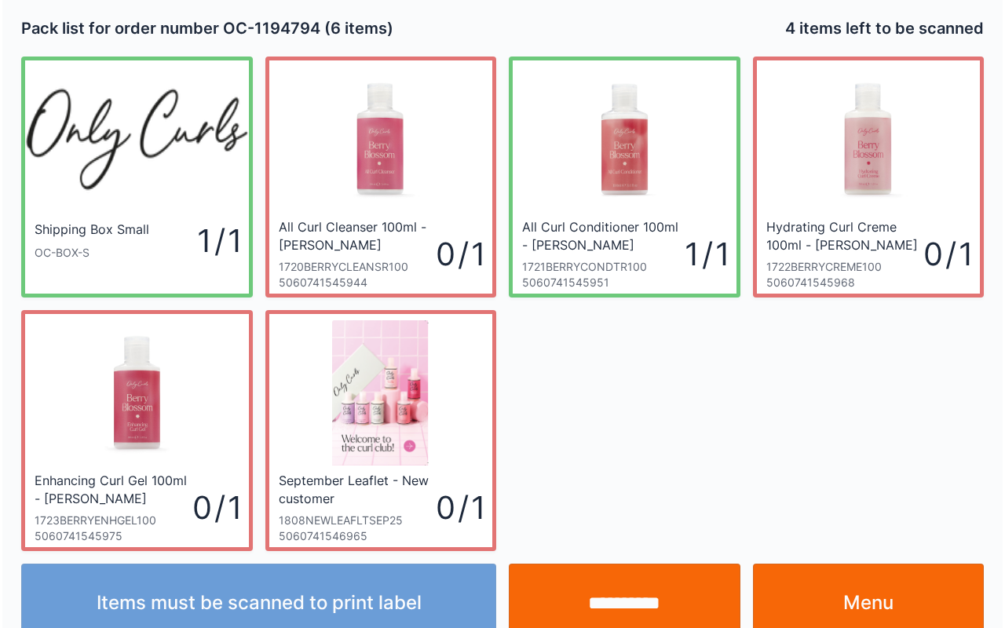
scroll to position [28, 0]
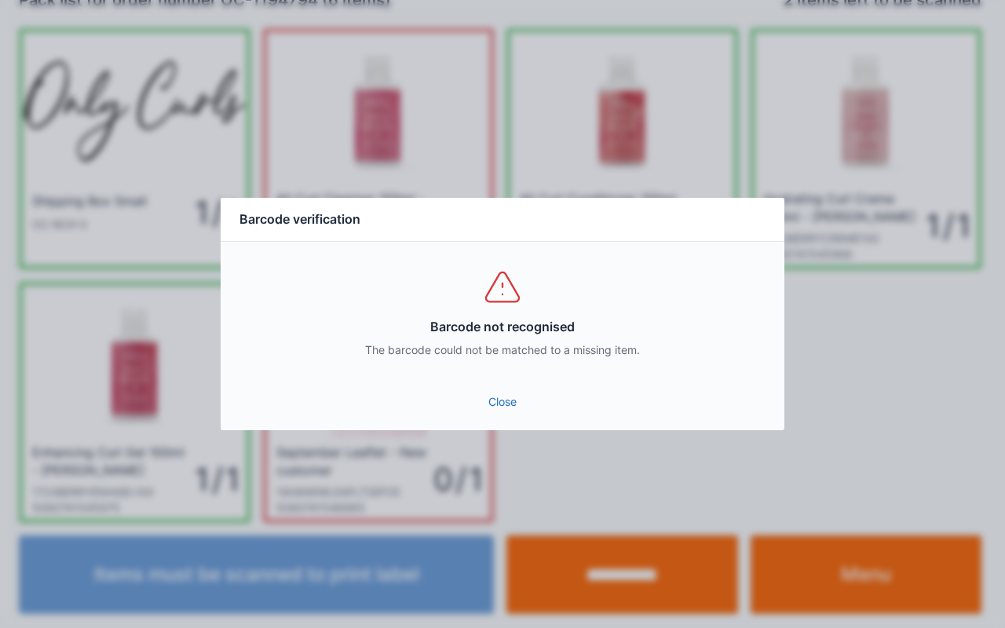
click at [503, 393] on link "Close" at bounding box center [502, 402] width 539 height 28
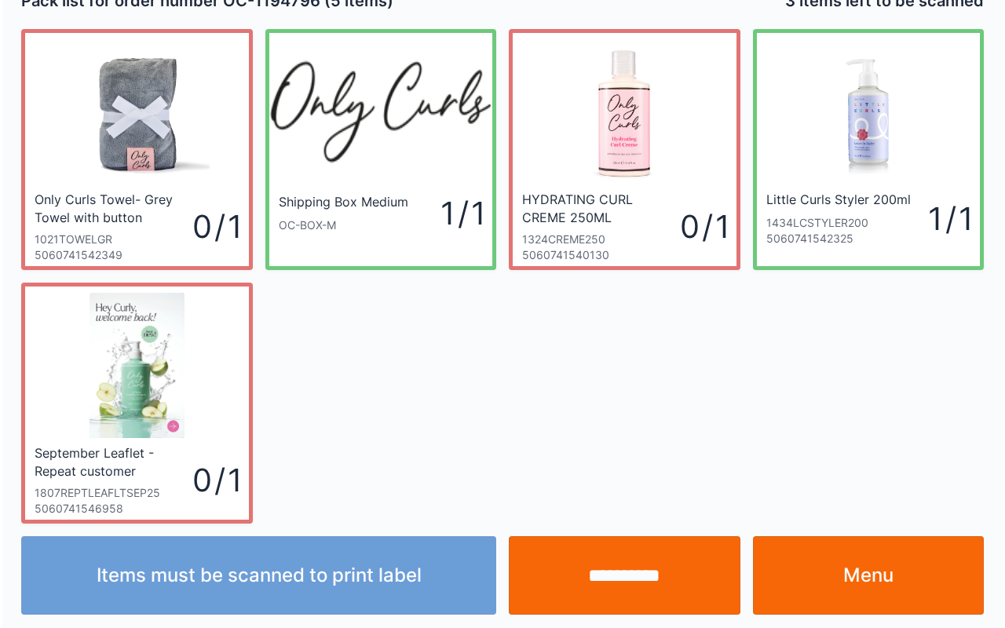
scroll to position [28, 0]
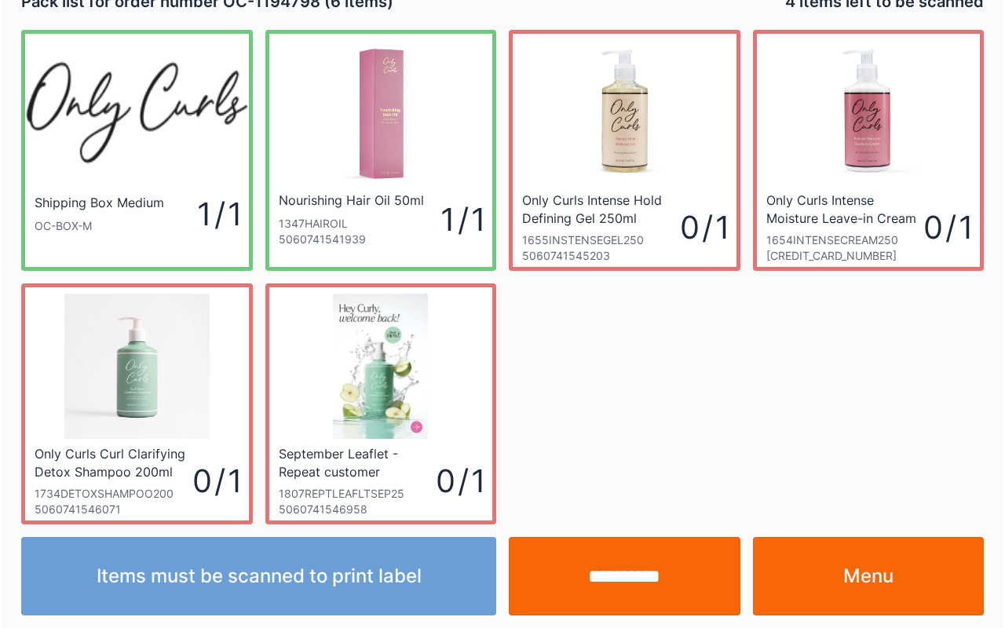
scroll to position [28, 0]
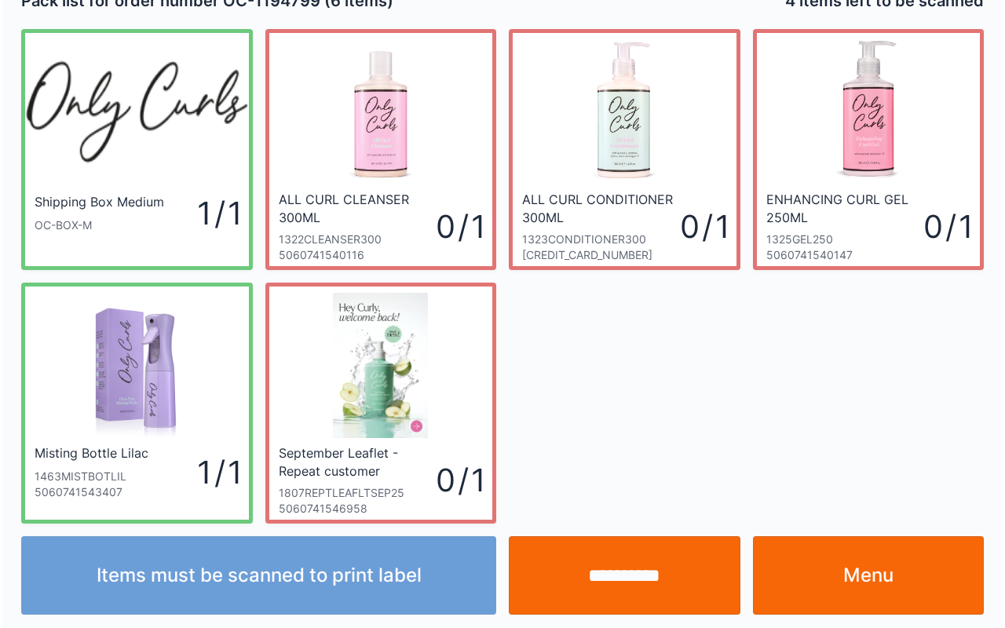
scroll to position [28, 0]
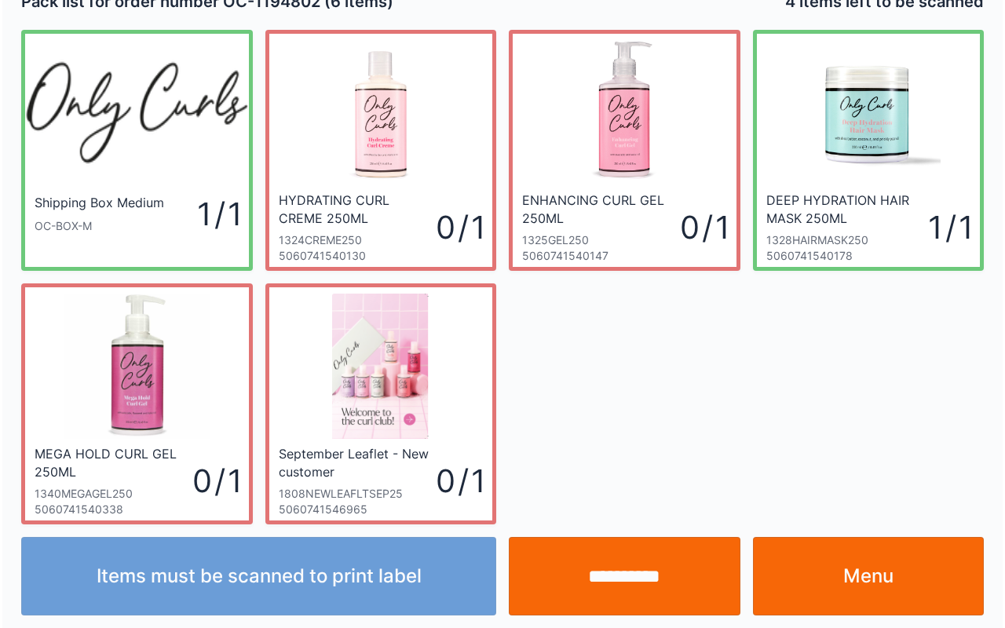
scroll to position [28, 0]
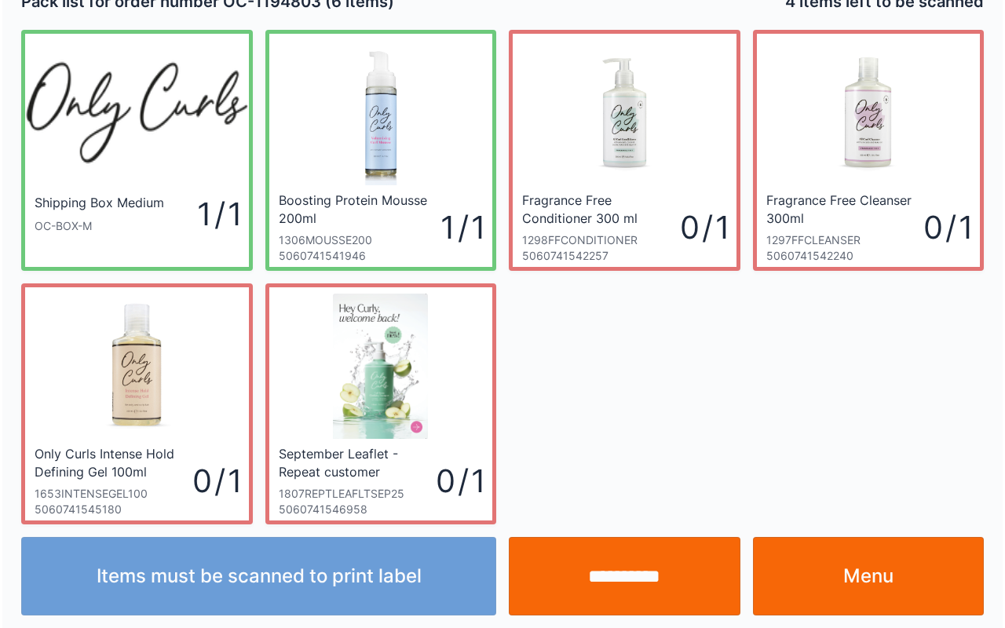
scroll to position [28, 0]
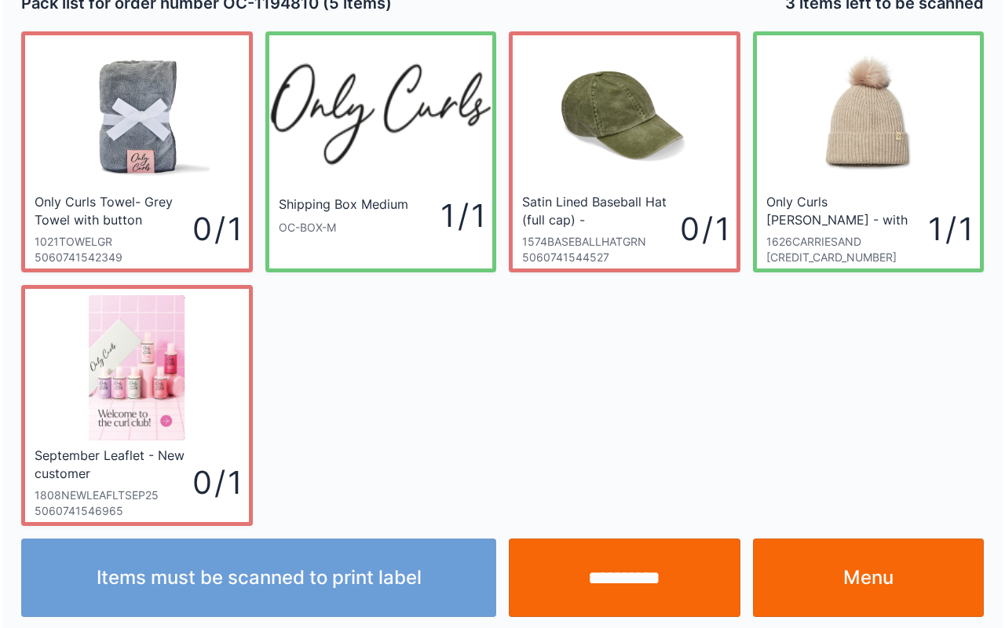
scroll to position [28, 0]
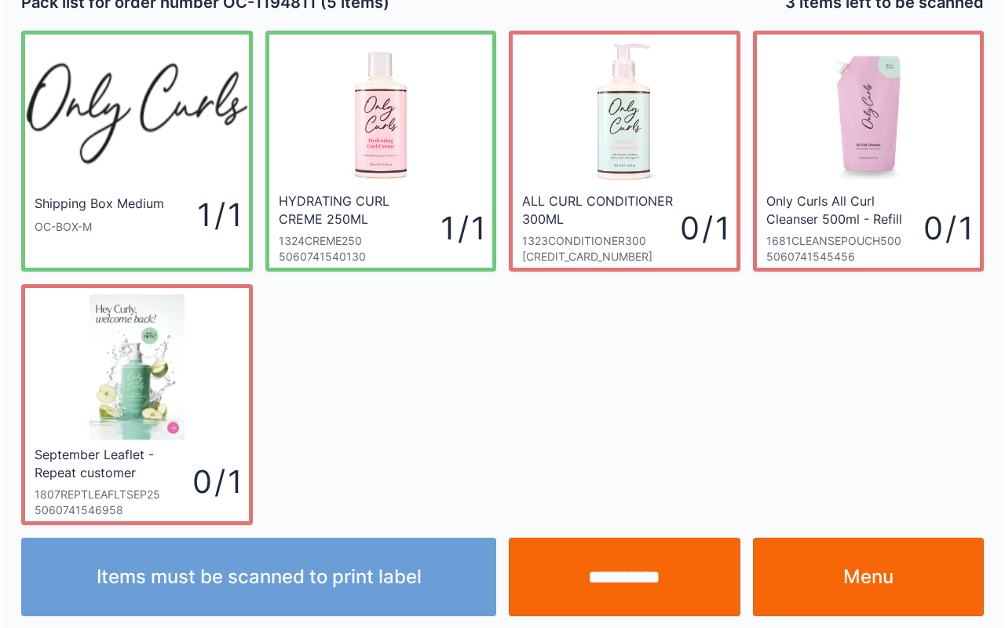
scroll to position [28, 0]
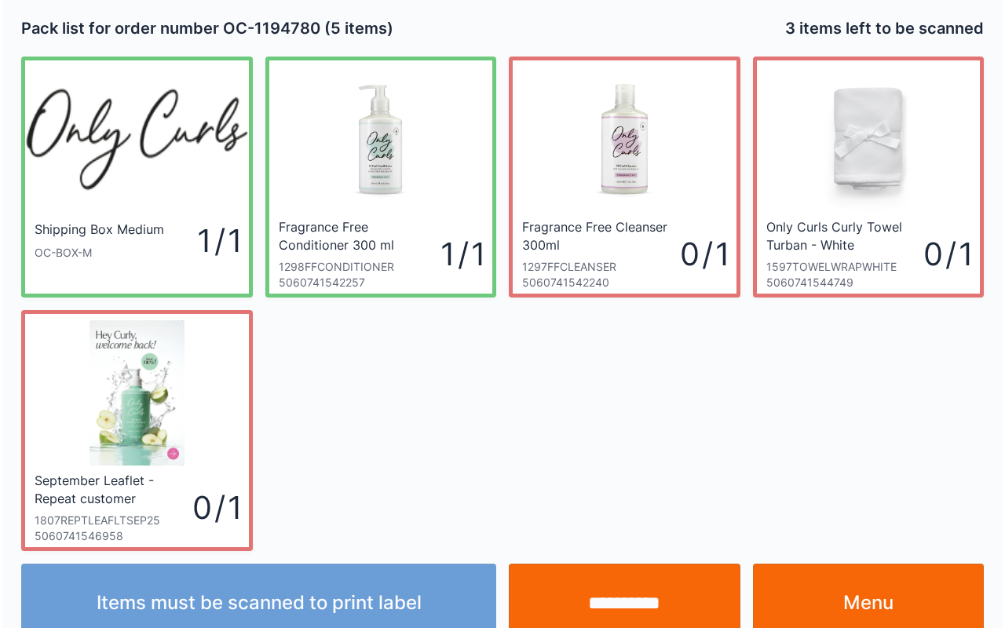
scroll to position [28, 0]
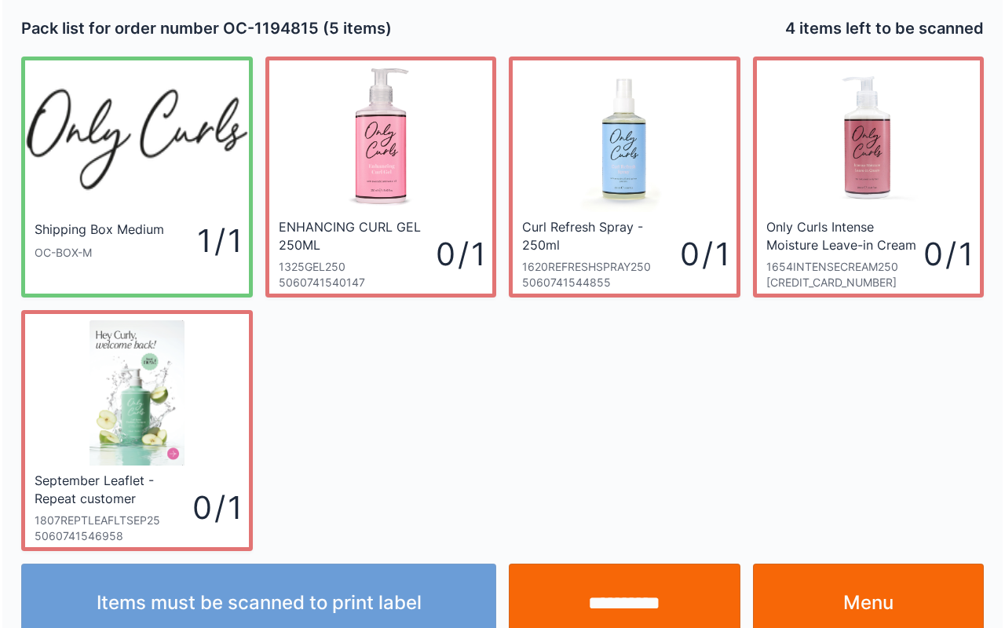
scroll to position [28, 0]
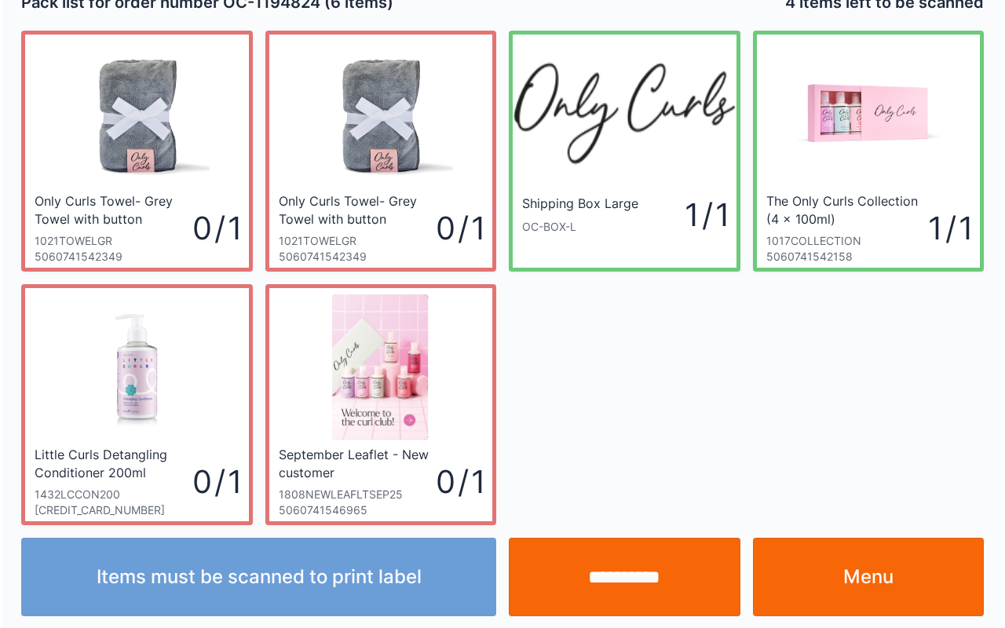
scroll to position [28, 0]
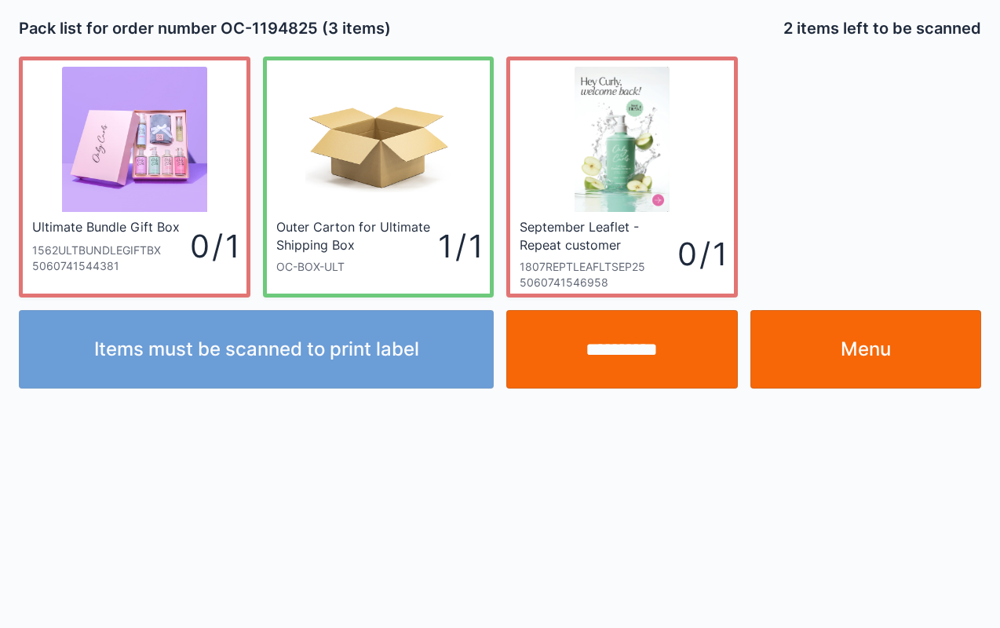
click at [651, 353] on input "**********" at bounding box center [622, 349] width 232 height 79
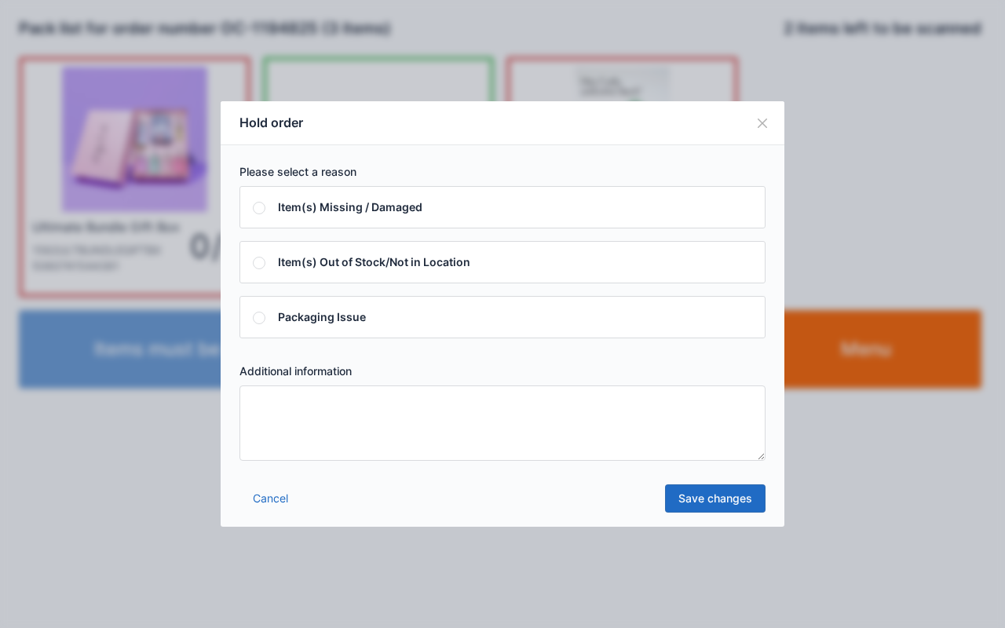
click at [572, 419] on textarea at bounding box center [502, 423] width 526 height 75
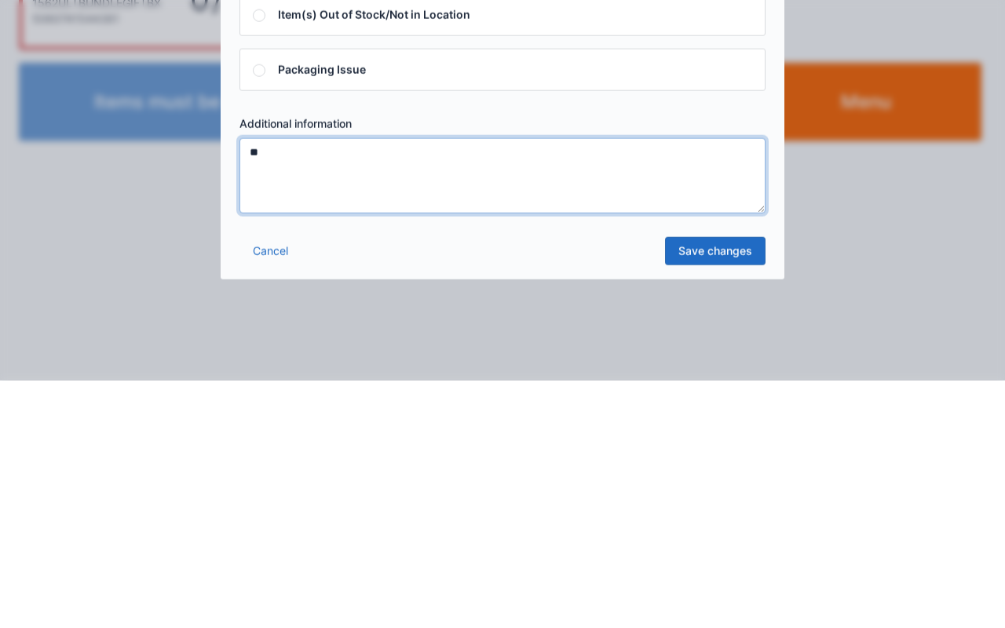
type textarea "**"
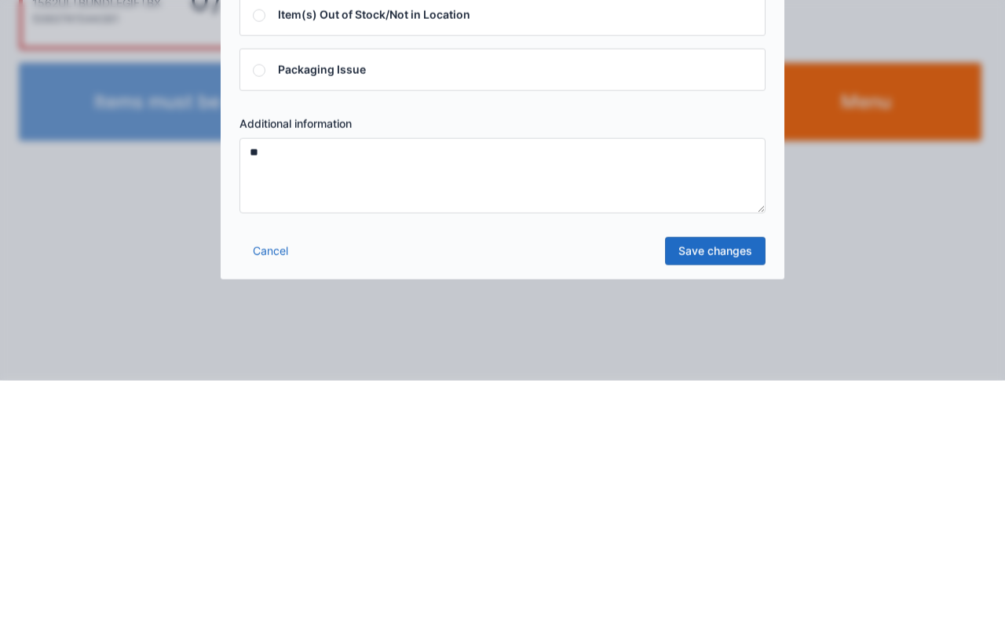
click at [727, 499] on link "Save changes" at bounding box center [715, 498] width 101 height 28
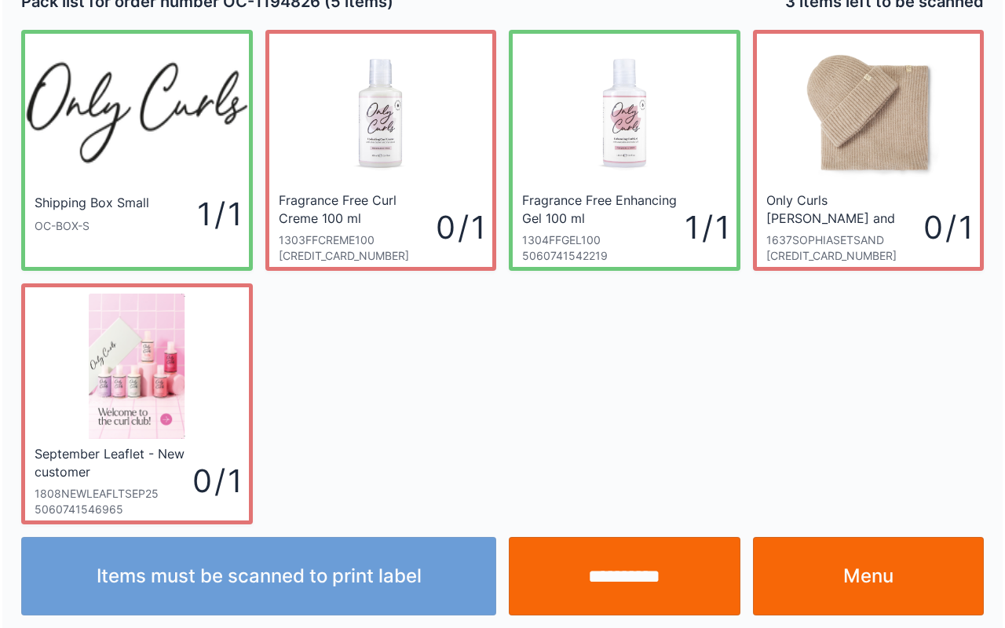
scroll to position [28, 0]
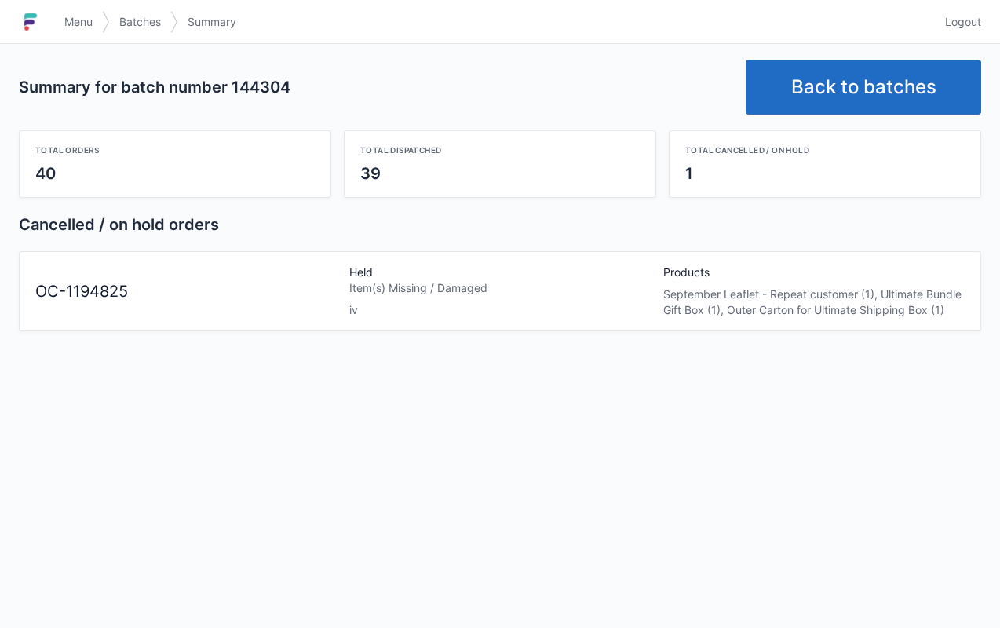
click at [85, 10] on link "Menu" at bounding box center [78, 22] width 47 height 28
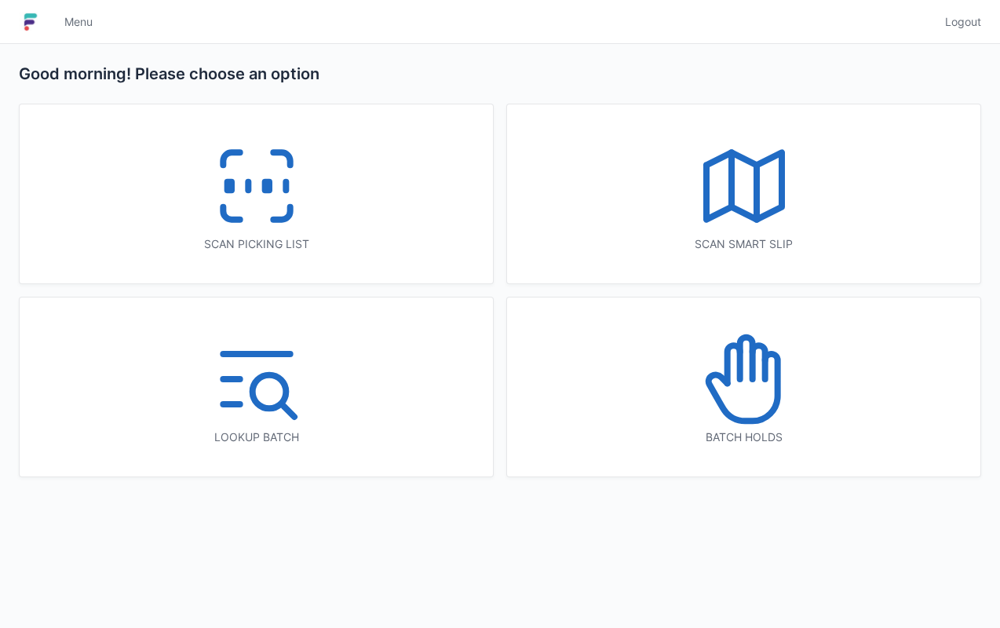
click at [761, 376] on icon at bounding box center [744, 379] width 101 height 101
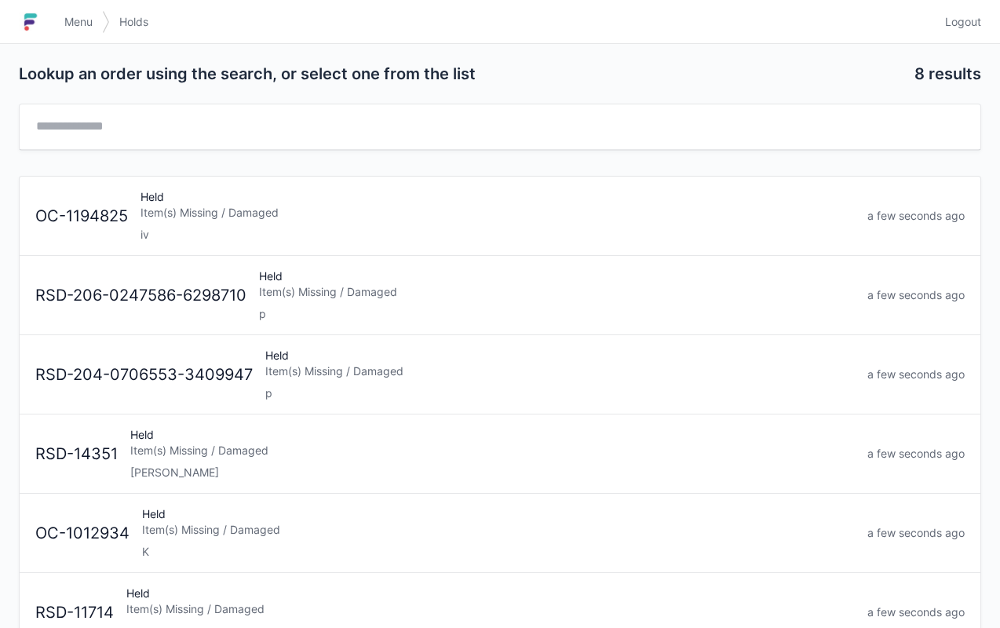
click at [232, 207] on div "Item(s) Missing / Damaged" at bounding box center [498, 213] width 715 height 16
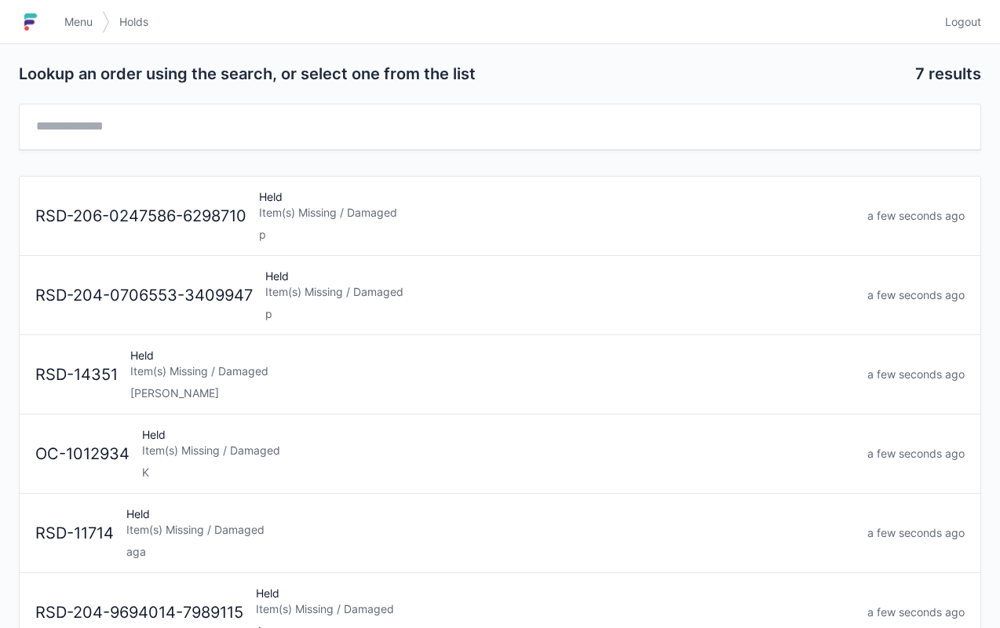
click at [86, 20] on span "Menu" at bounding box center [78, 22] width 28 height 16
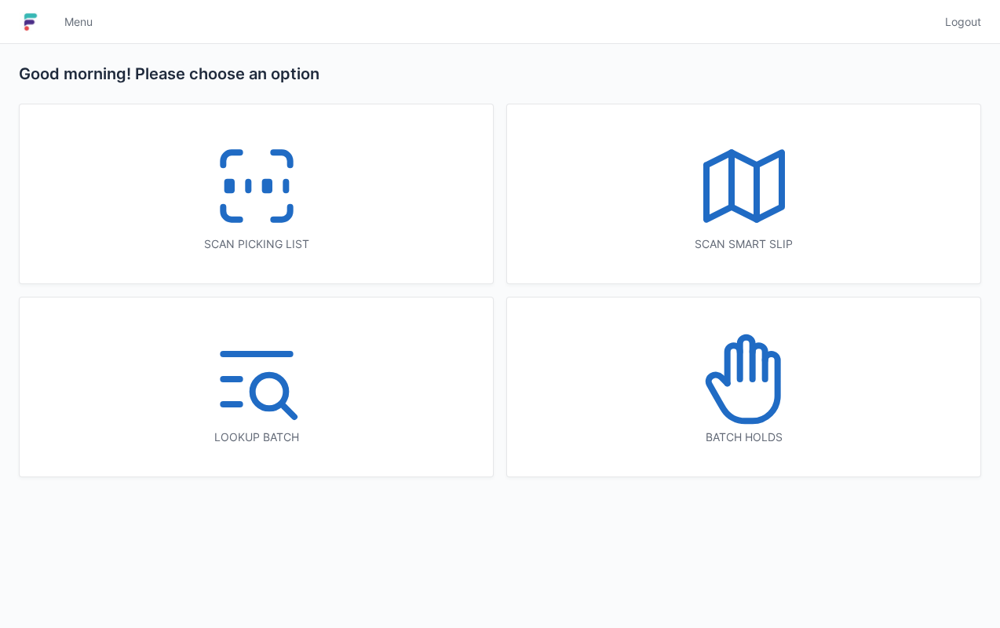
click at [280, 138] on icon at bounding box center [257, 186] width 101 height 101
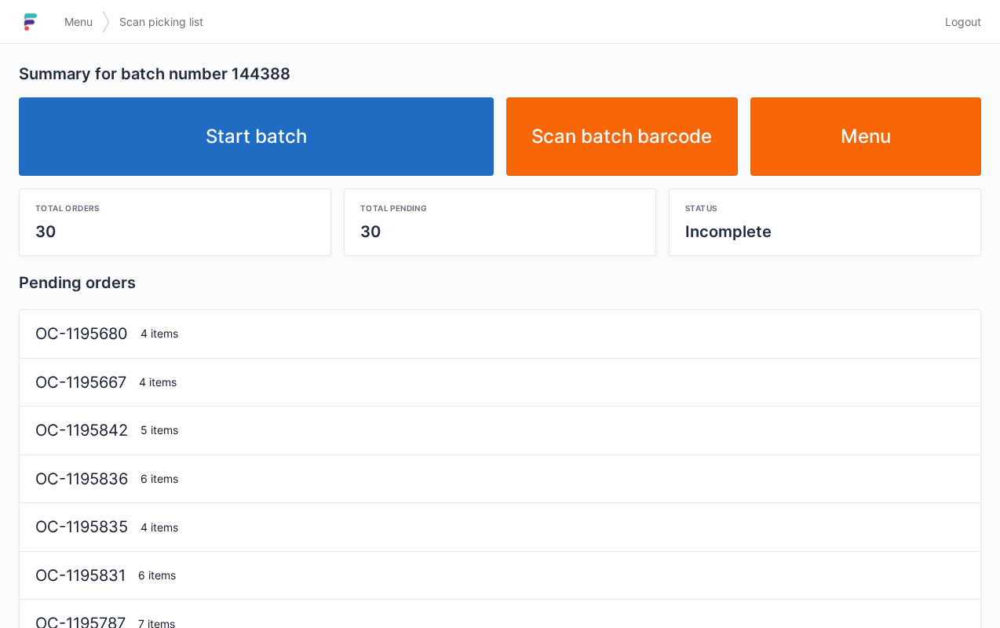
click at [254, 122] on link "Start batch" at bounding box center [256, 136] width 475 height 79
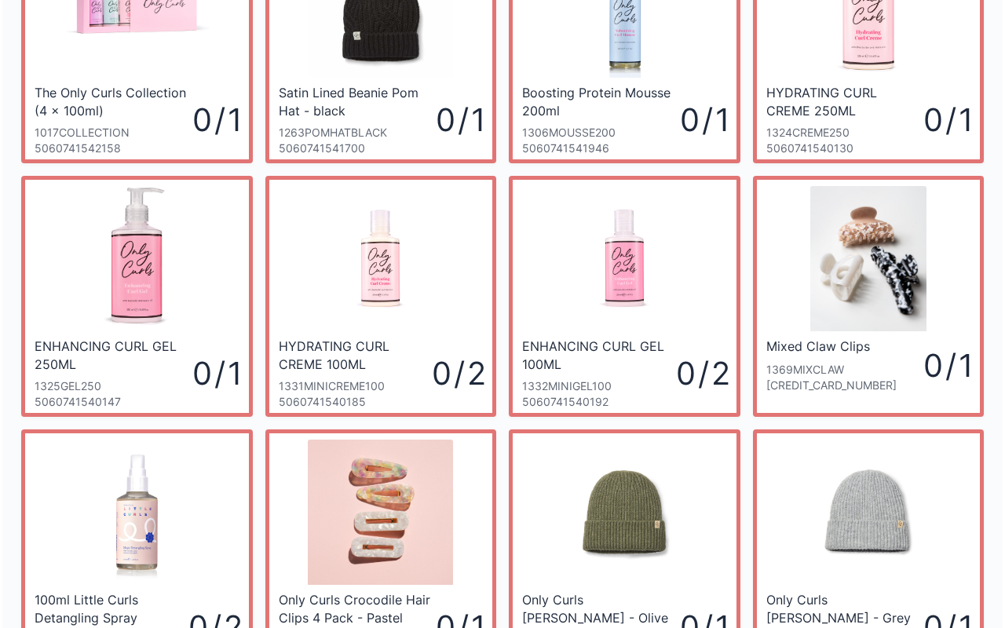
scroll to position [535, 0]
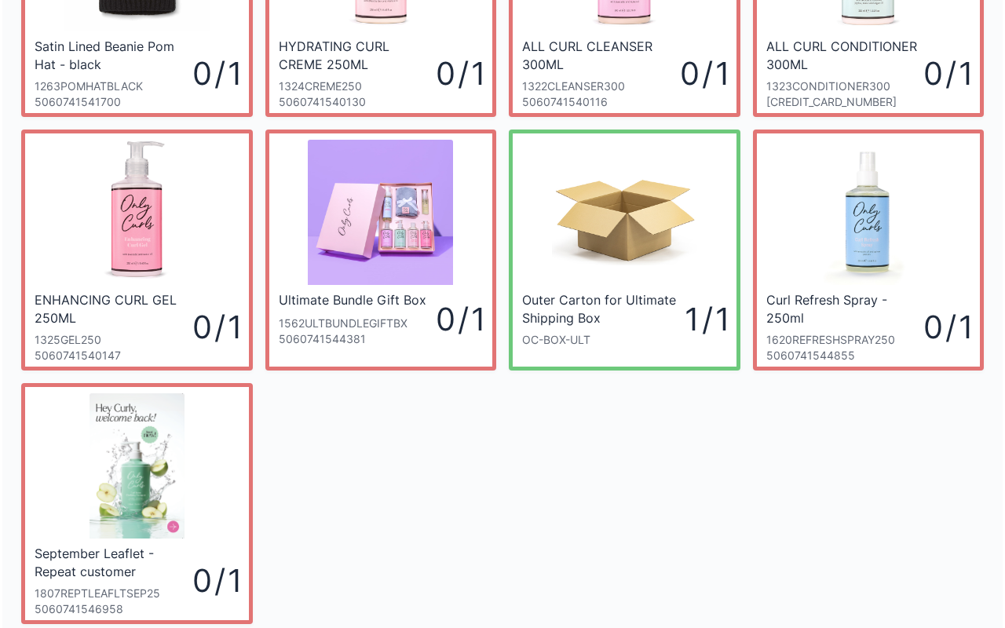
scroll to position [282, 0]
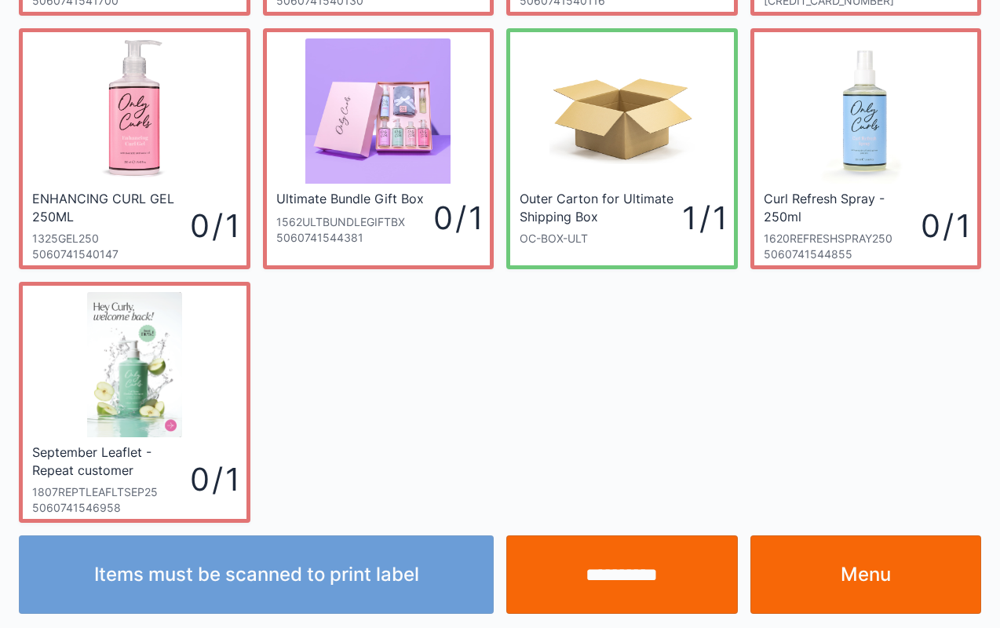
click at [587, 576] on input "**********" at bounding box center [622, 575] width 232 height 79
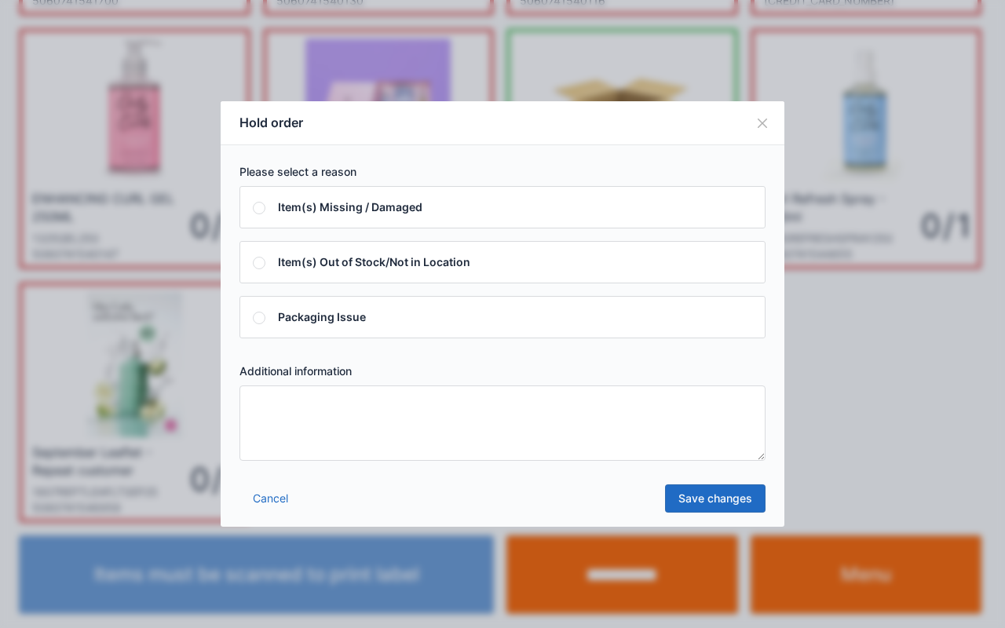
click at [638, 415] on textarea at bounding box center [502, 423] width 526 height 75
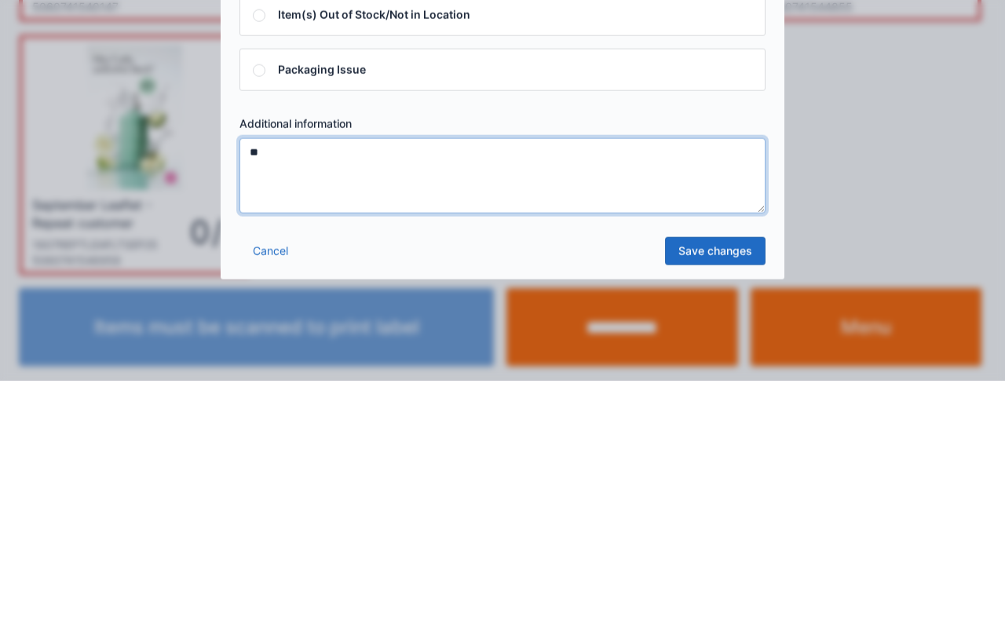
type textarea "**"
click at [722, 496] on link "Save changes" at bounding box center [715, 498] width 101 height 28
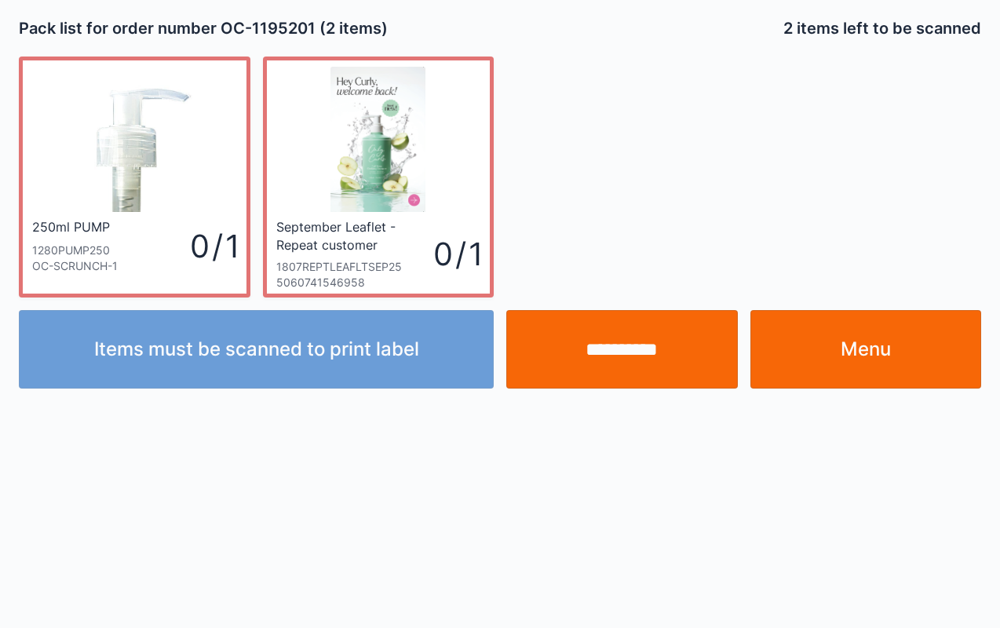
click at [669, 362] on input "**********" at bounding box center [622, 349] width 232 height 79
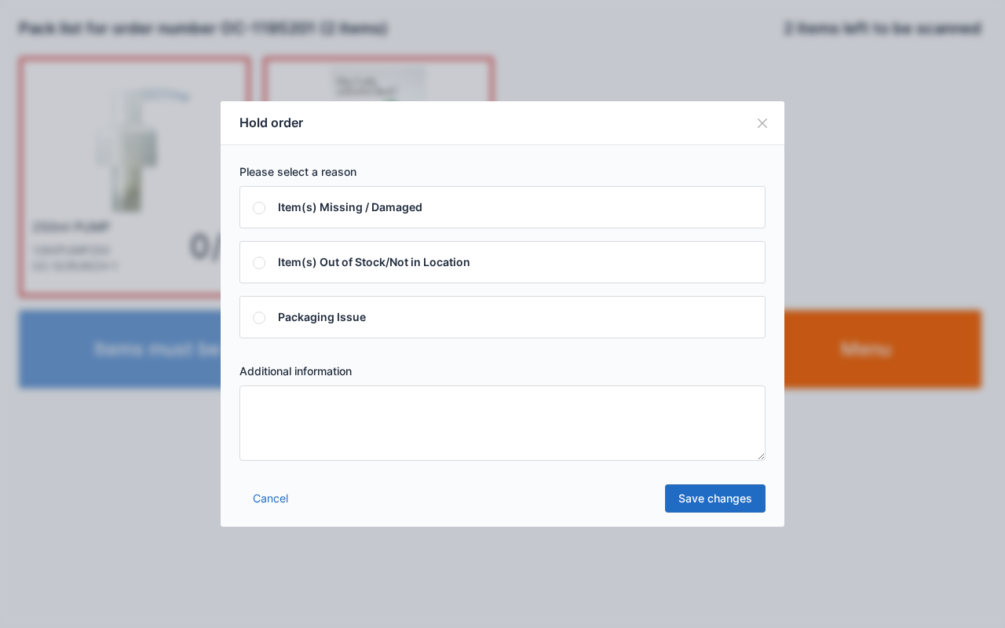
click at [596, 424] on textarea at bounding box center [502, 423] width 526 height 75
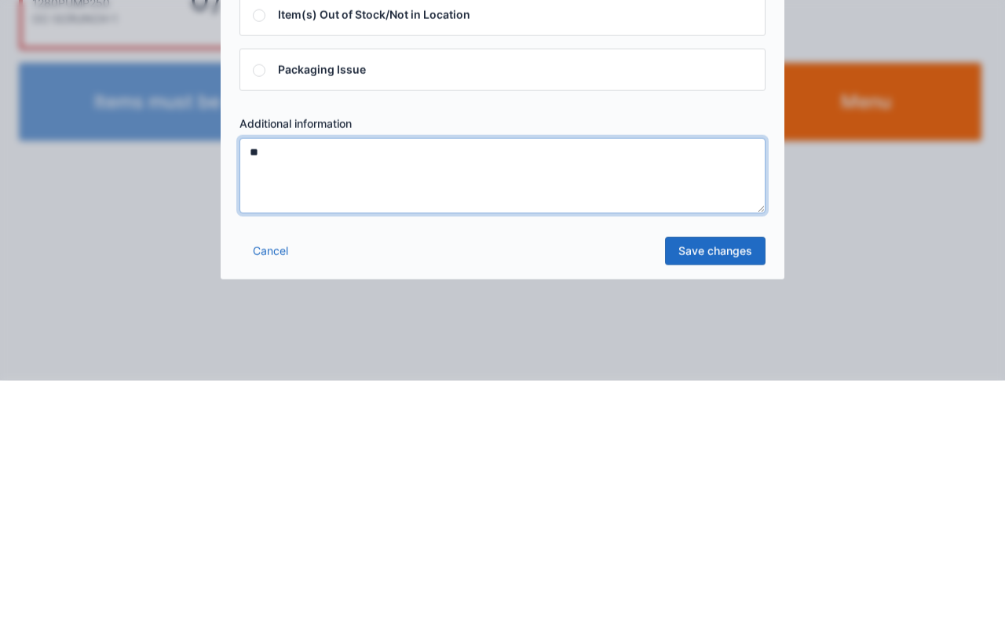
type textarea "**"
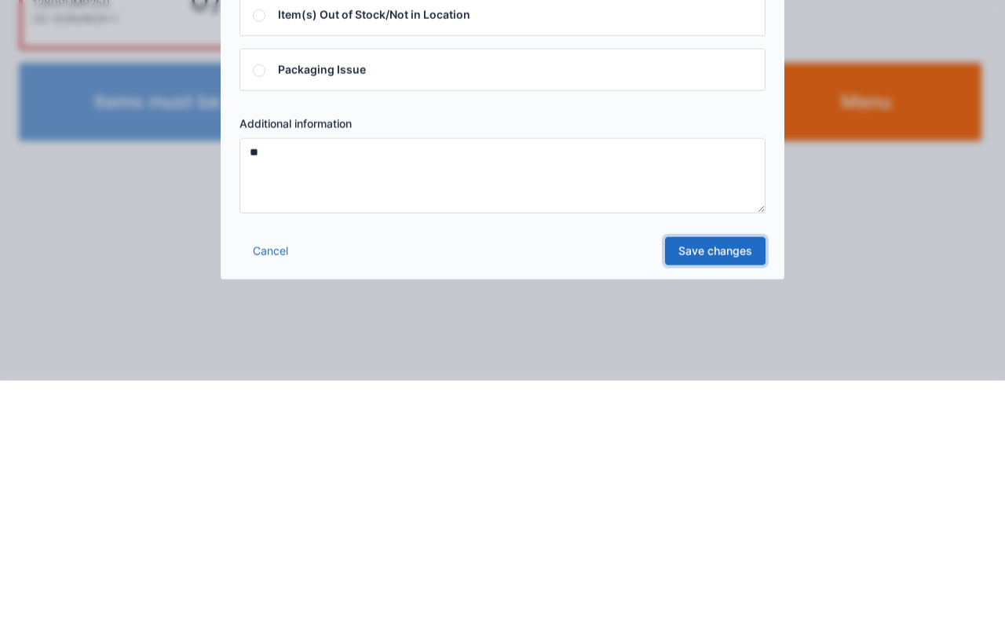
click at [718, 495] on link "Save changes" at bounding box center [715, 498] width 101 height 28
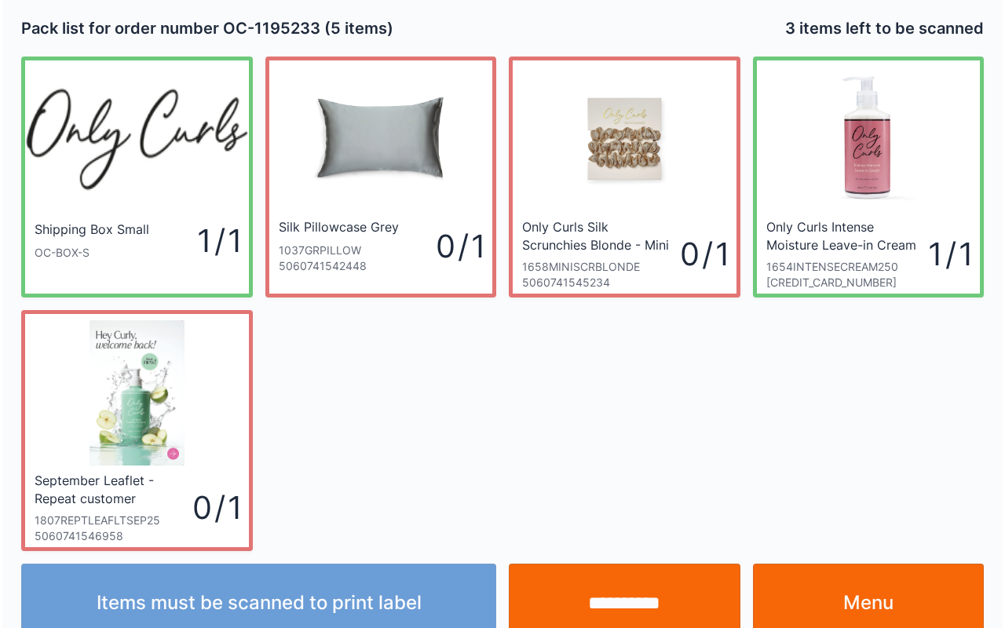
scroll to position [28, 0]
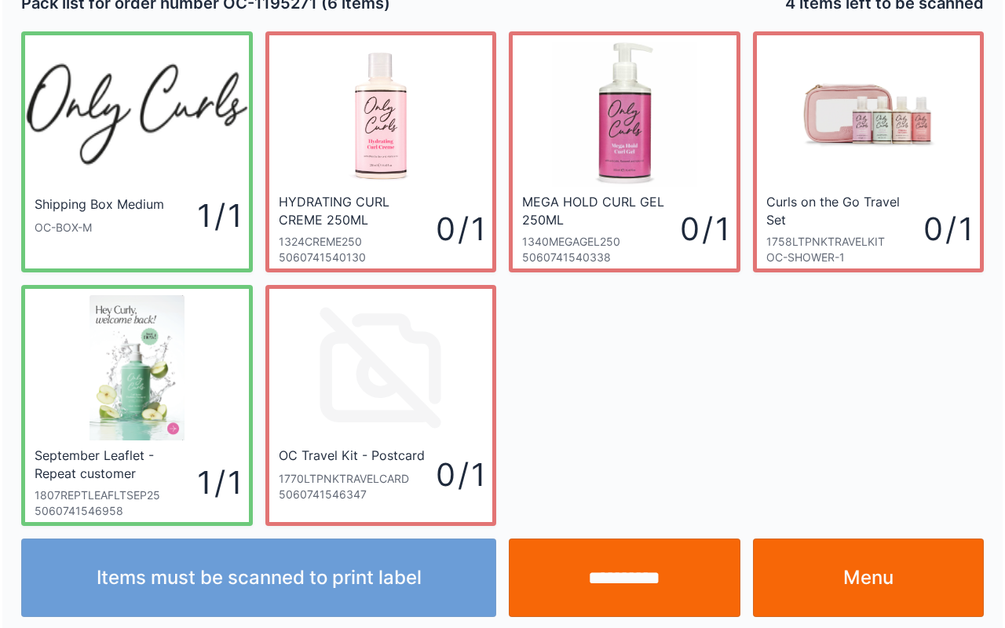
scroll to position [28, 0]
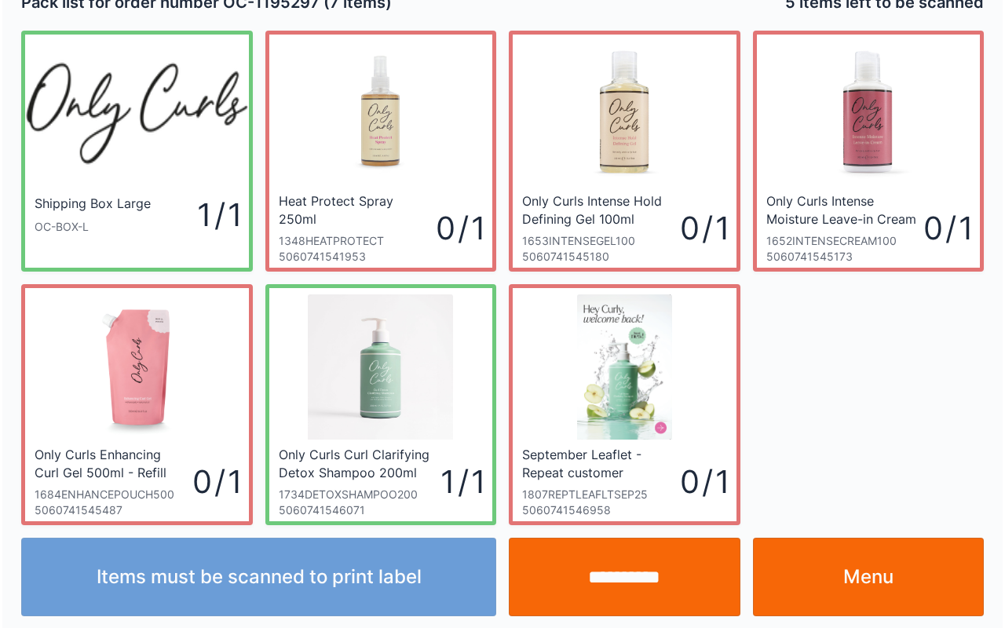
scroll to position [28, 0]
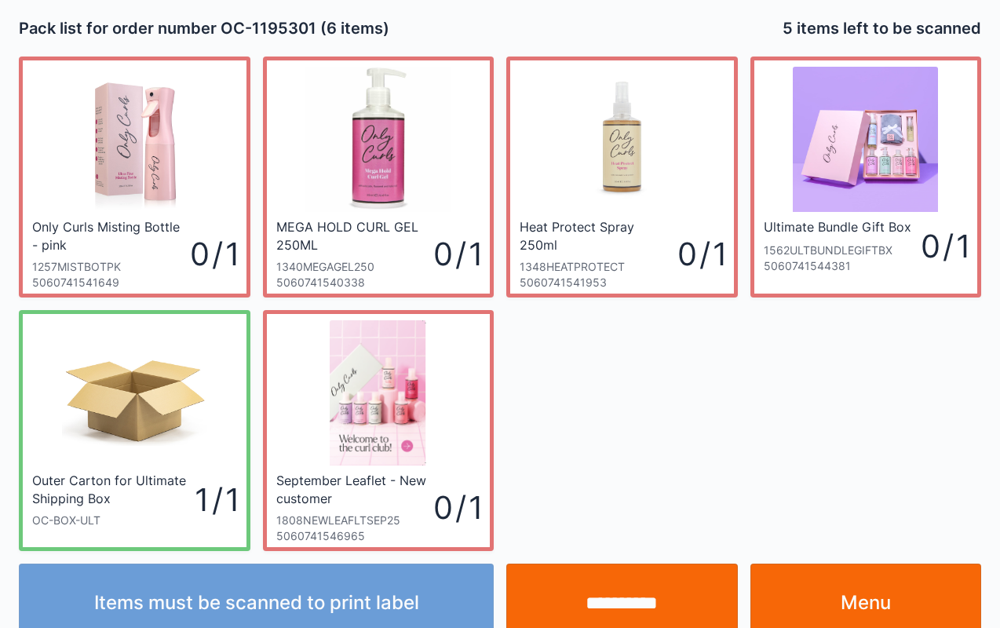
click at [627, 578] on input "**********" at bounding box center [622, 603] width 232 height 79
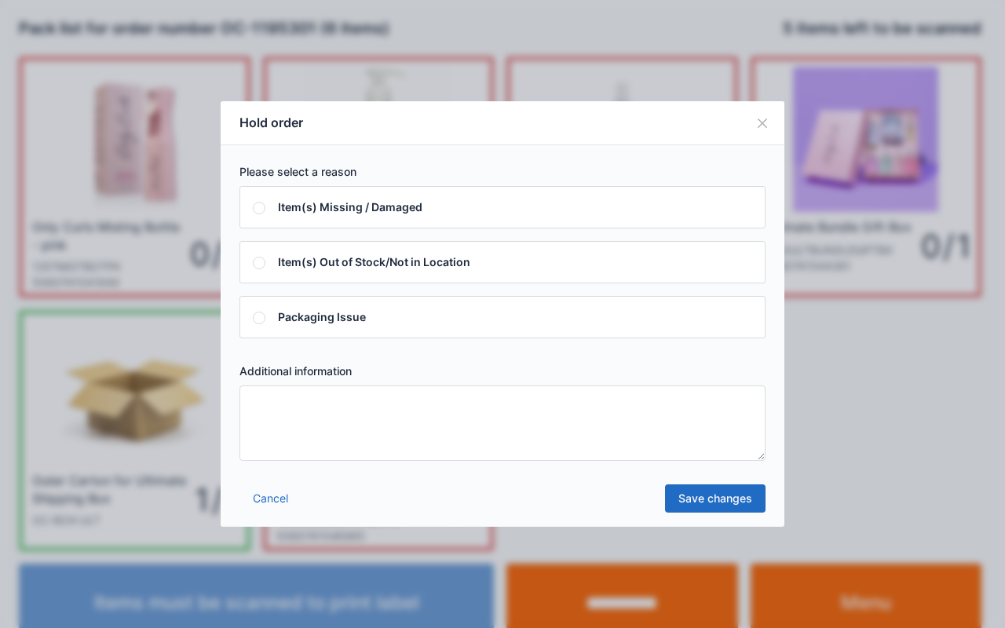
click at [447, 437] on textarea at bounding box center [502, 423] width 526 height 75
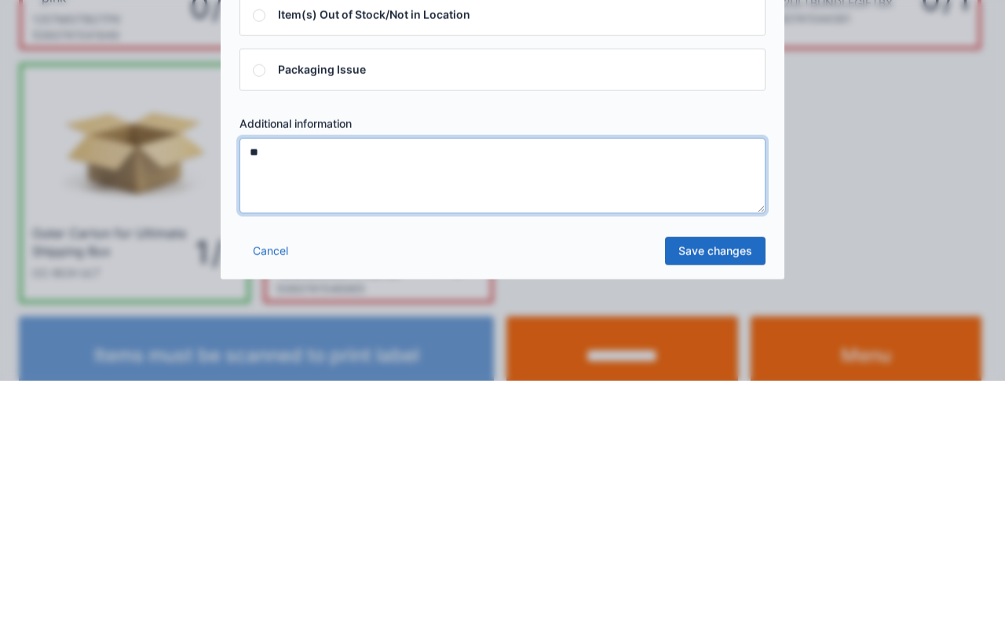
type textarea "**"
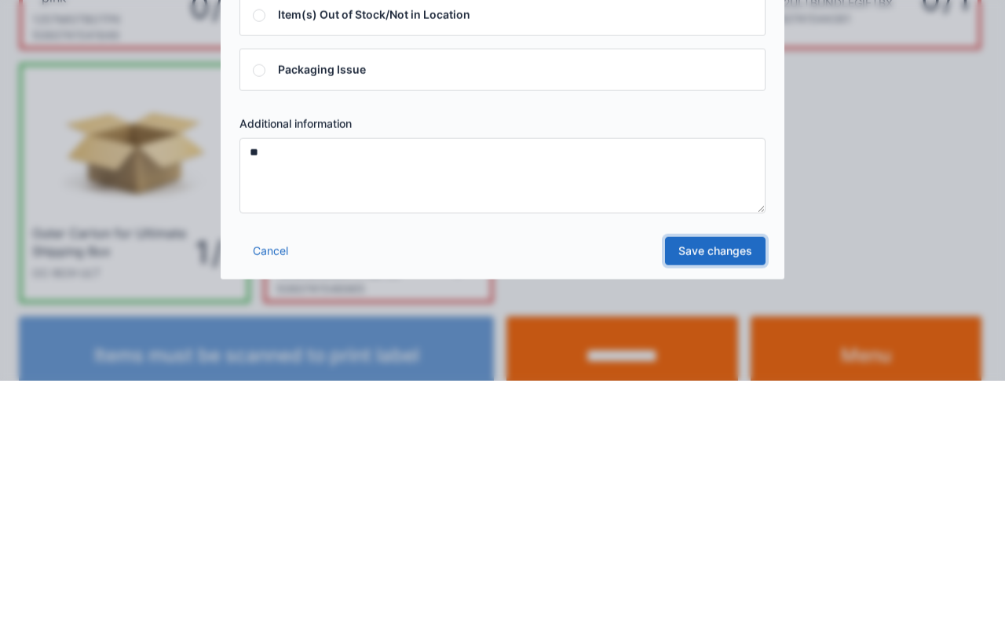
click at [722, 484] on link "Save changes" at bounding box center [715, 498] width 101 height 28
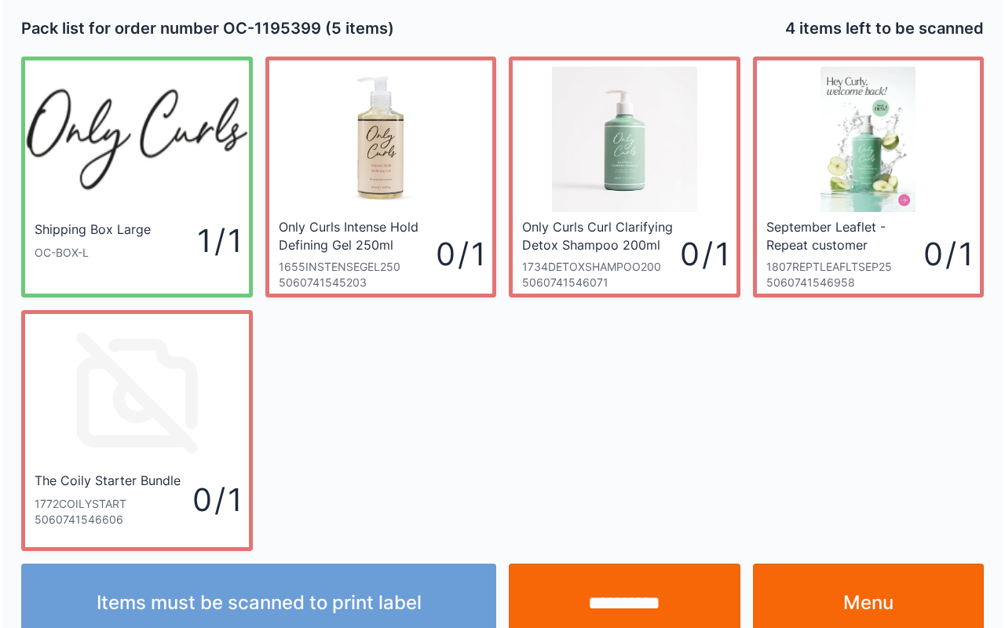
scroll to position [28, 0]
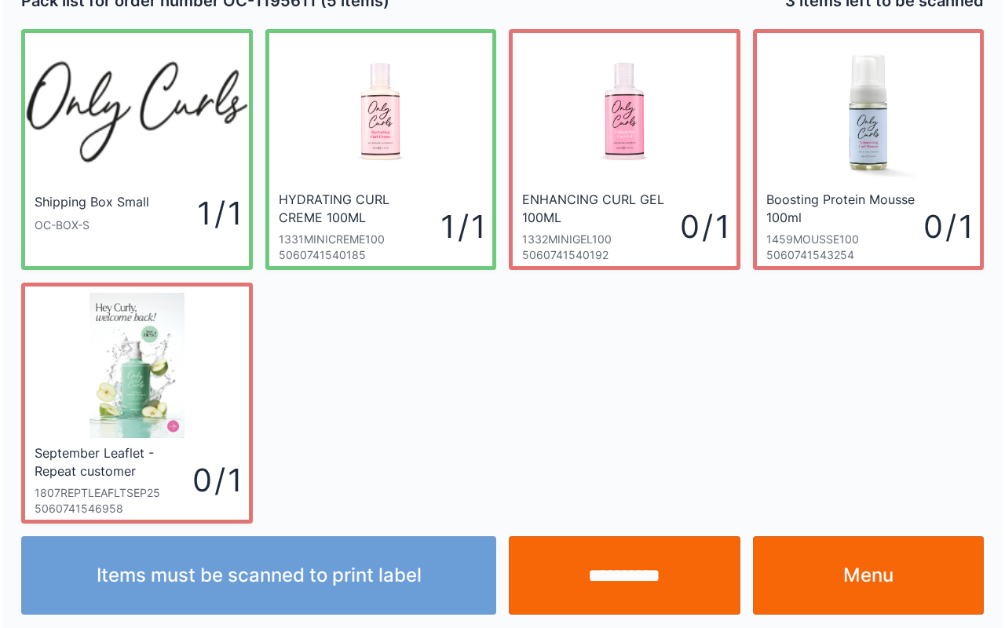
scroll to position [28, 0]
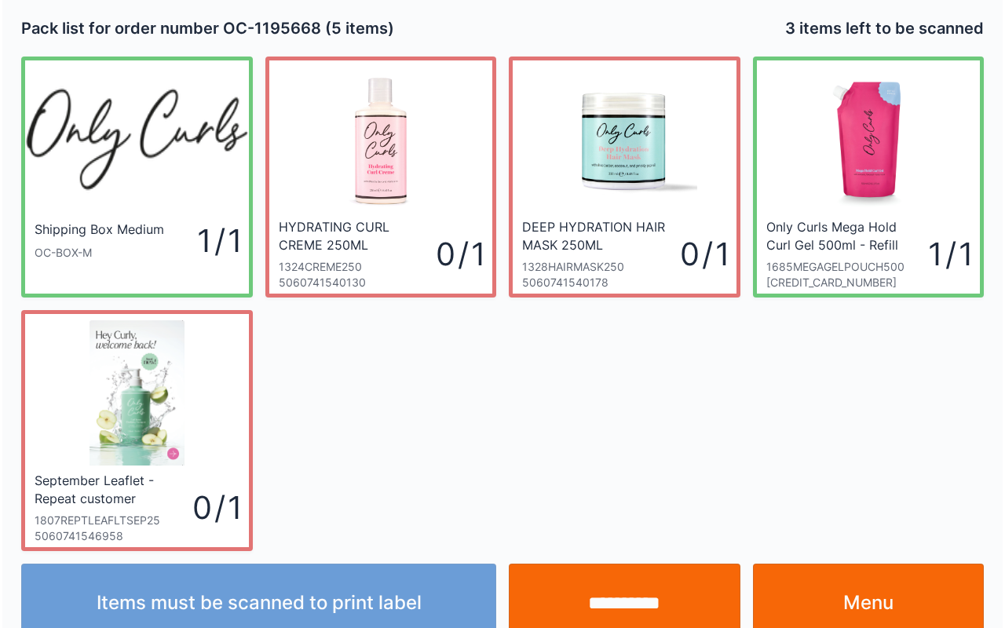
scroll to position [28, 0]
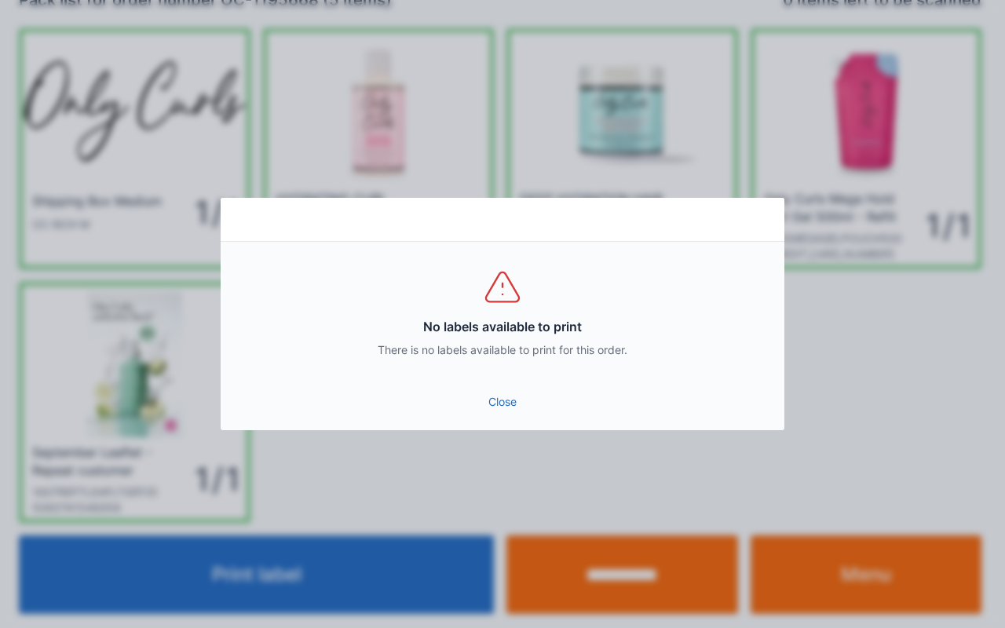
click at [515, 393] on link "Close" at bounding box center [502, 402] width 539 height 28
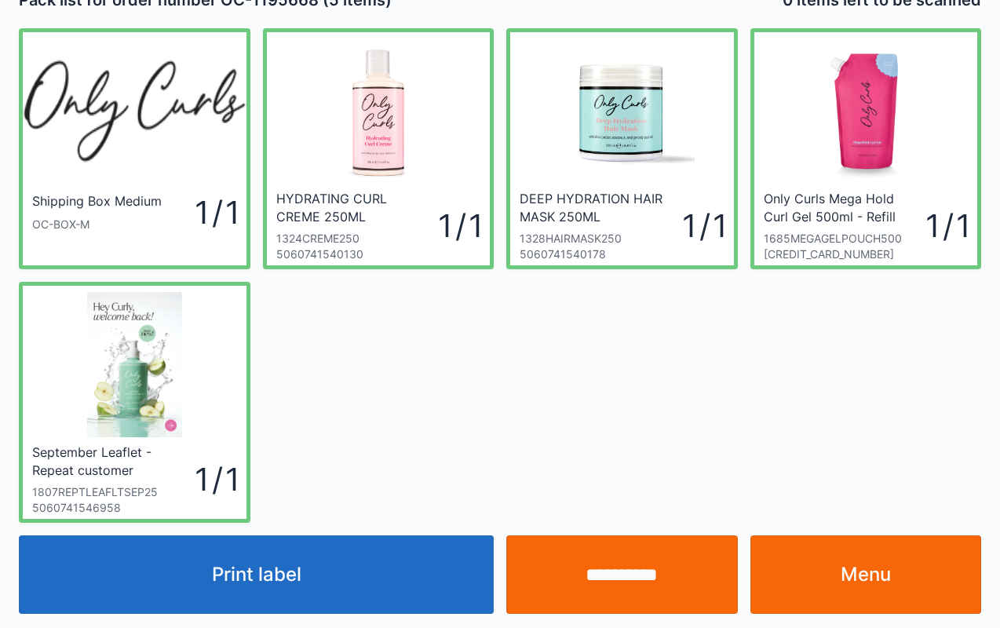
click at [622, 561] on input "**********" at bounding box center [622, 575] width 232 height 79
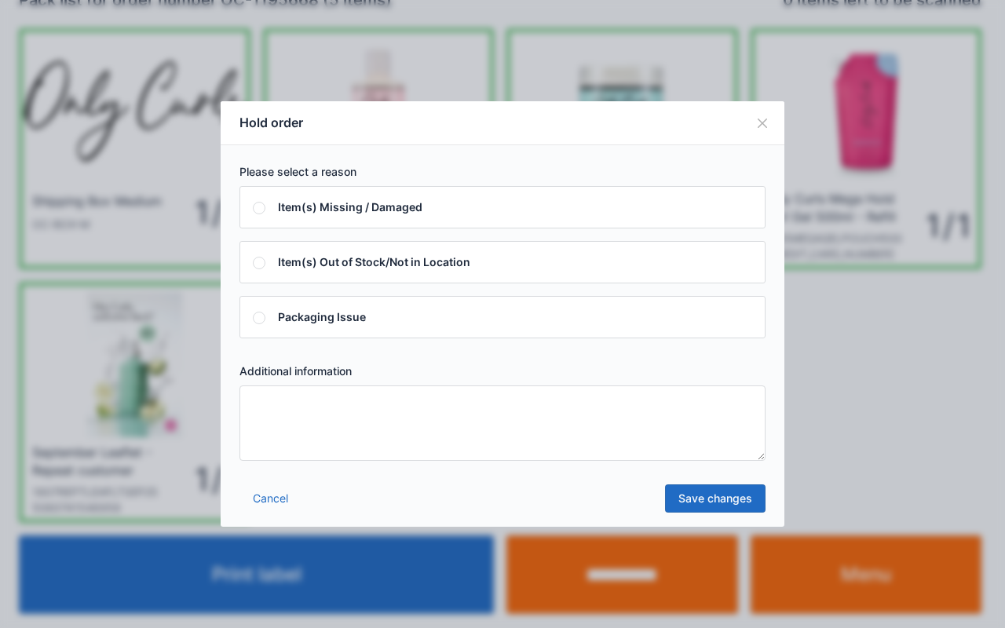
click at [689, 419] on textarea at bounding box center [502, 423] width 526 height 75
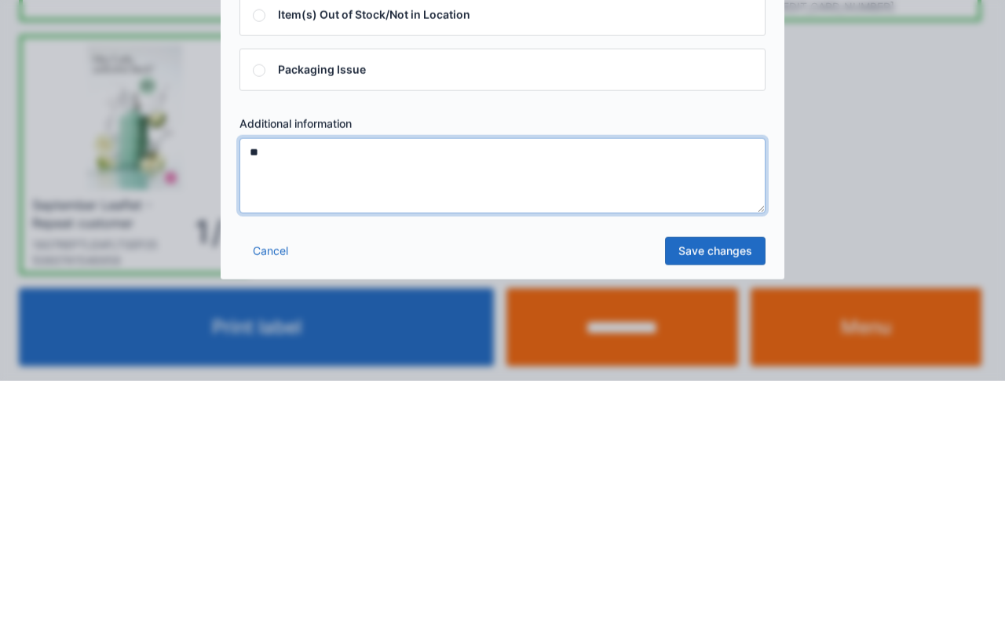
type textarea "**"
click at [726, 499] on link "Save changes" at bounding box center [715, 498] width 101 height 28
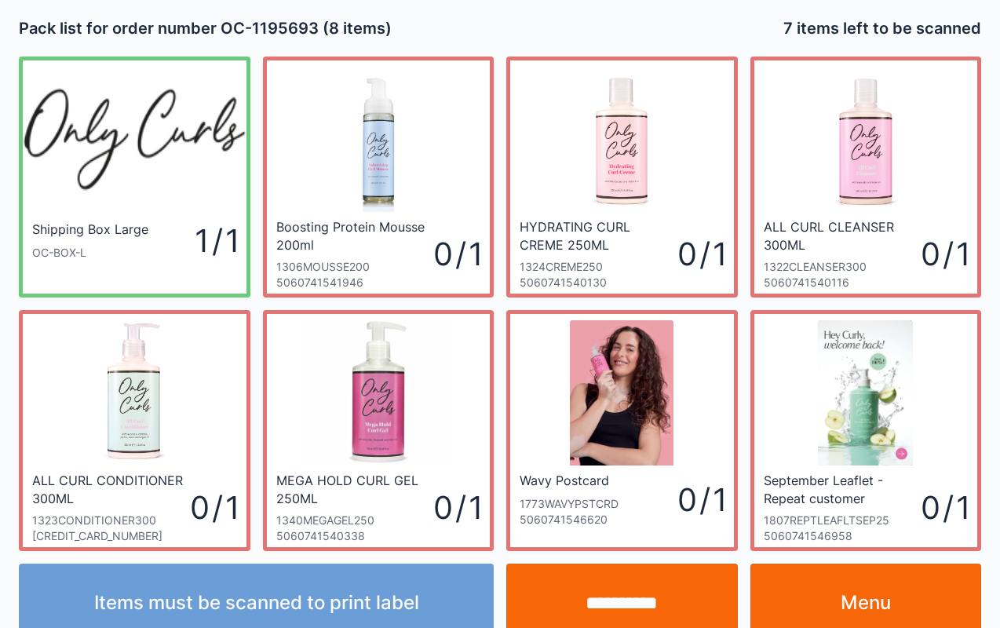
click at [897, 585] on link "Menu" at bounding box center [867, 603] width 232 height 79
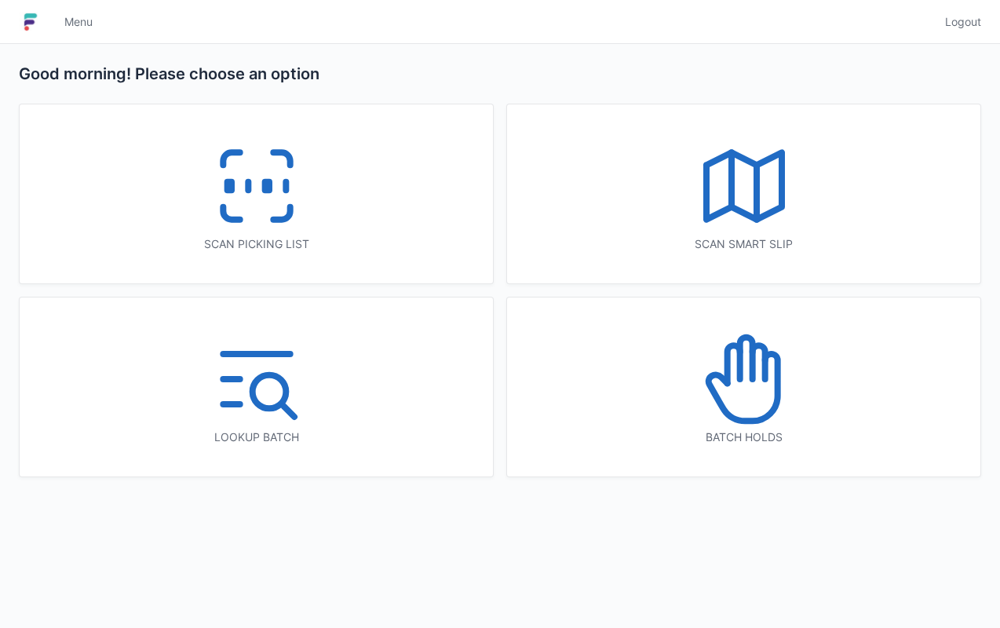
click at [765, 369] on icon at bounding box center [758, 362] width 13 height 34
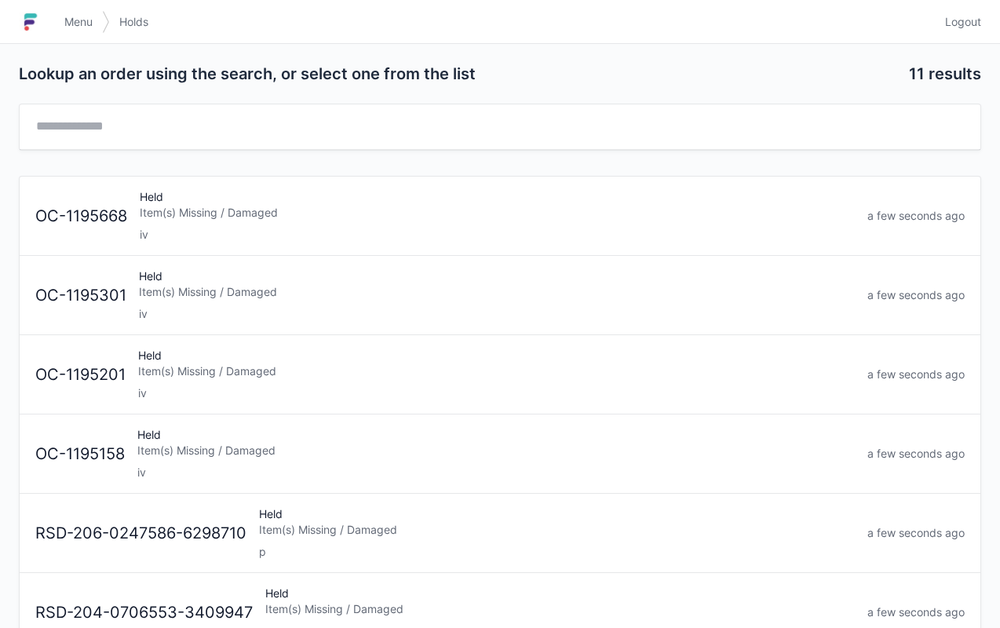
click at [288, 185] on div "OC-1195668 Held Item(s) Missing / Damaged iv a few seconds ago" at bounding box center [500, 210] width 942 height 66
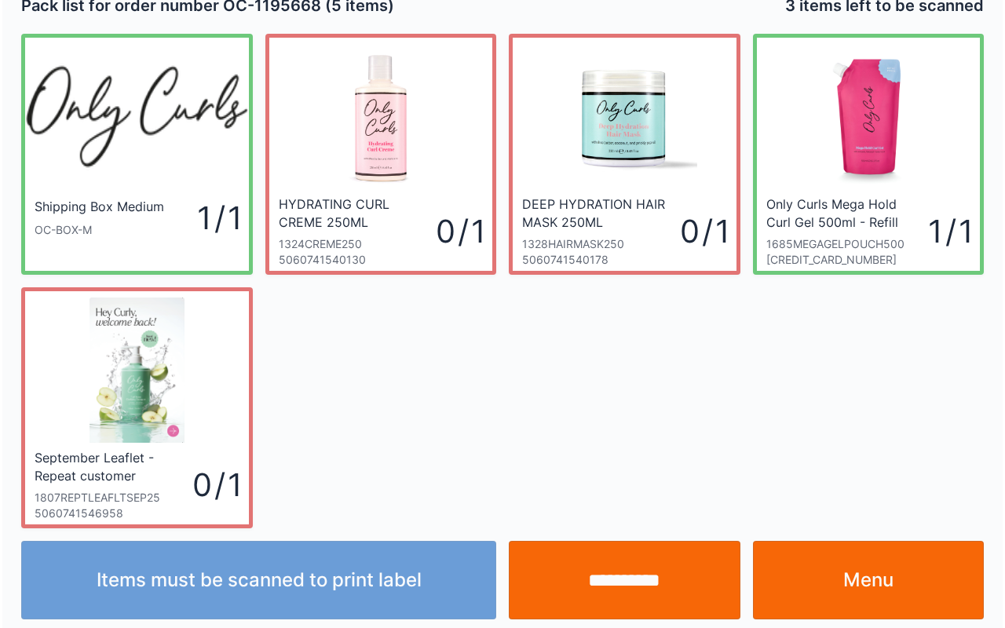
scroll to position [28, 0]
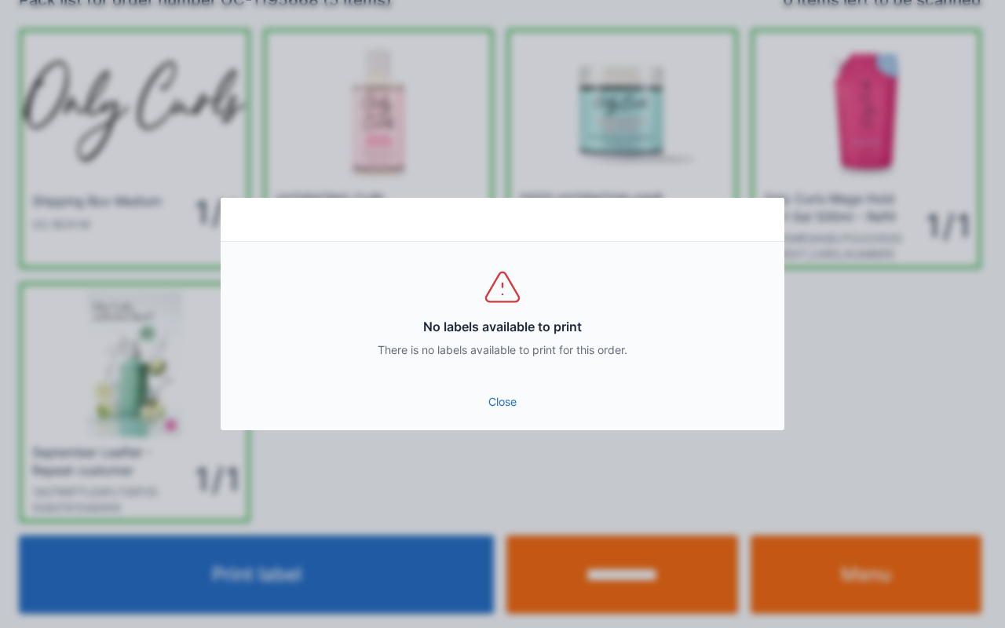
click at [537, 394] on link "Close" at bounding box center [502, 402] width 539 height 28
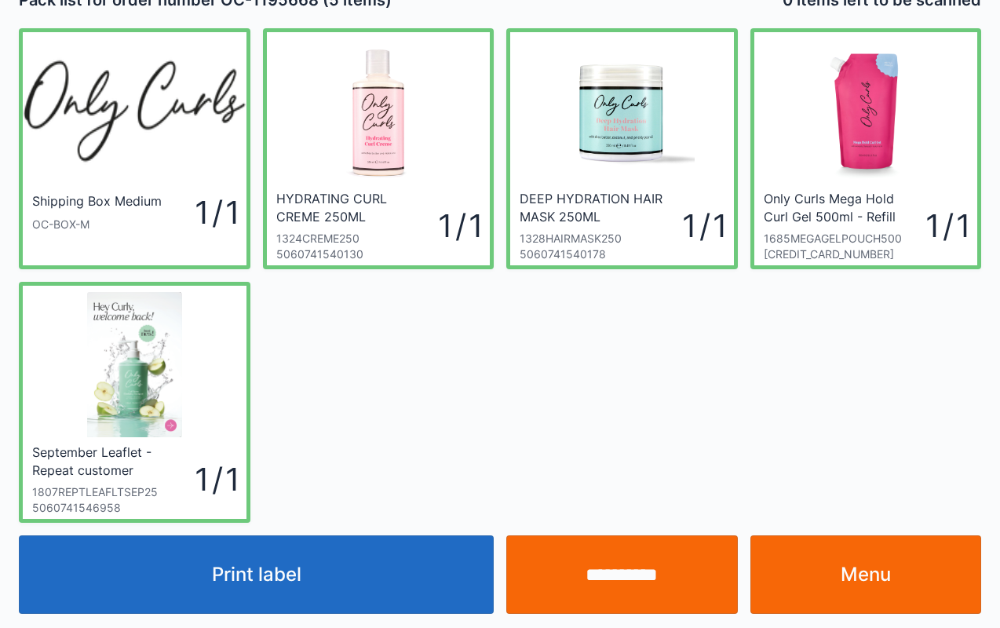
click at [635, 565] on input "**********" at bounding box center [622, 575] width 232 height 79
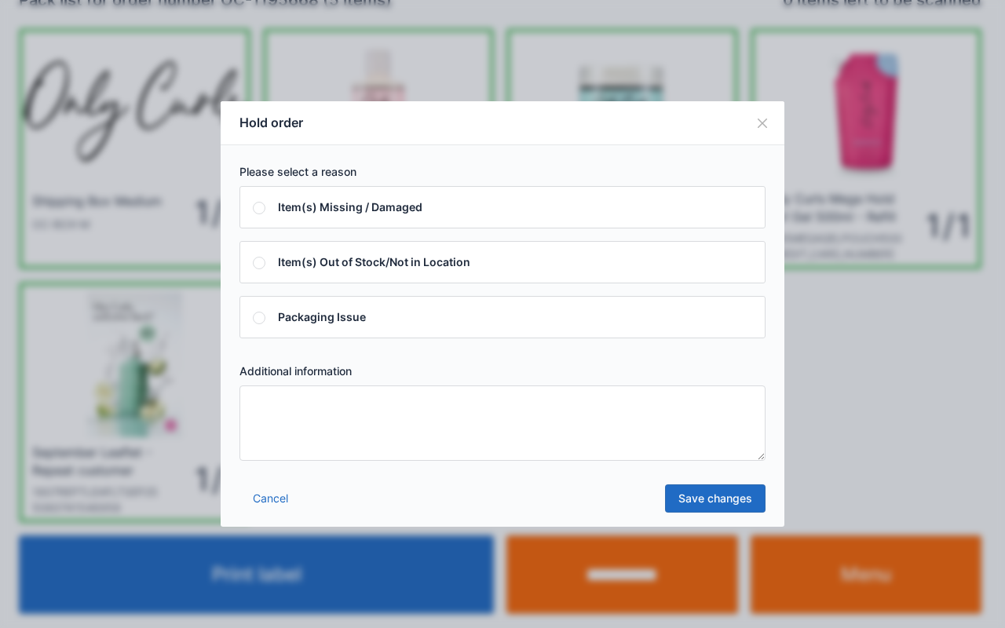
click at [547, 420] on textarea at bounding box center [502, 423] width 526 height 75
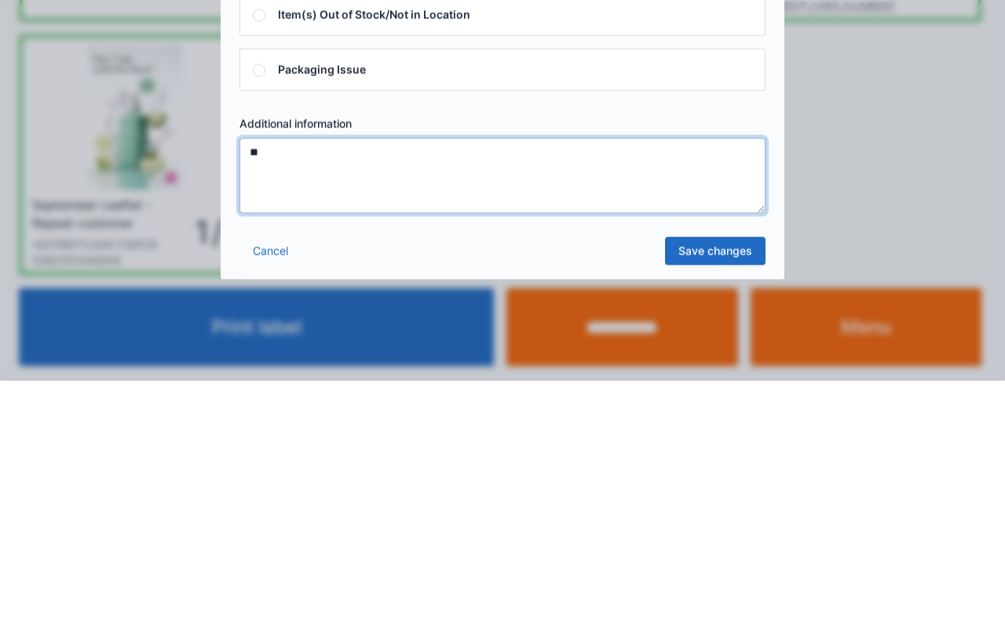
type textarea "**"
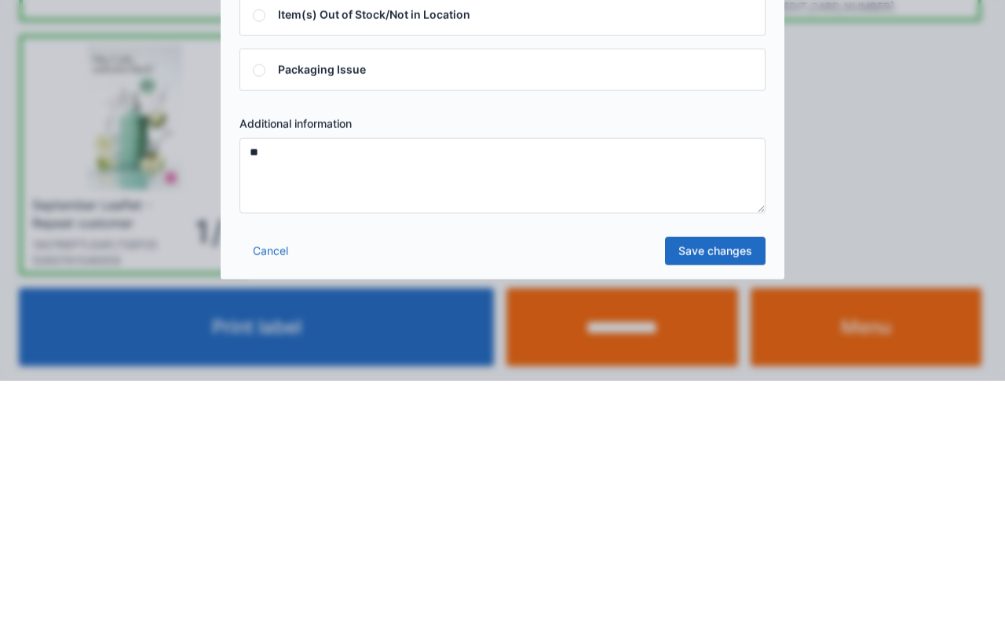
click at [715, 498] on link "Save changes" at bounding box center [715, 498] width 101 height 28
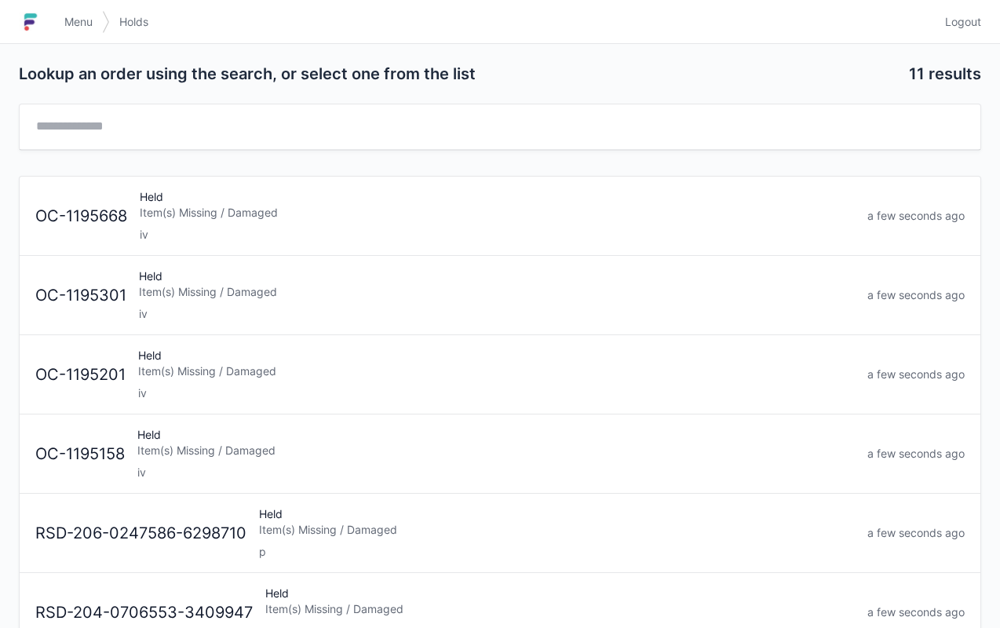
click at [74, 10] on link "Menu" at bounding box center [78, 22] width 47 height 28
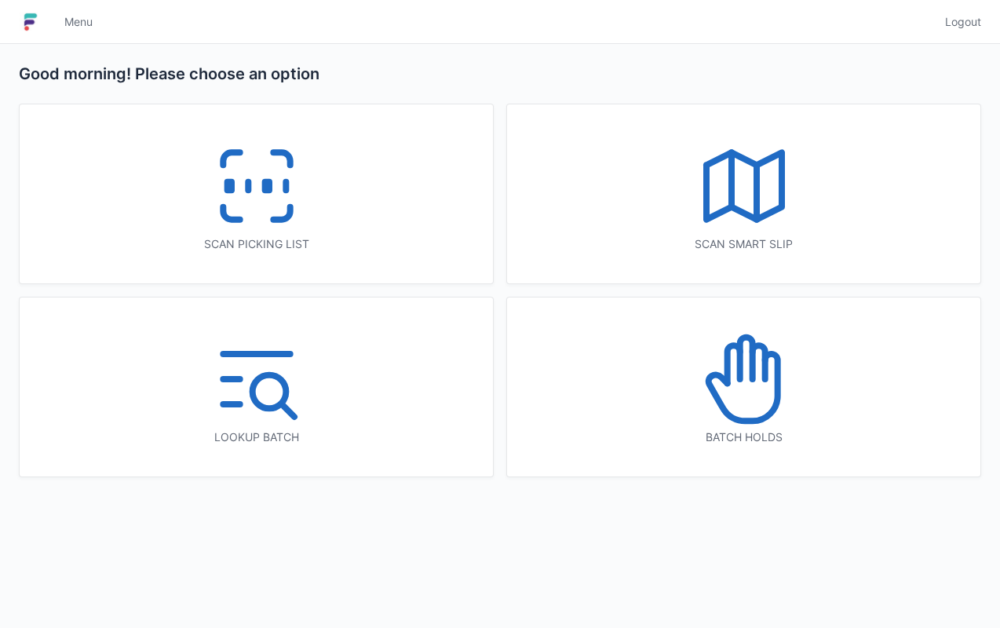
click at [287, 162] on icon at bounding box center [281, 158] width 16 height 13
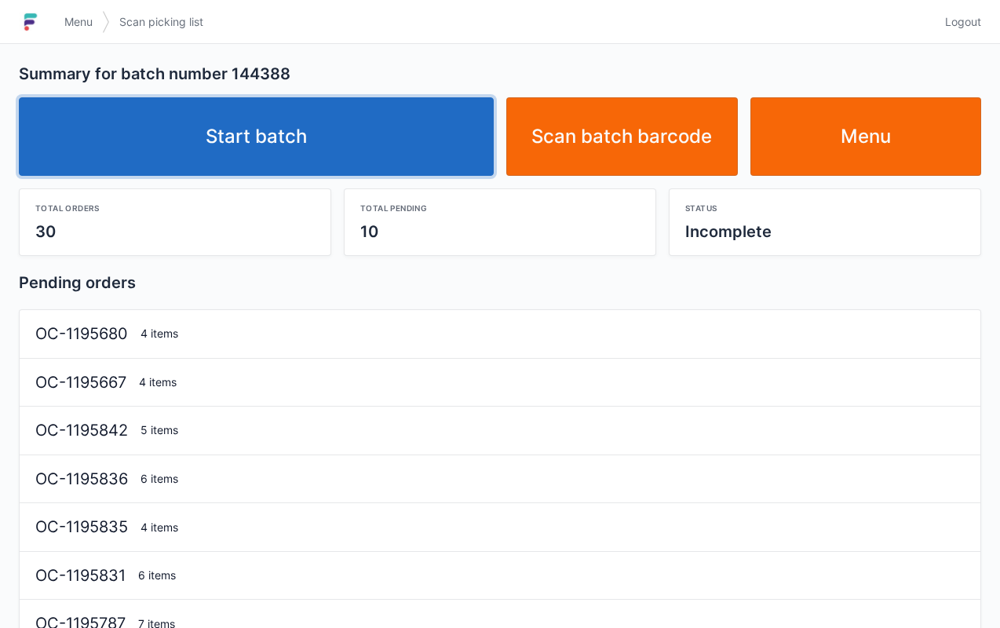
click at [343, 131] on link "Start batch" at bounding box center [256, 136] width 475 height 79
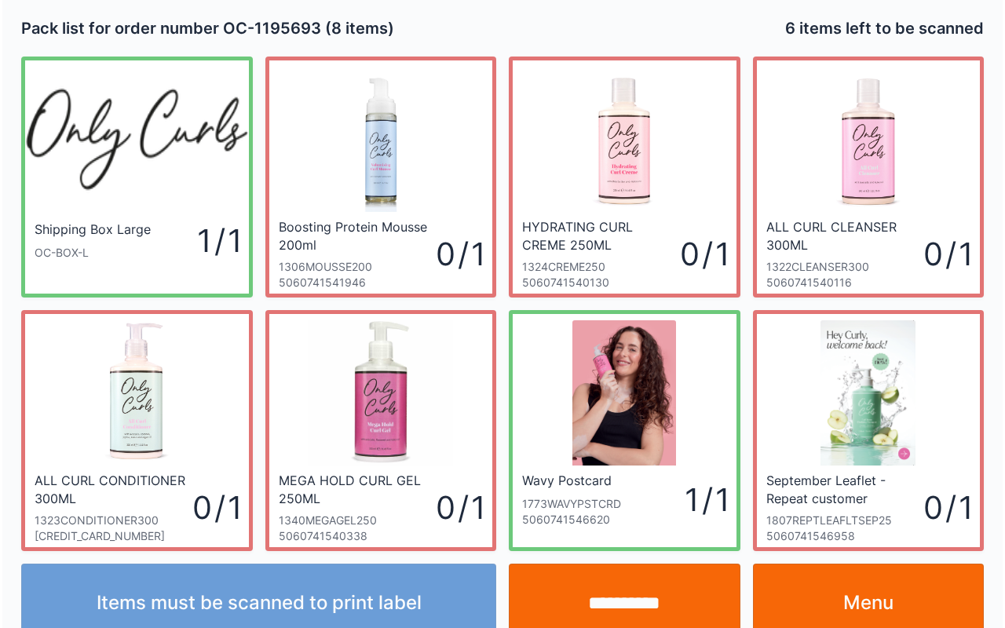
scroll to position [28, 0]
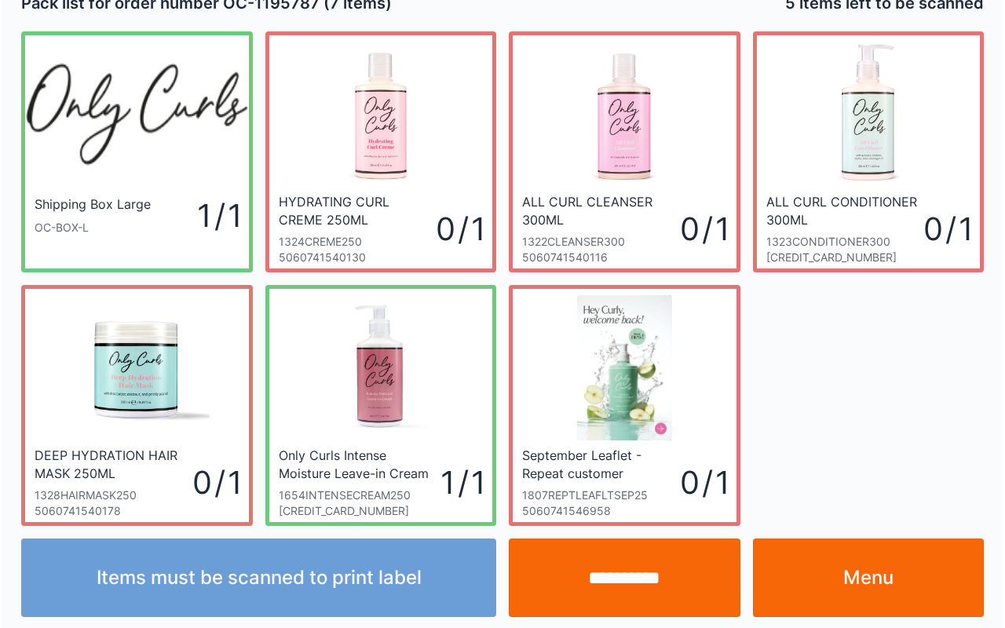
scroll to position [28, 0]
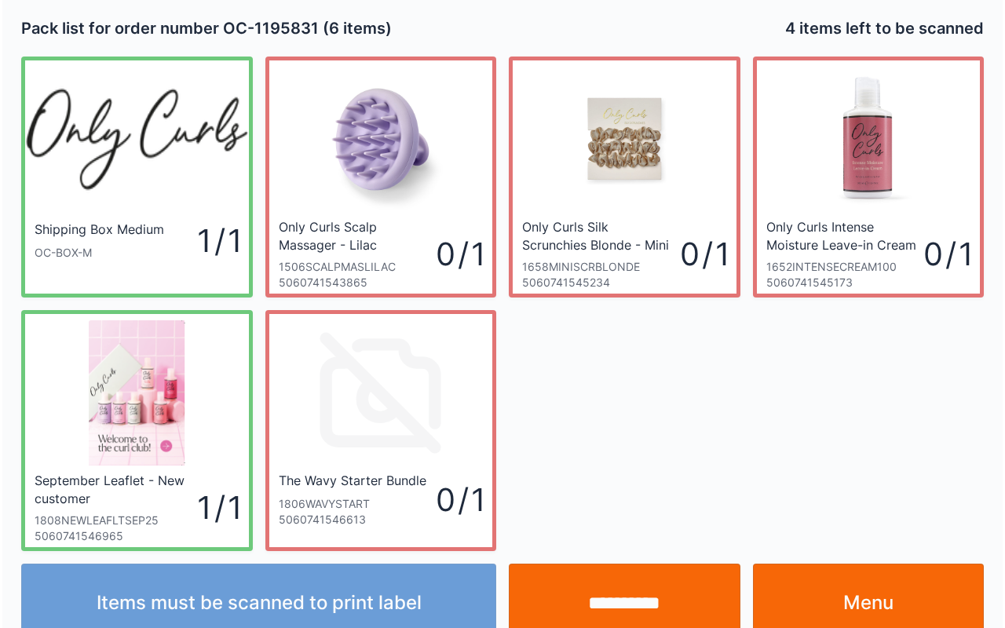
scroll to position [28, 0]
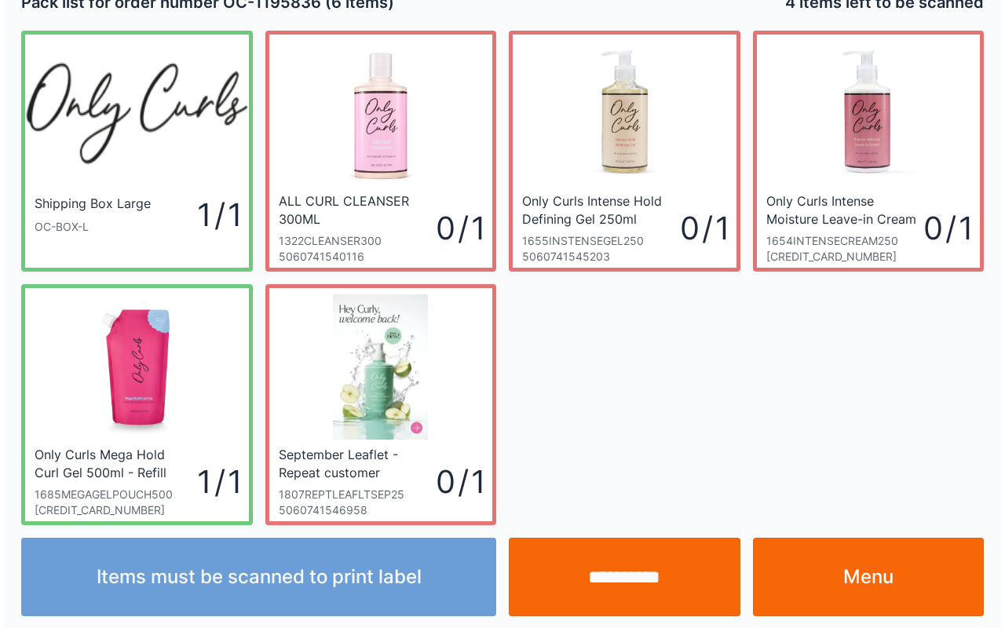
scroll to position [28, 0]
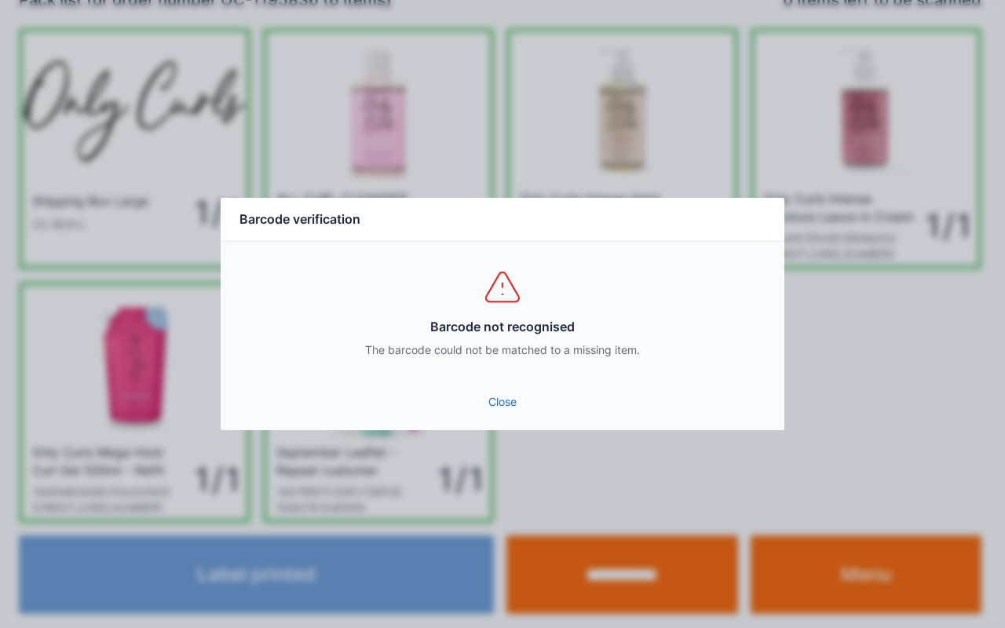
click at [517, 400] on link "Close" at bounding box center [502, 402] width 539 height 28
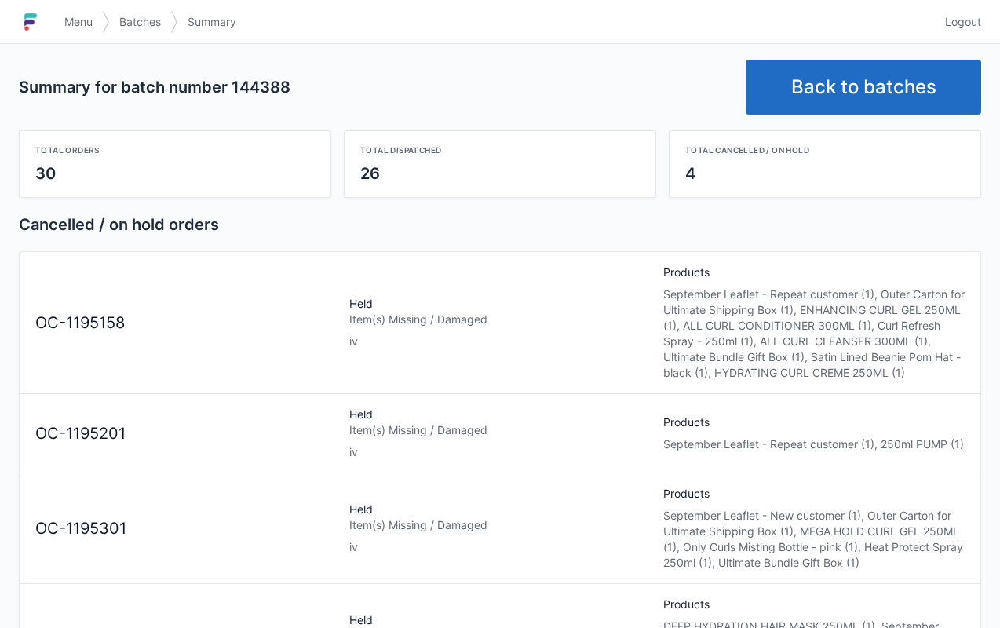
click at [900, 77] on link "Back to batches" at bounding box center [864, 87] width 236 height 55
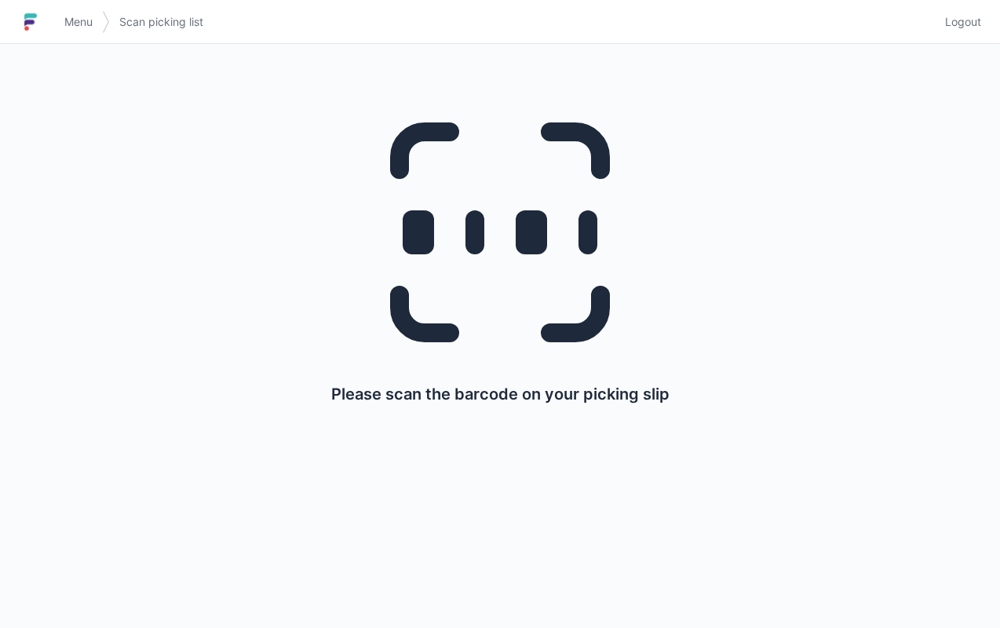
click at [82, 15] on span "Menu" at bounding box center [78, 22] width 28 height 16
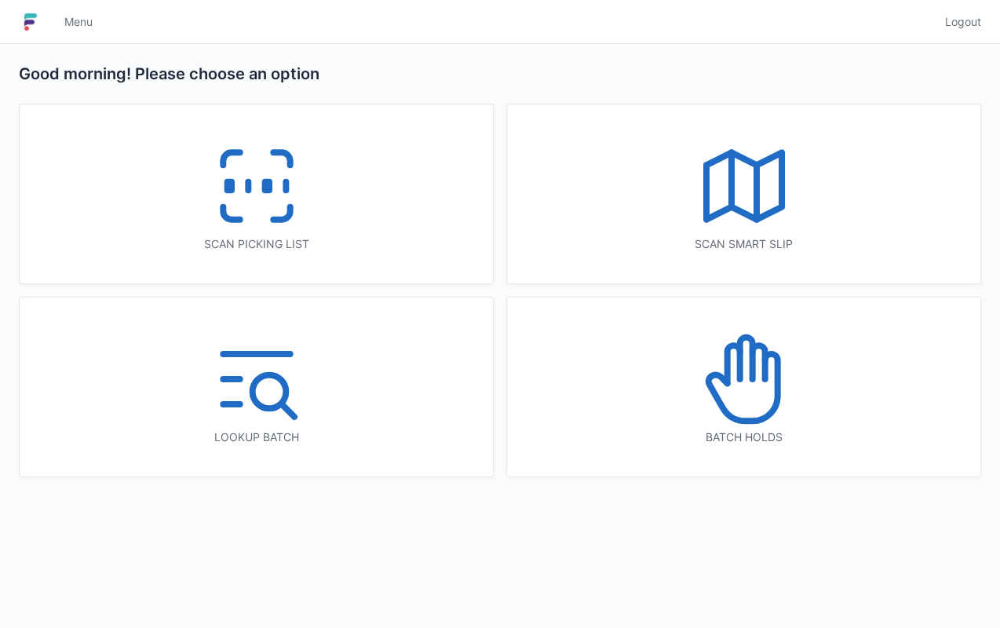
click at [759, 364] on icon at bounding box center [744, 379] width 101 height 101
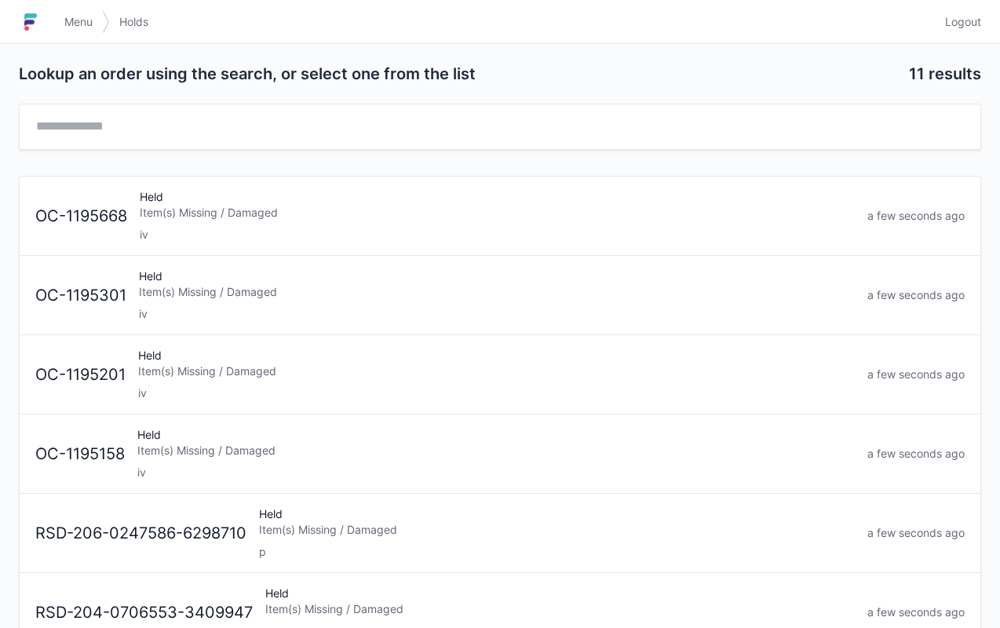
click at [311, 422] on div "OC-1195158 Held Item(s) Missing / Damaged iv a few seconds ago" at bounding box center [500, 448] width 942 height 66
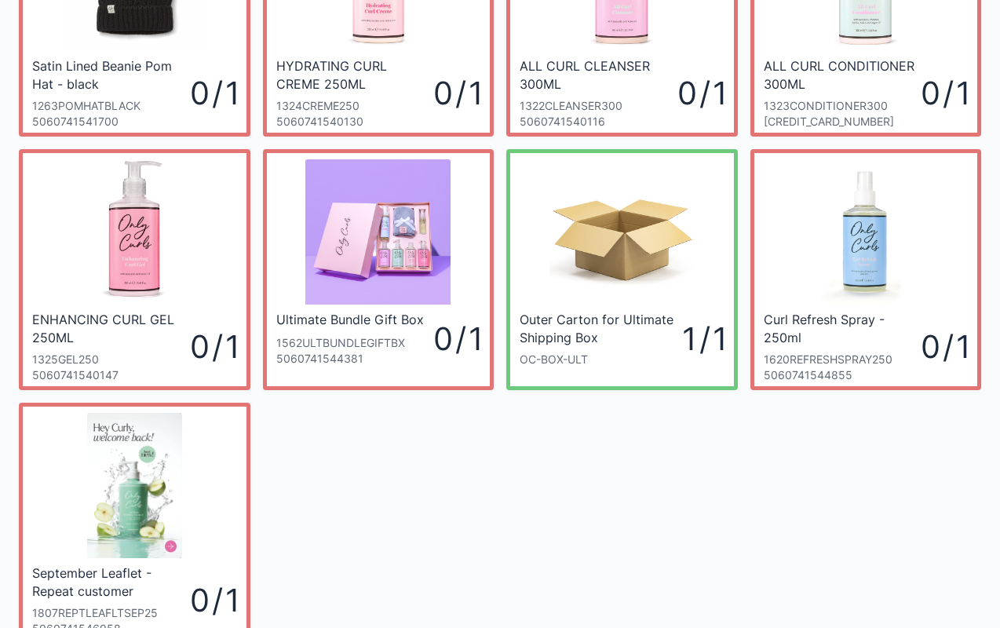
scroll to position [282, 0]
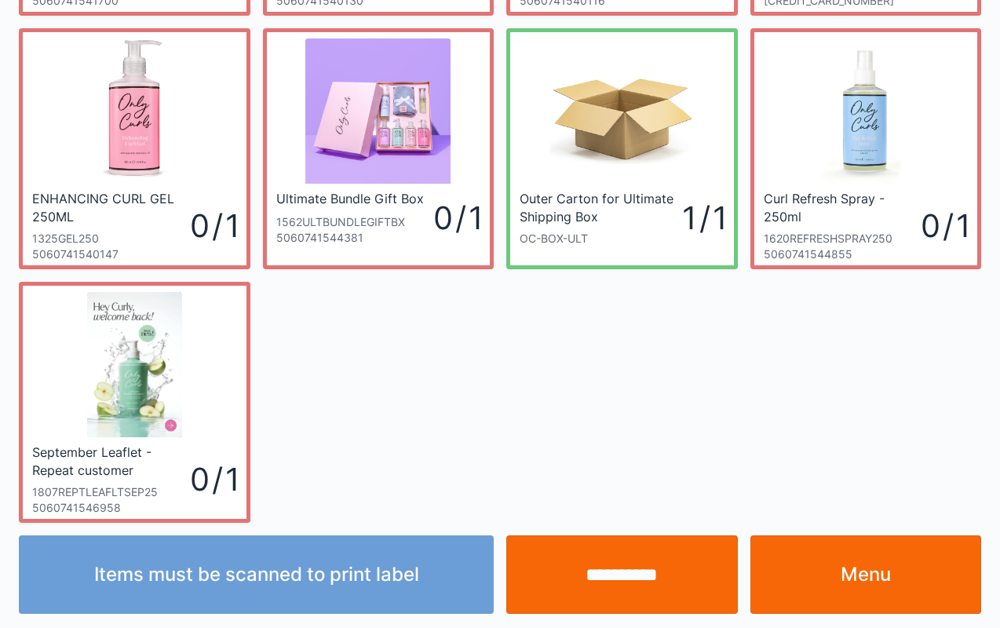
click at [263, 28] on link "Ultimate Bundle Gift Box 1562ULTBUNDLEGIFTBX 5060741544381 0 / 1" at bounding box center [379, 148] width 232 height 241
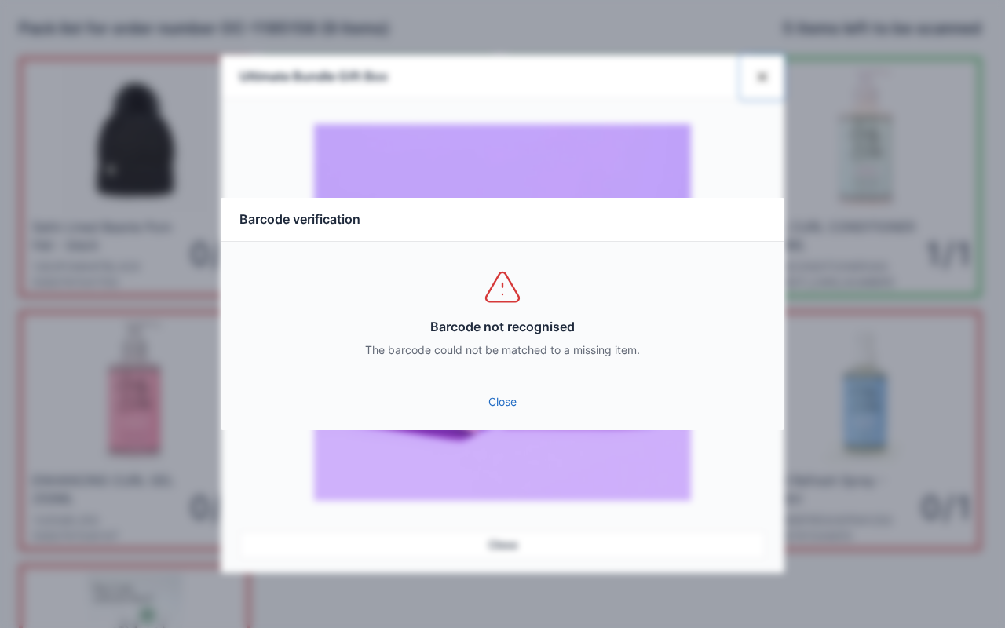
click at [486, 407] on link "Close" at bounding box center [502, 402] width 539 height 28
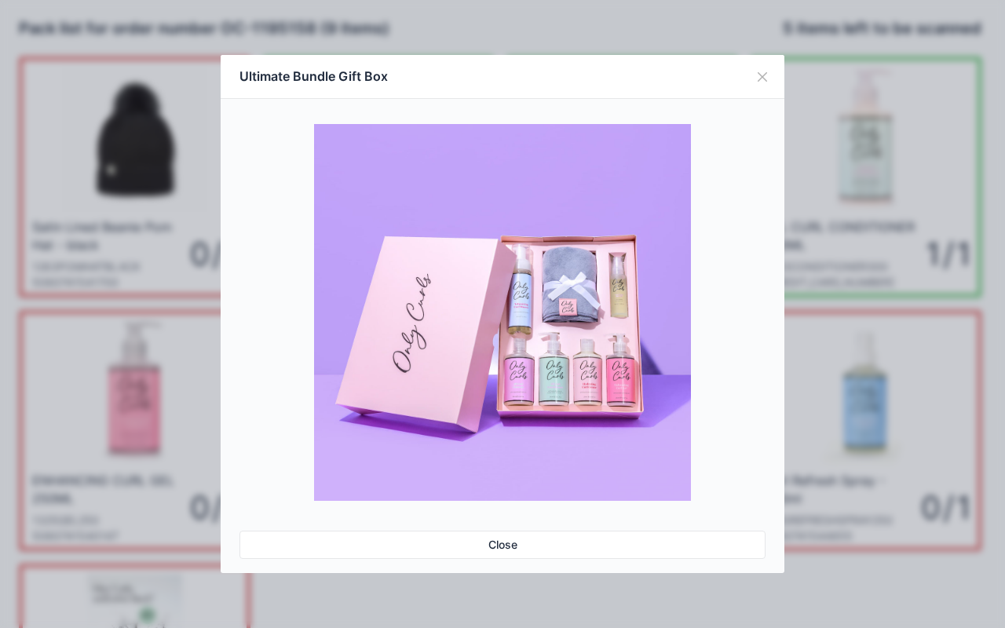
click at [761, 71] on button "Close" at bounding box center [762, 77] width 44 height 44
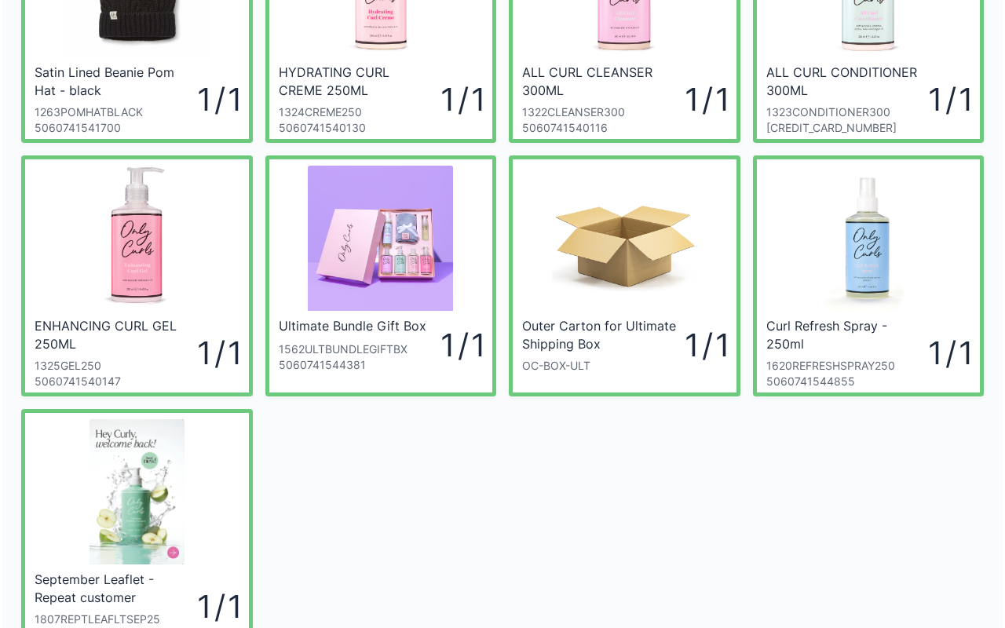
scroll to position [157, 0]
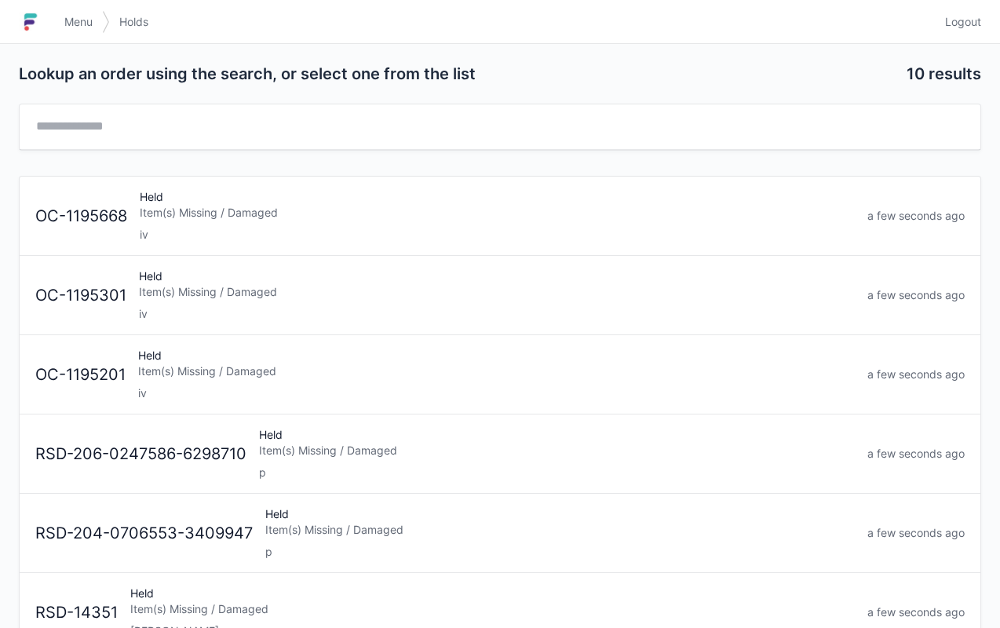
click at [267, 373] on div "Item(s) Missing / Damaged" at bounding box center [496, 372] width 717 height 16
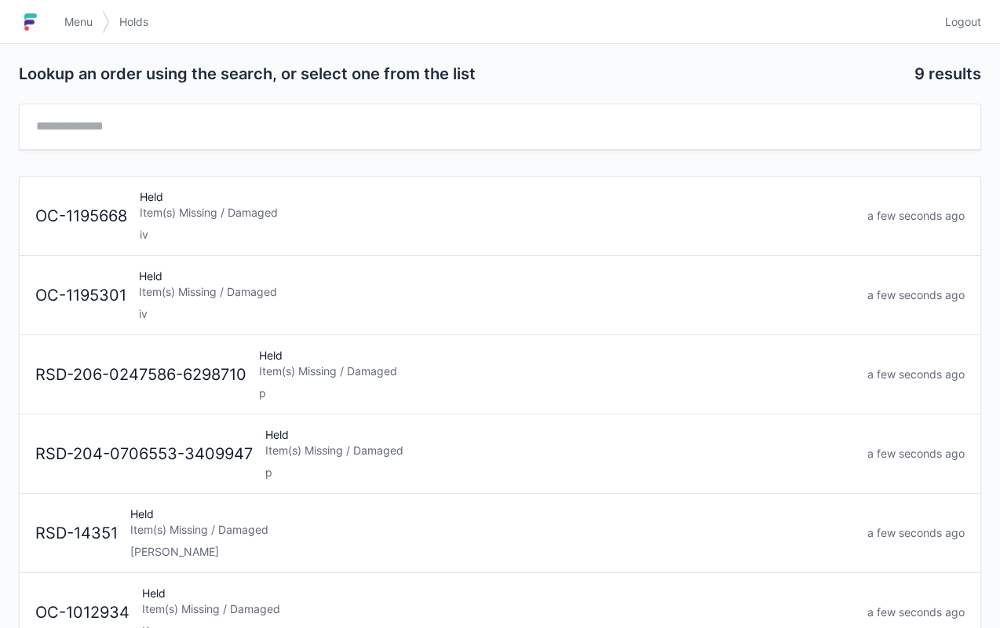
click at [293, 280] on div "Held Item(s) Missing / Damaged iv" at bounding box center [497, 295] width 729 height 53
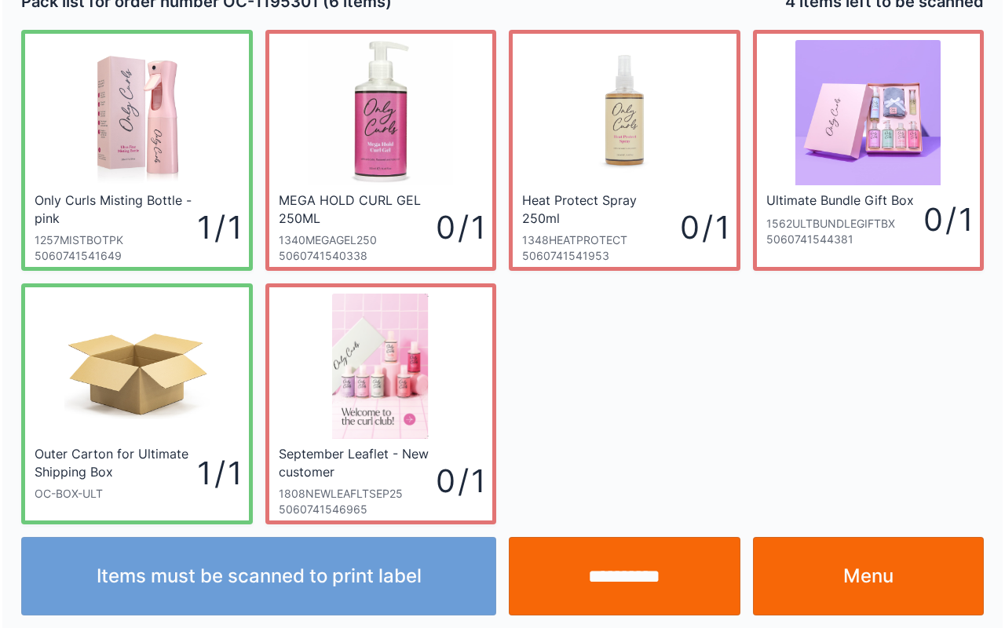
scroll to position [28, 0]
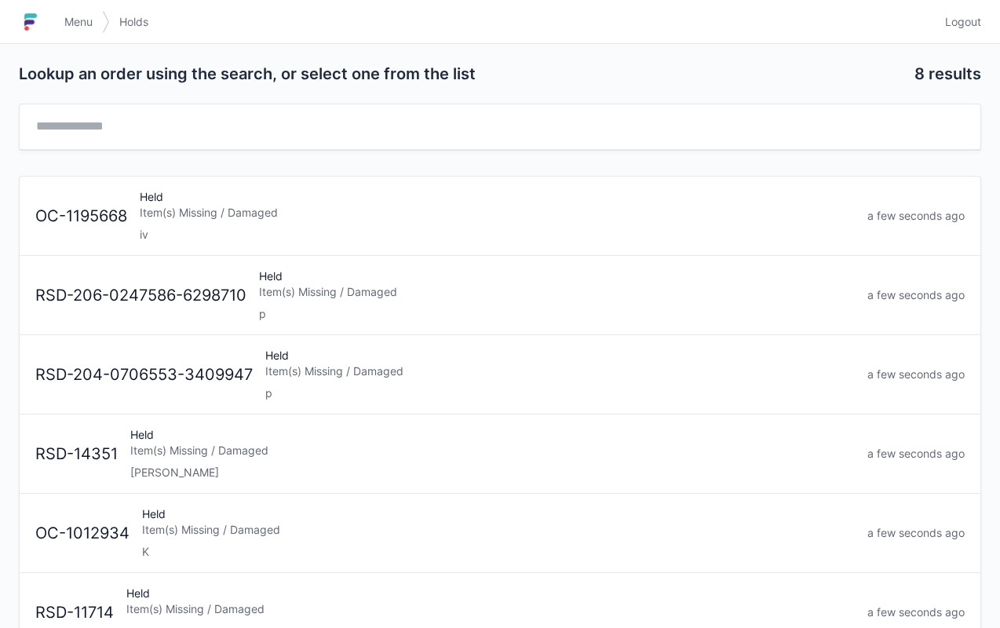
click at [286, 199] on div "Held Item(s) Missing / Damaged iv" at bounding box center [497, 215] width 728 height 53
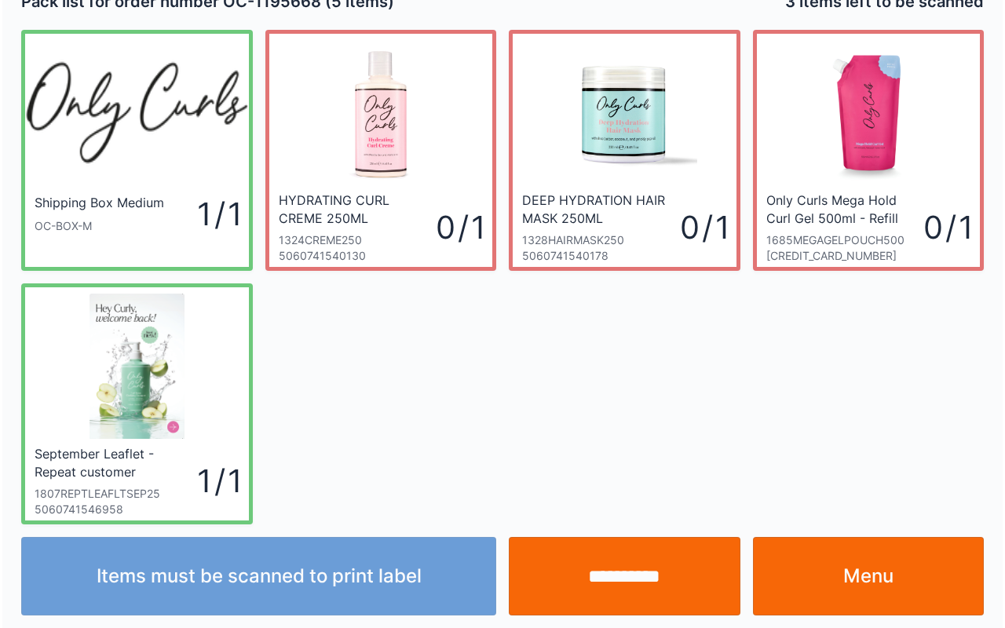
scroll to position [28, 0]
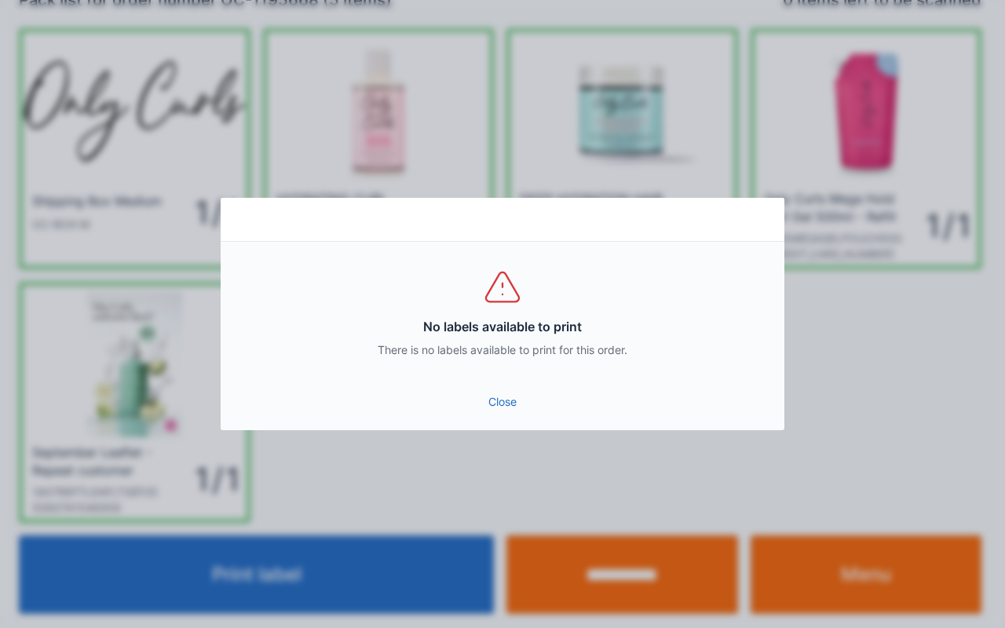
click at [481, 393] on link "Close" at bounding box center [502, 402] width 539 height 28
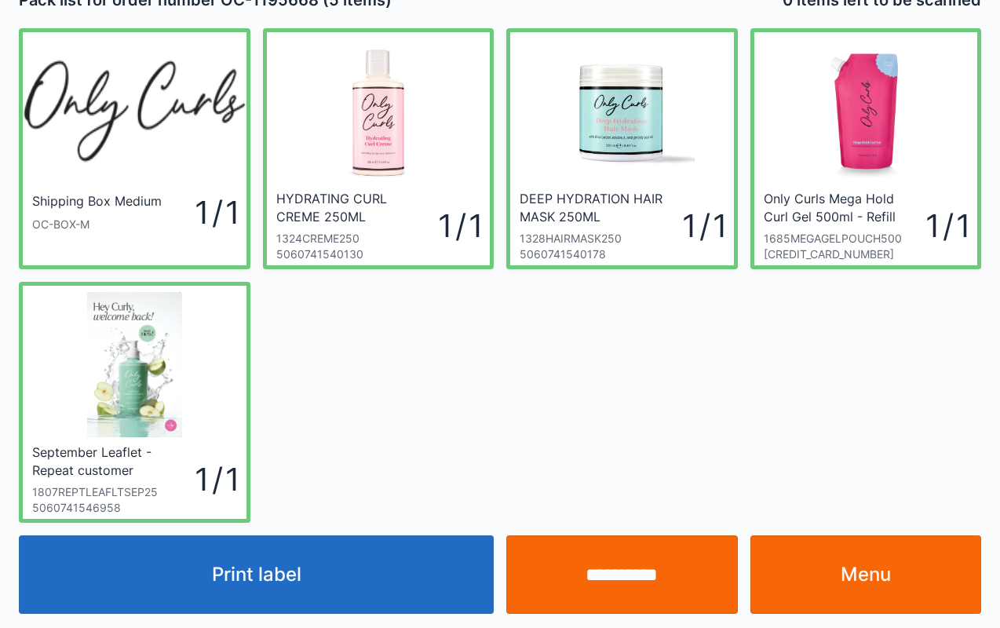
click at [623, 590] on input "**********" at bounding box center [622, 575] width 232 height 79
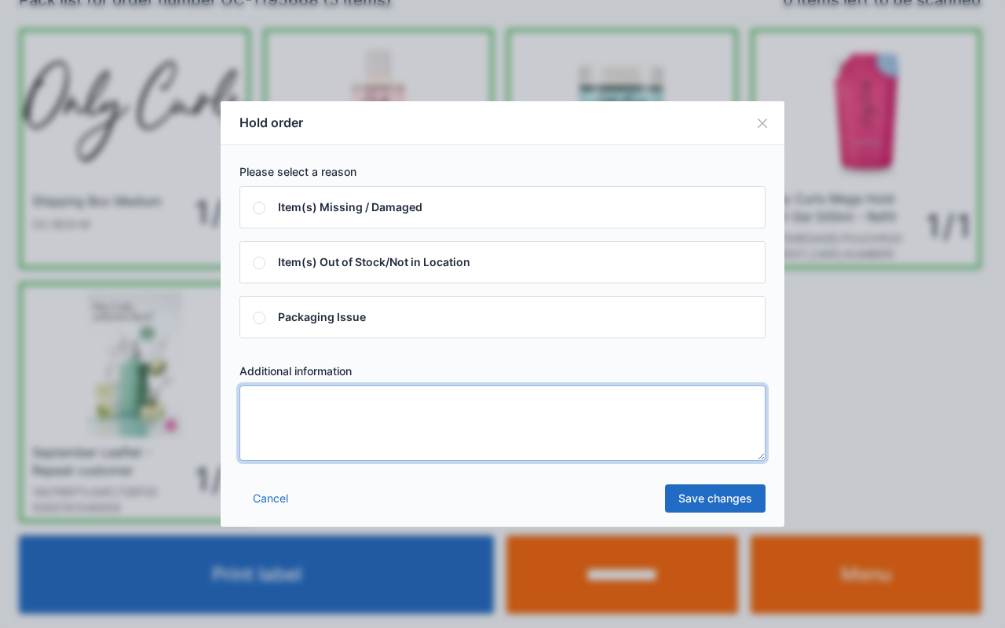
click at [580, 425] on textarea at bounding box center [502, 423] width 526 height 75
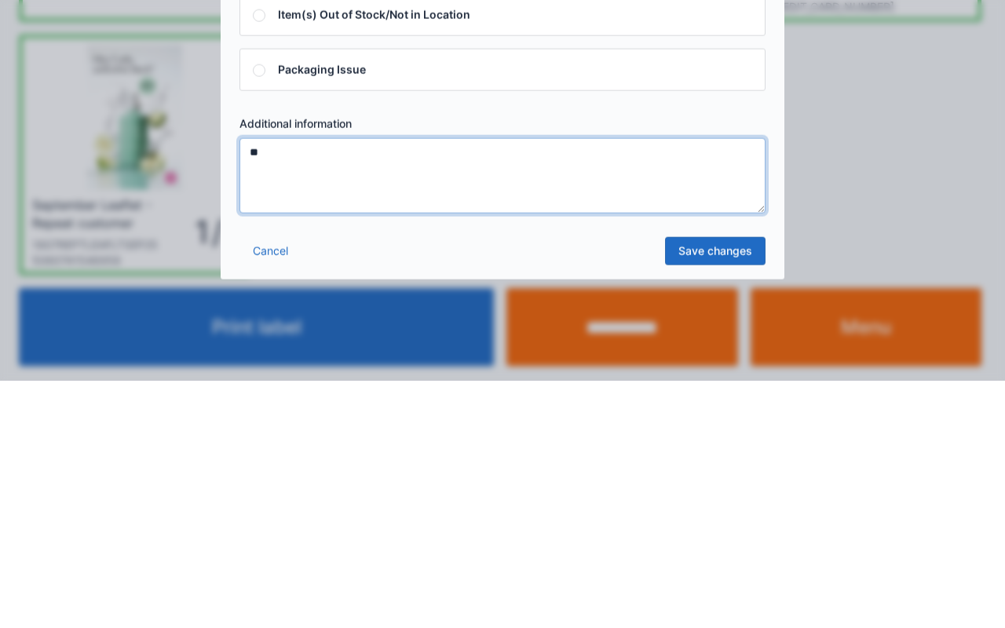
type textarea "*"
type textarea "*******"
click at [718, 501] on link "Save changes" at bounding box center [715, 498] width 101 height 28
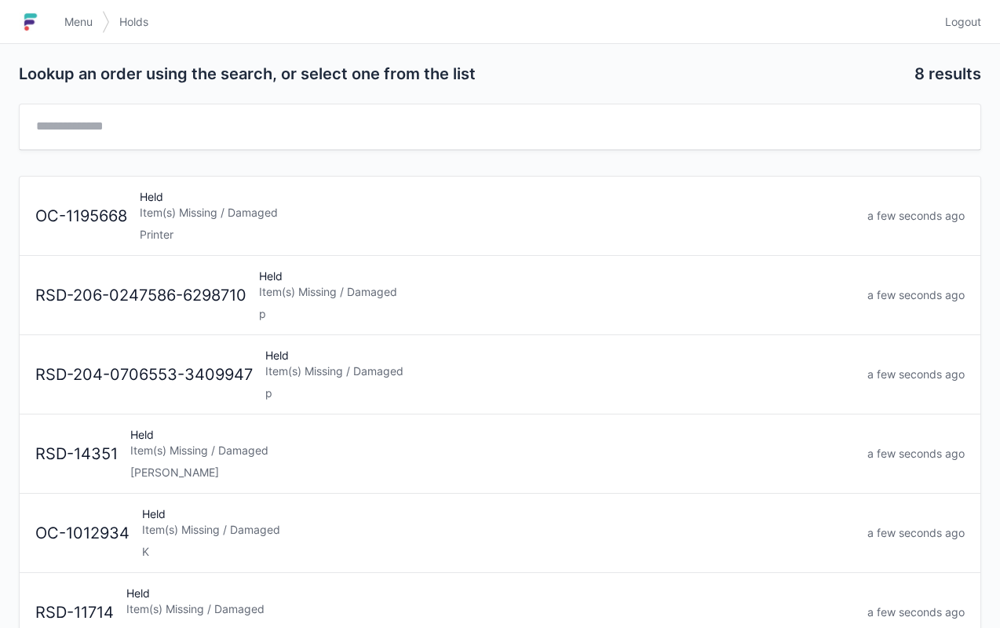
click at [99, 33] on link "Menu" at bounding box center [78, 22] width 47 height 28
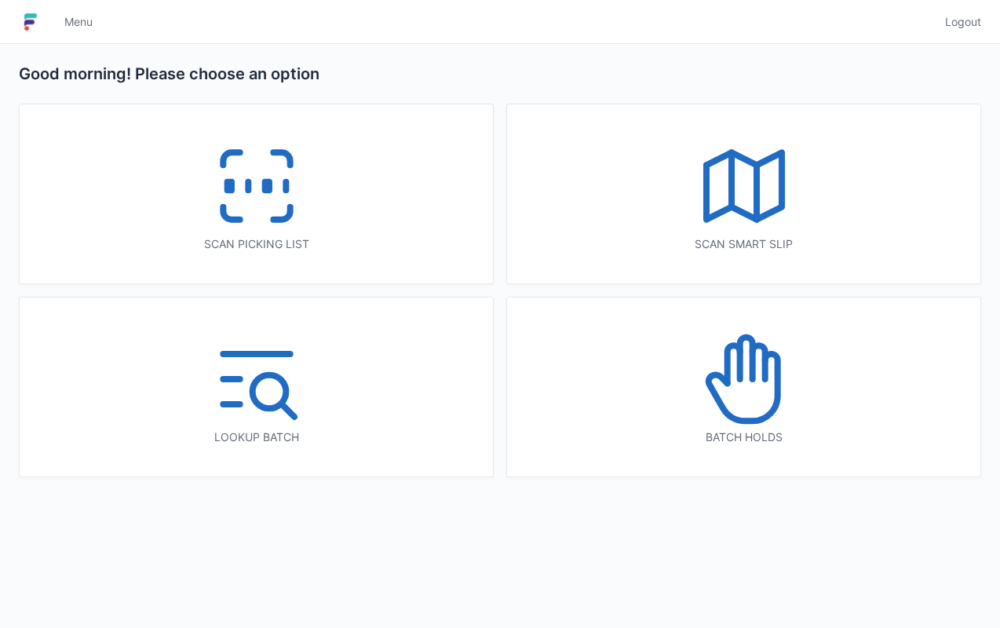
click at [100, 26] on link "Menu" at bounding box center [78, 22] width 47 height 28
click at [291, 174] on icon at bounding box center [257, 186] width 101 height 101
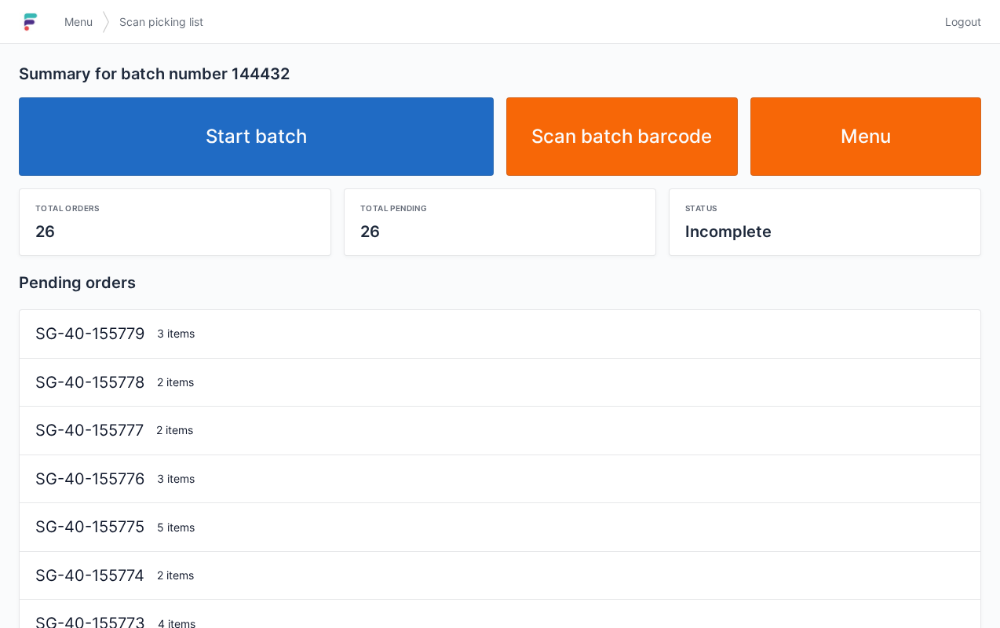
click at [360, 143] on link "Start batch" at bounding box center [256, 136] width 475 height 79
